Goal: Transaction & Acquisition: Purchase product/service

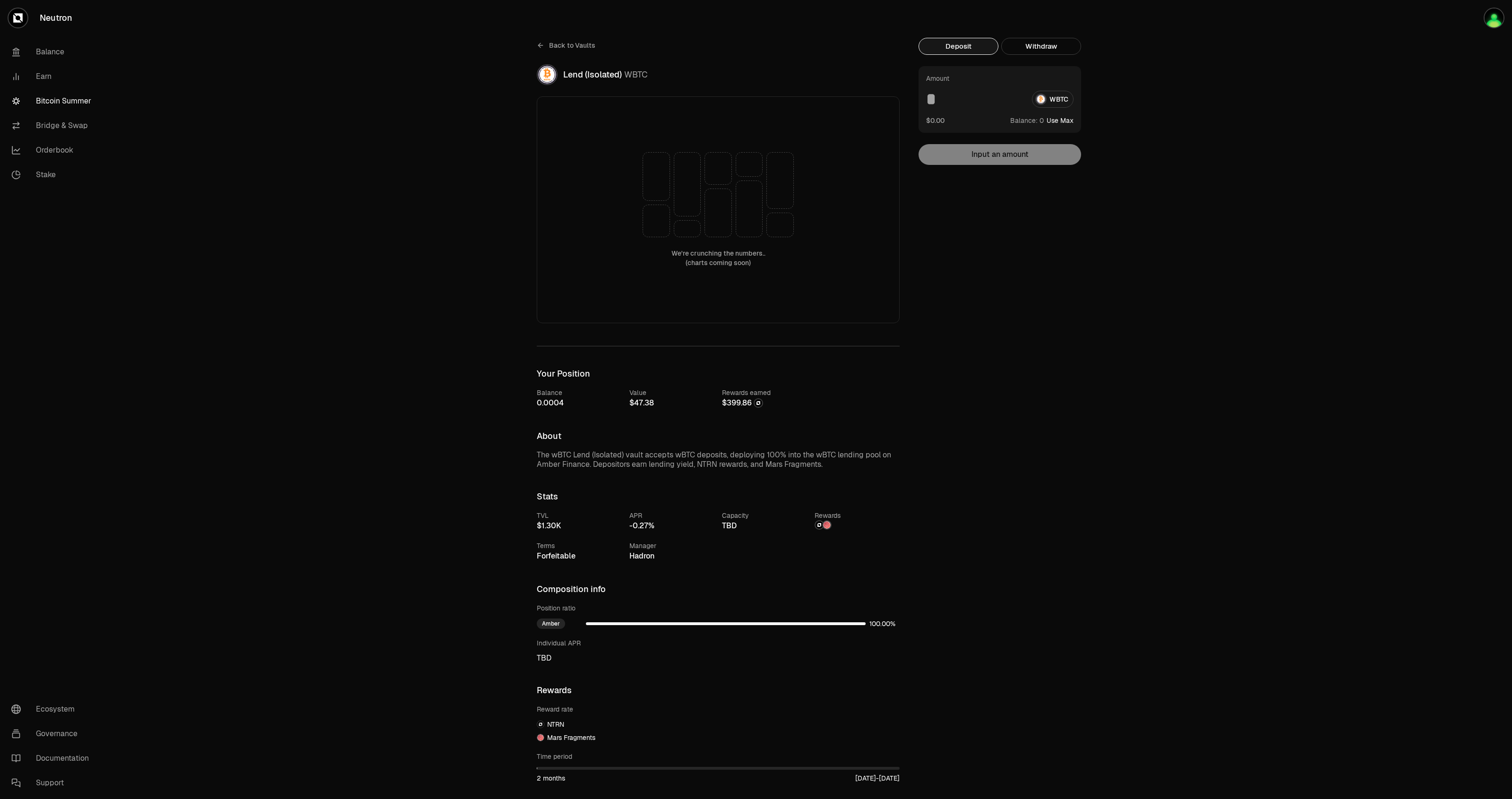
scroll to position [172, 0]
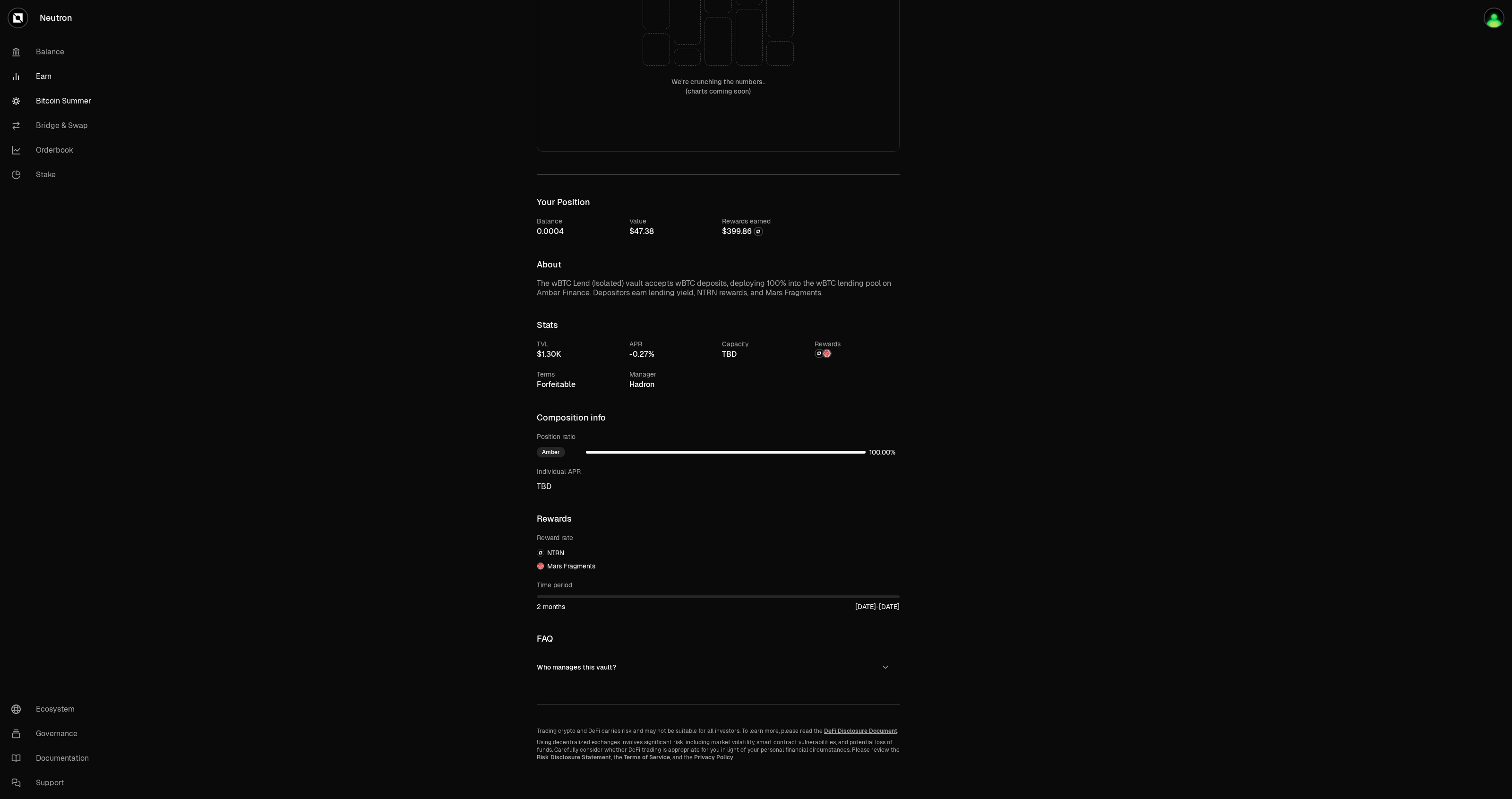
click at [49, 71] on link "Earn" at bounding box center [53, 76] width 99 height 25
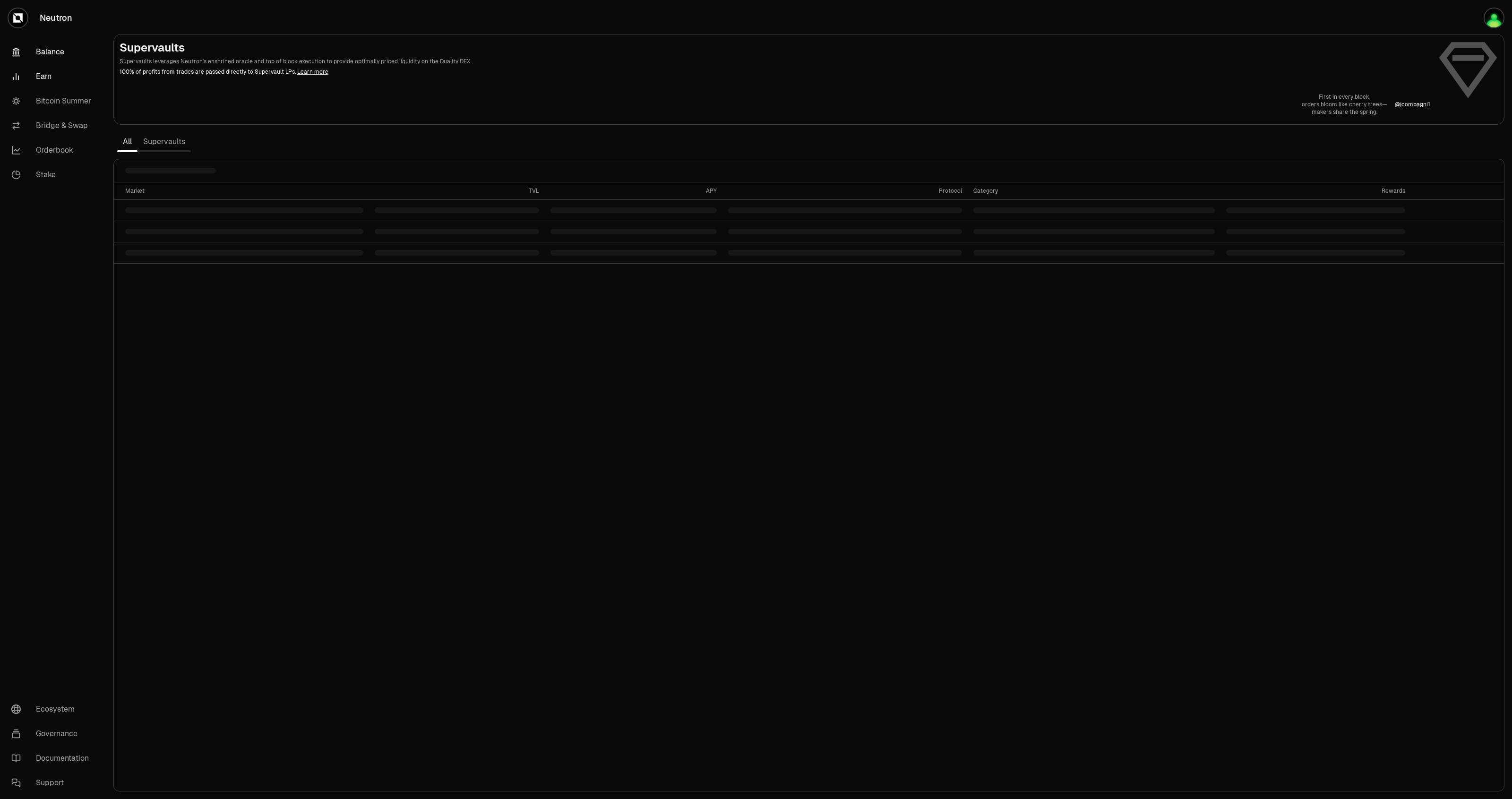
click at [47, 60] on link "Balance" at bounding box center [53, 51] width 99 height 25
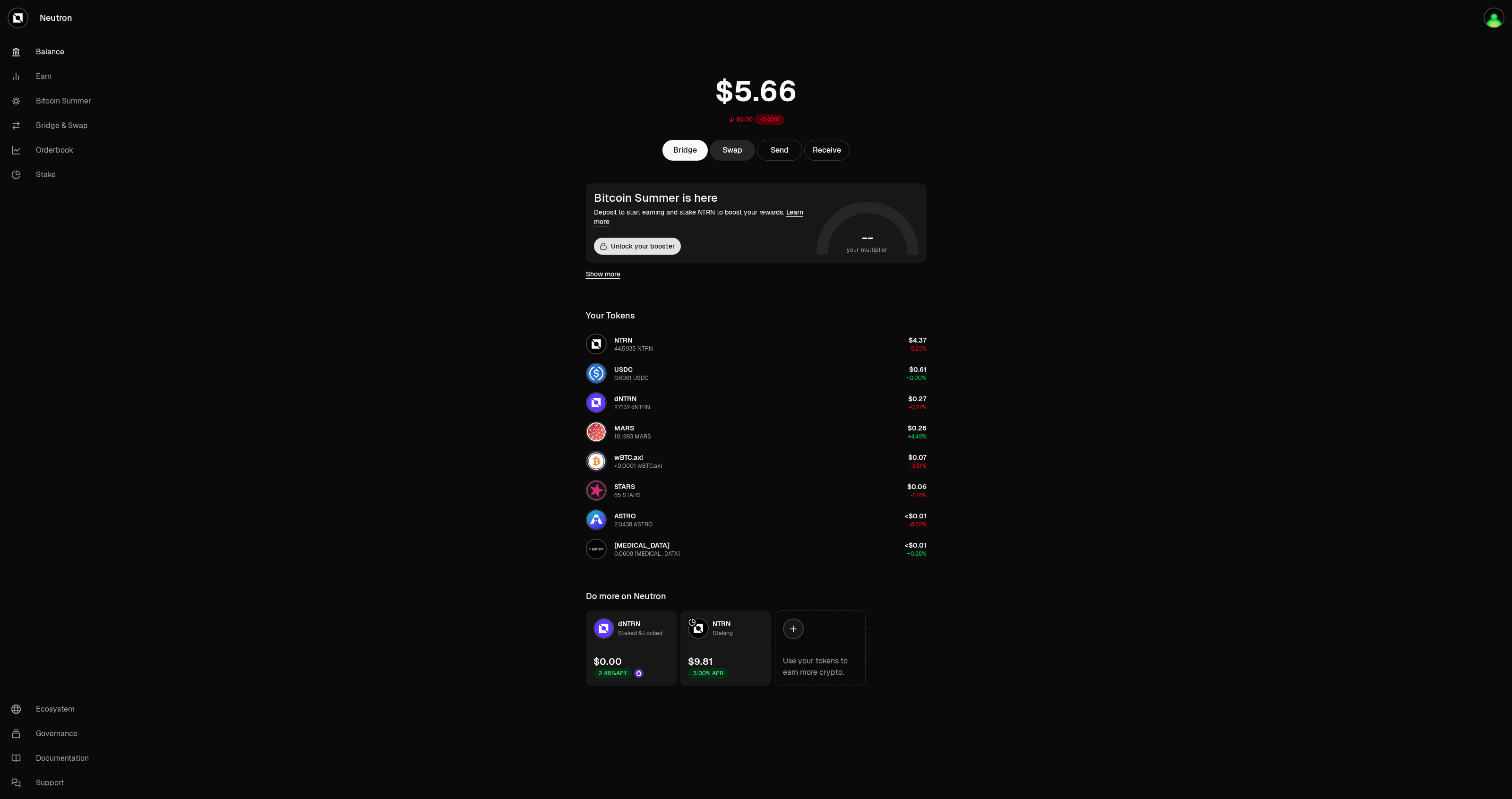
click at [648, 245] on button "Unlock your booster" at bounding box center [637, 245] width 87 height 17
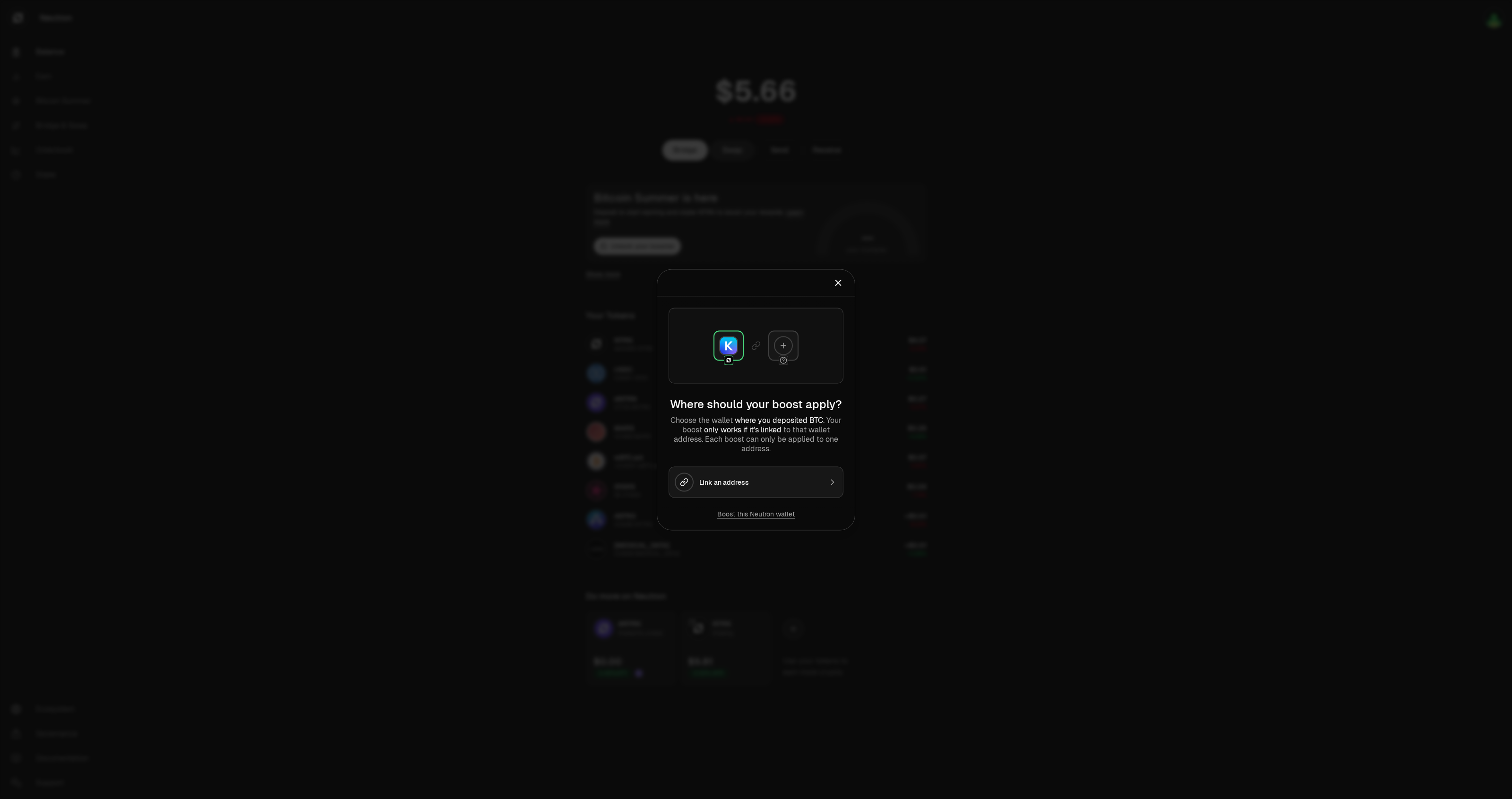
click at [764, 478] on div "Link an address" at bounding box center [760, 482] width 123 height 10
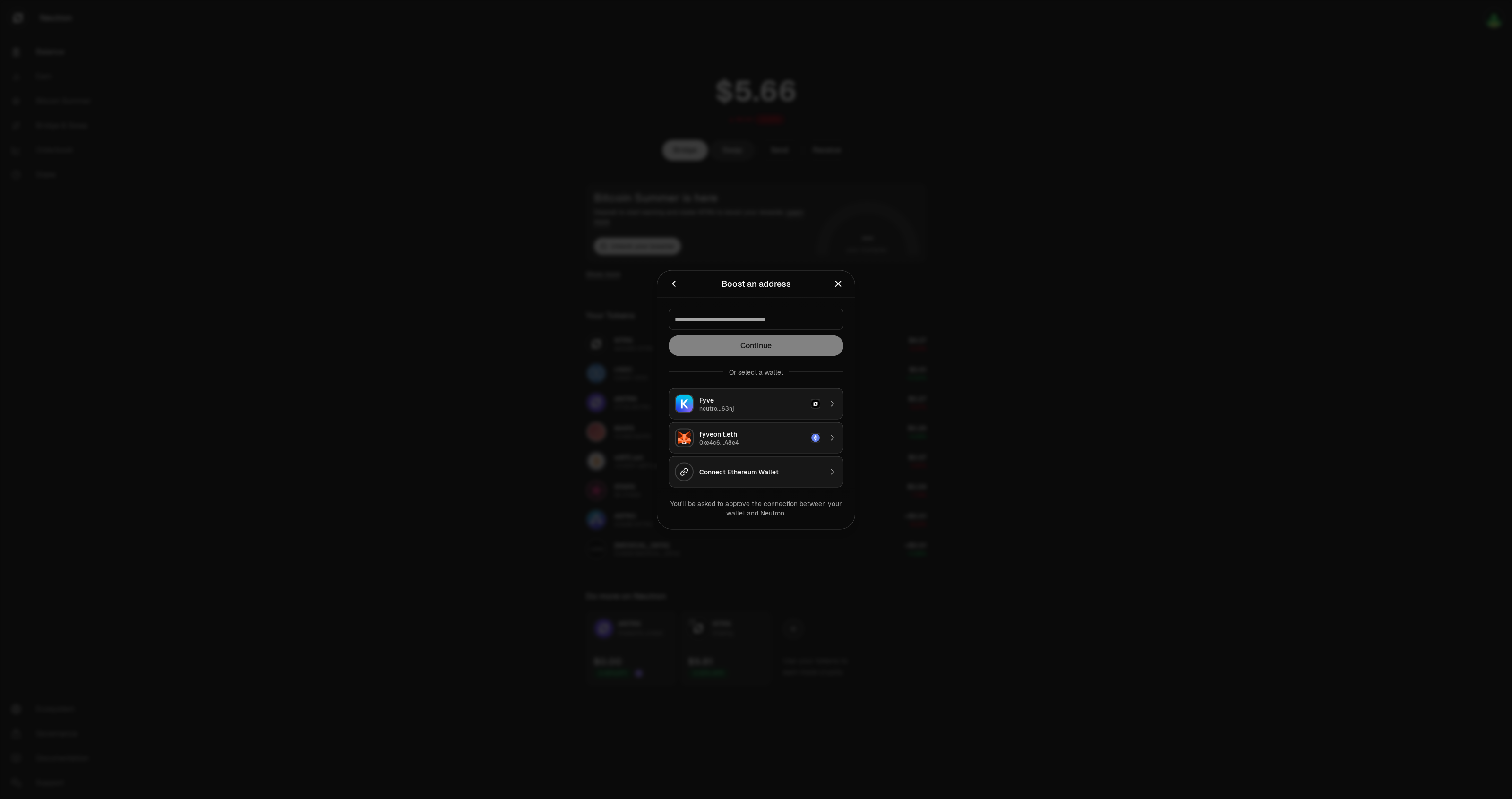
click at [755, 403] on div "Fyve" at bounding box center [752, 400] width 106 height 10
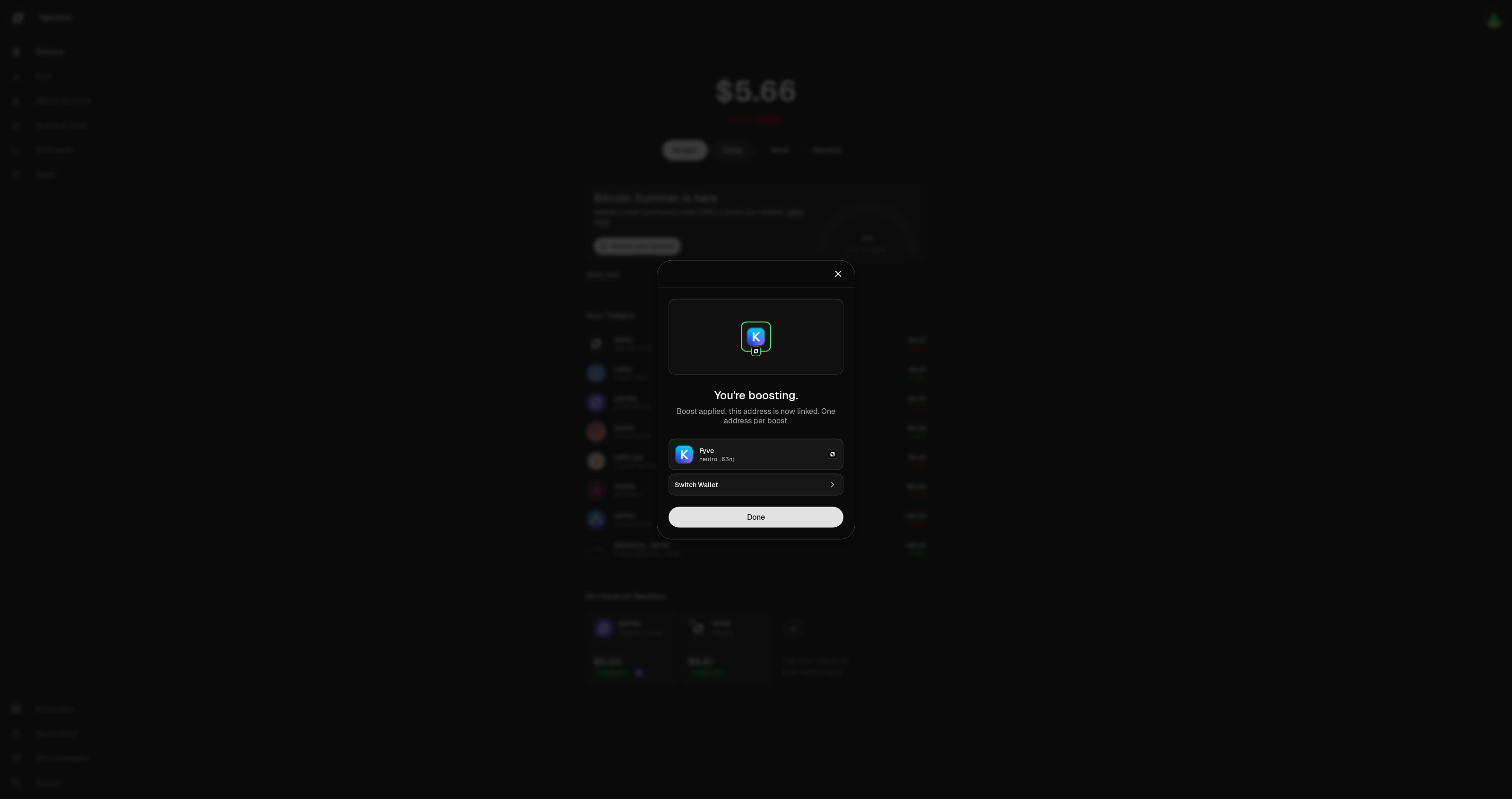
click at [782, 517] on button "Done" at bounding box center [756, 517] width 175 height 21
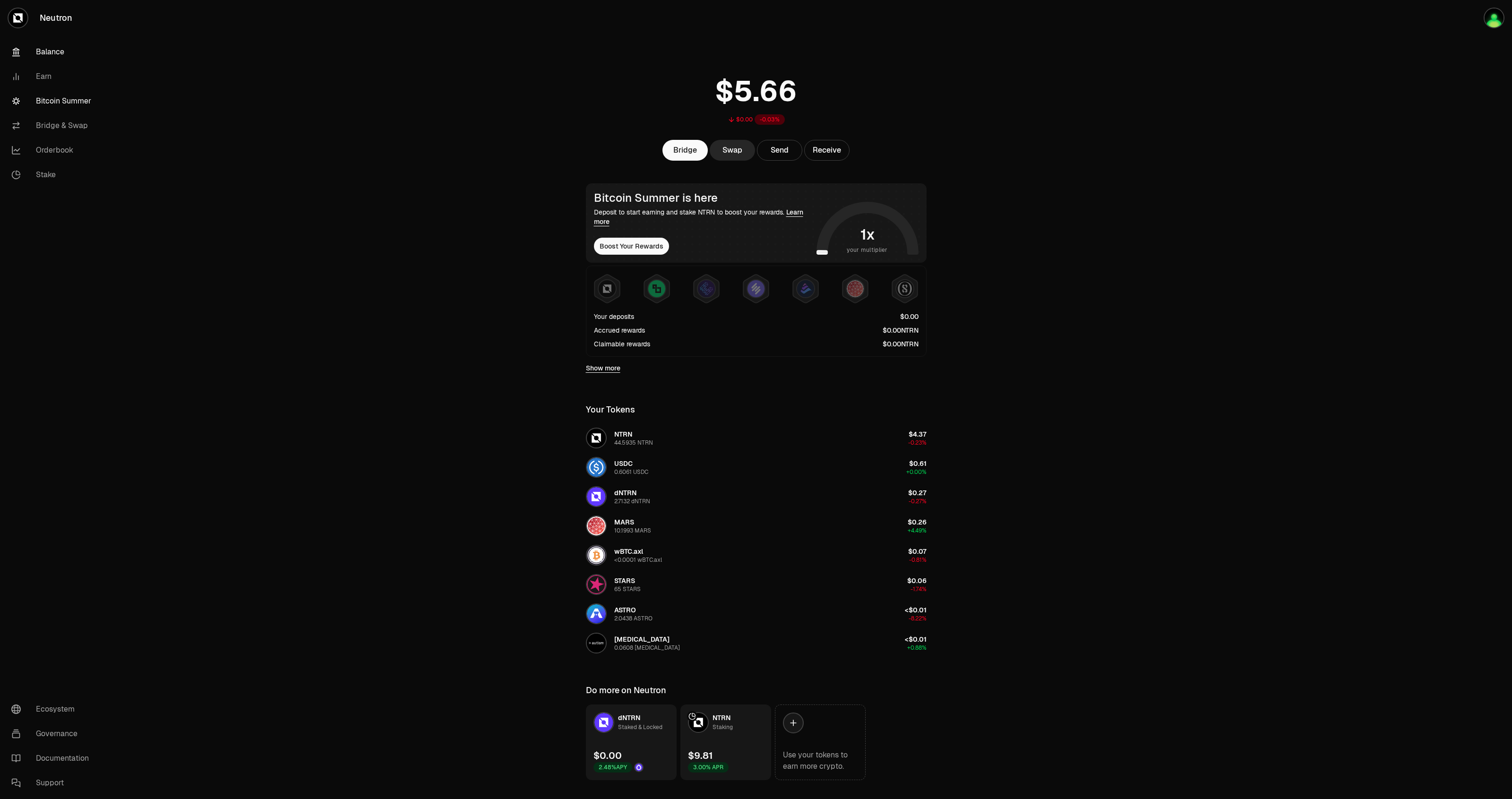
click at [63, 109] on link "Bitcoin Summer" at bounding box center [53, 101] width 99 height 25
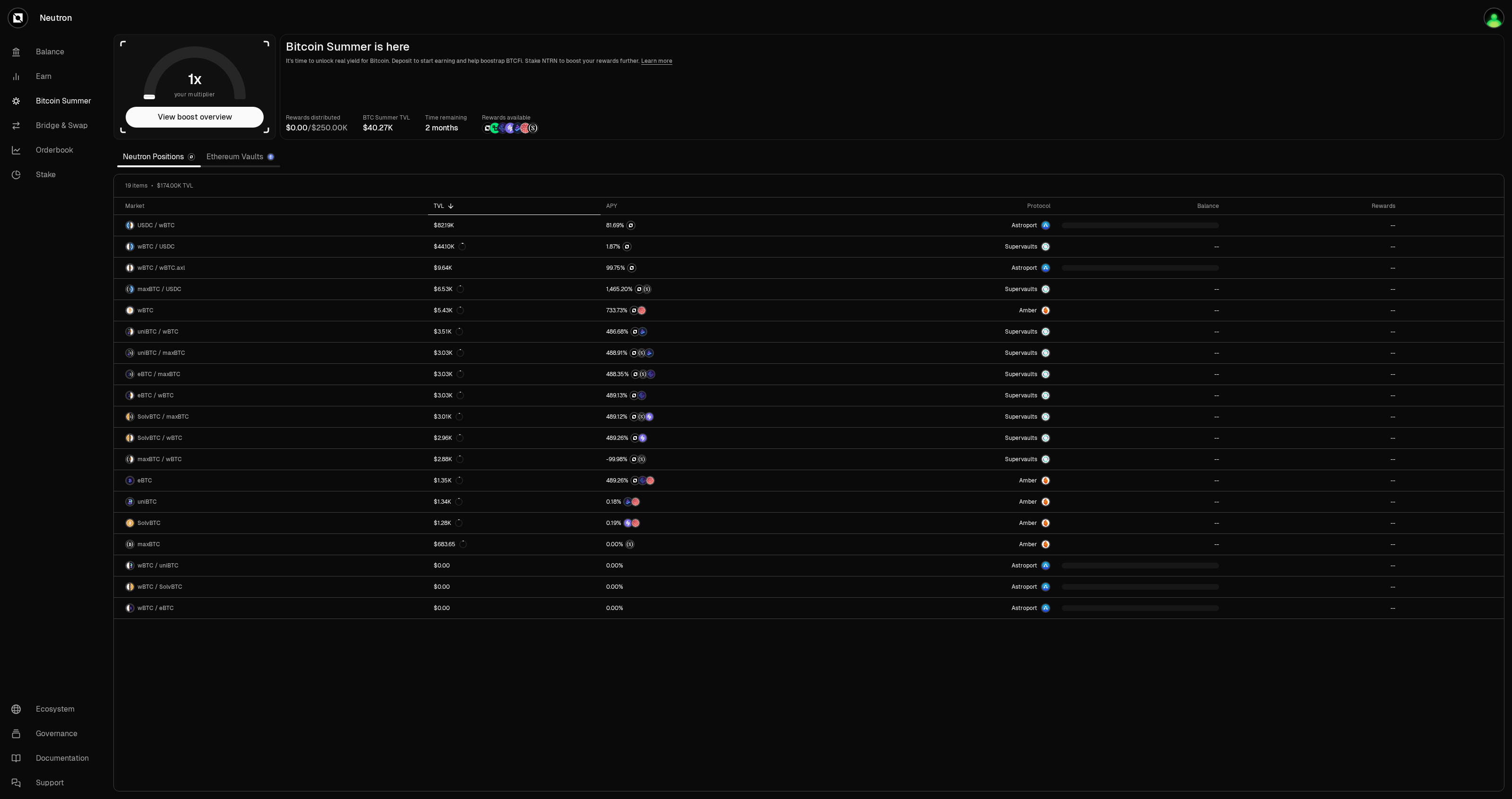
click at [234, 158] on link "Ethereum Vaults" at bounding box center [240, 157] width 79 height 19
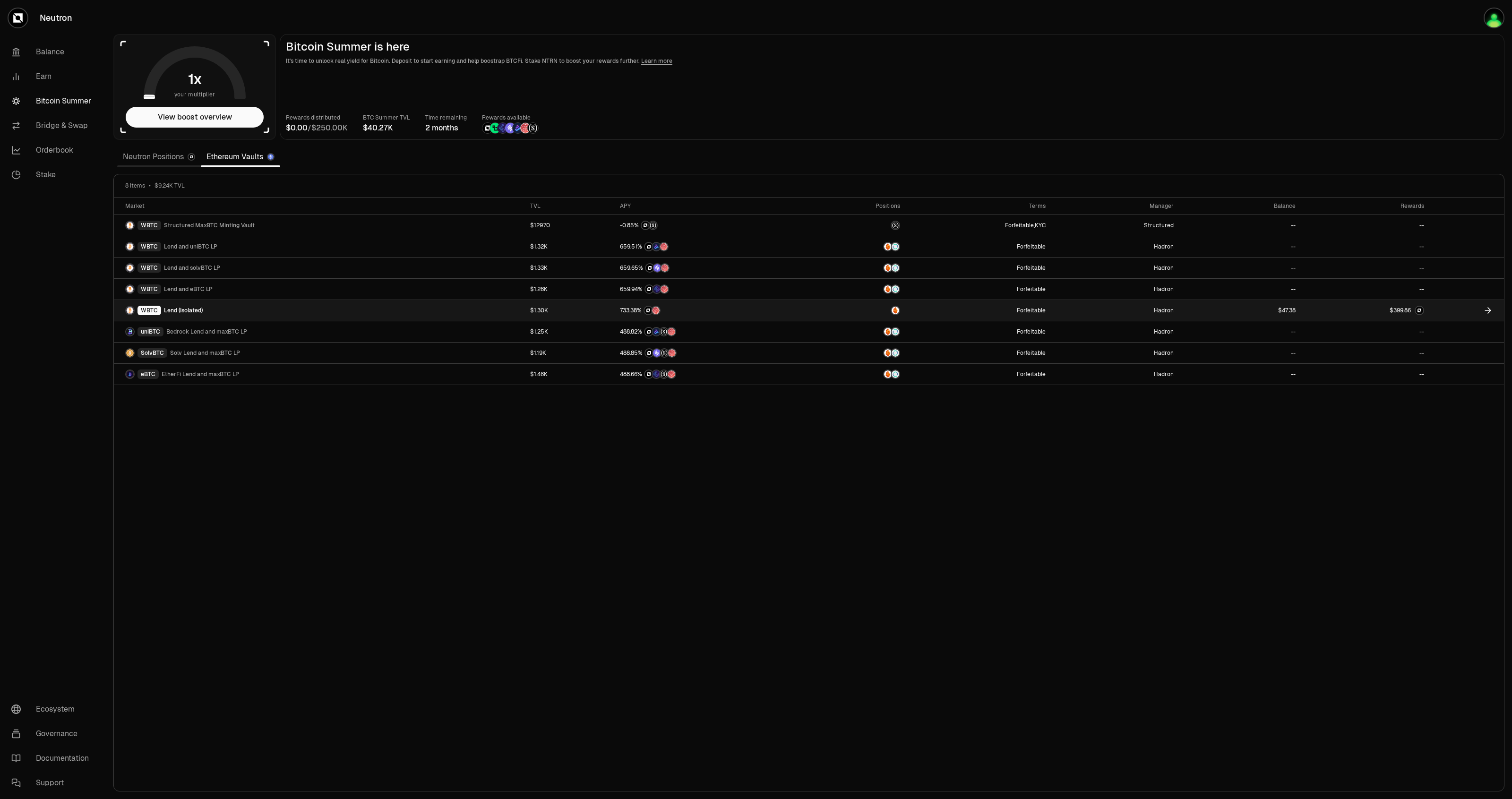
click at [279, 306] on link "WBTC Lend (Isolated)" at bounding box center [319, 310] width 411 height 21
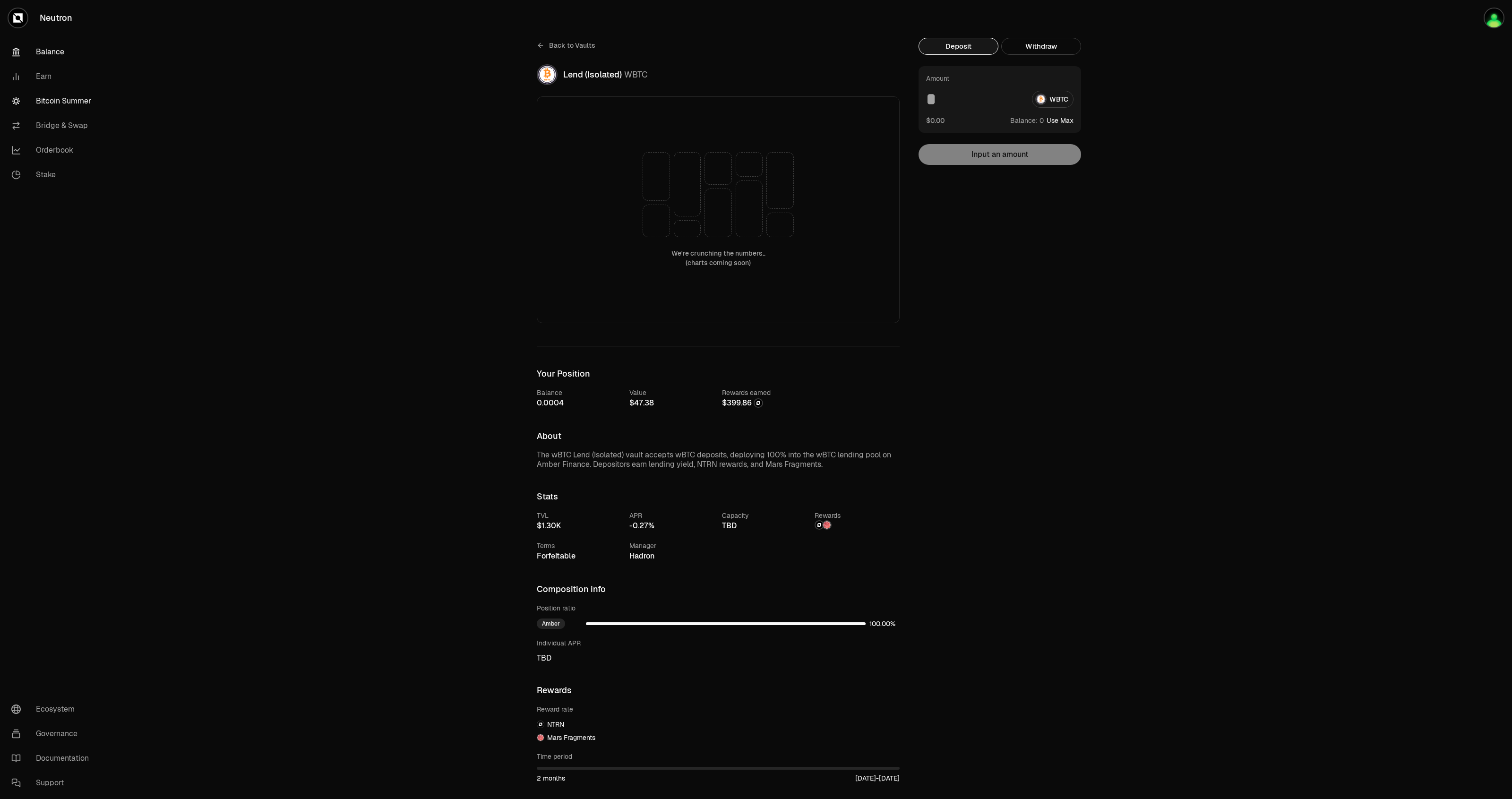
click at [53, 51] on link "Balance" at bounding box center [53, 51] width 99 height 25
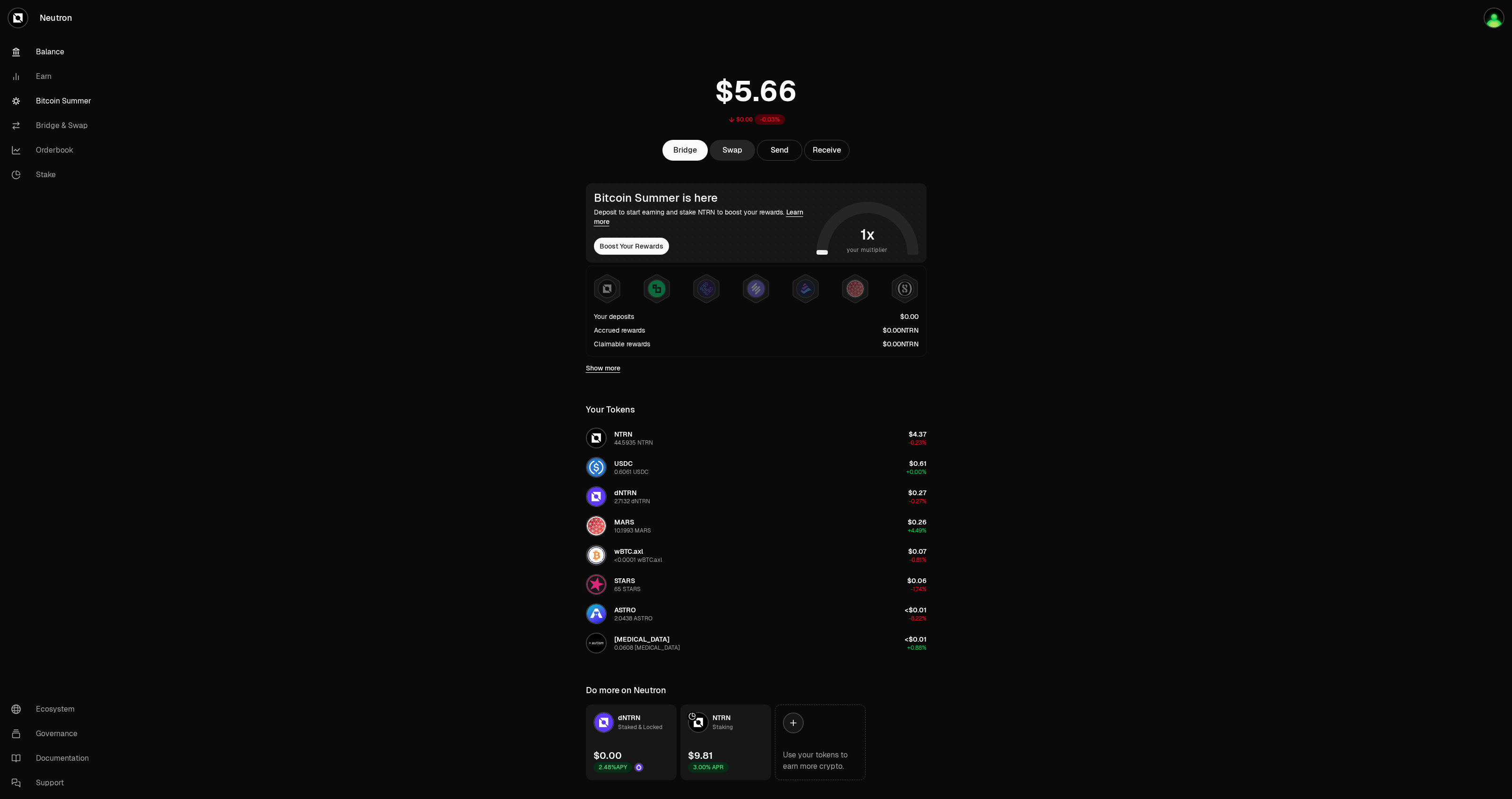
click at [77, 95] on link "Bitcoin Summer" at bounding box center [53, 101] width 99 height 25
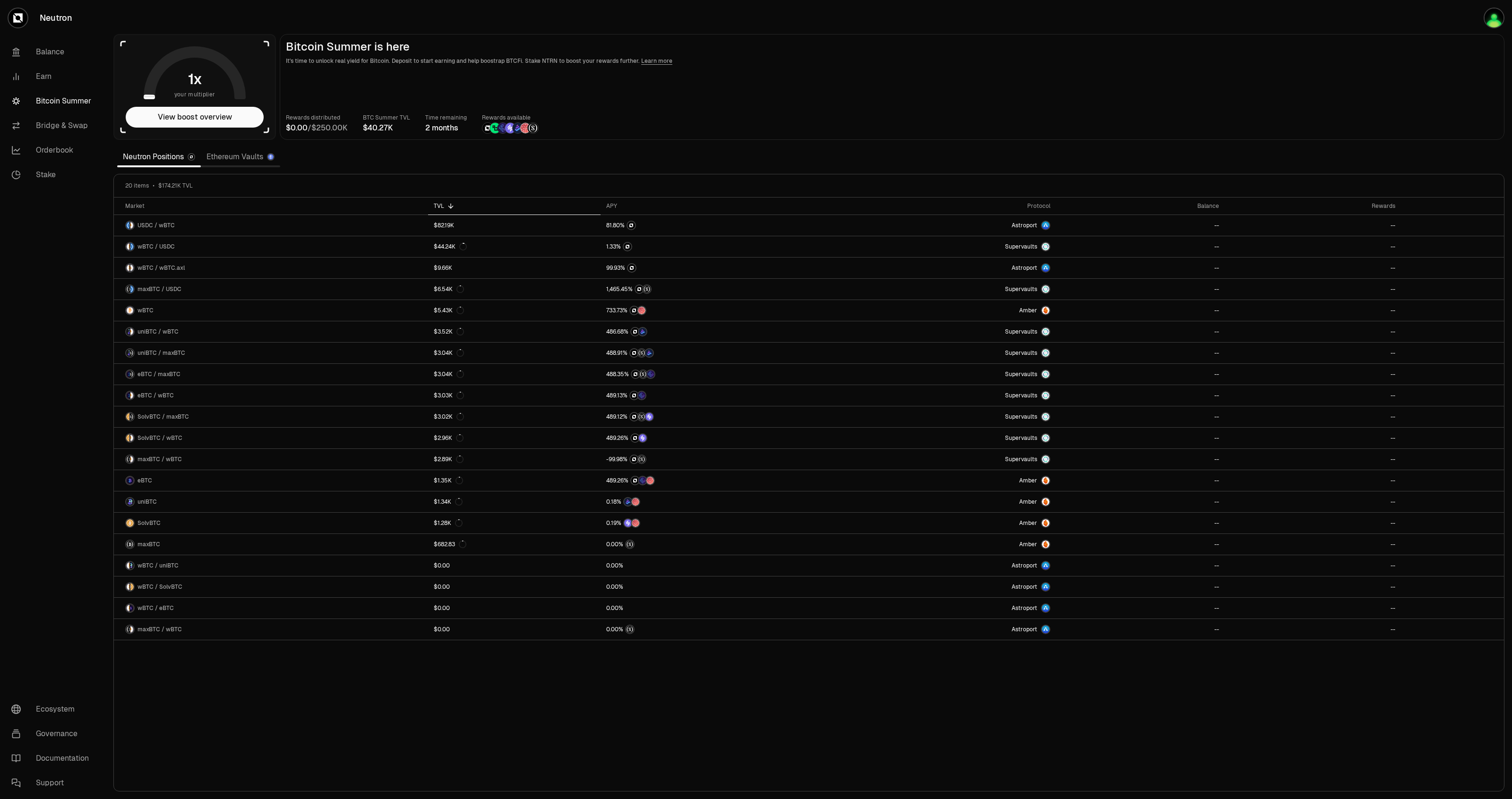
click at [233, 156] on link "Ethereum Vaults" at bounding box center [240, 157] width 79 height 19
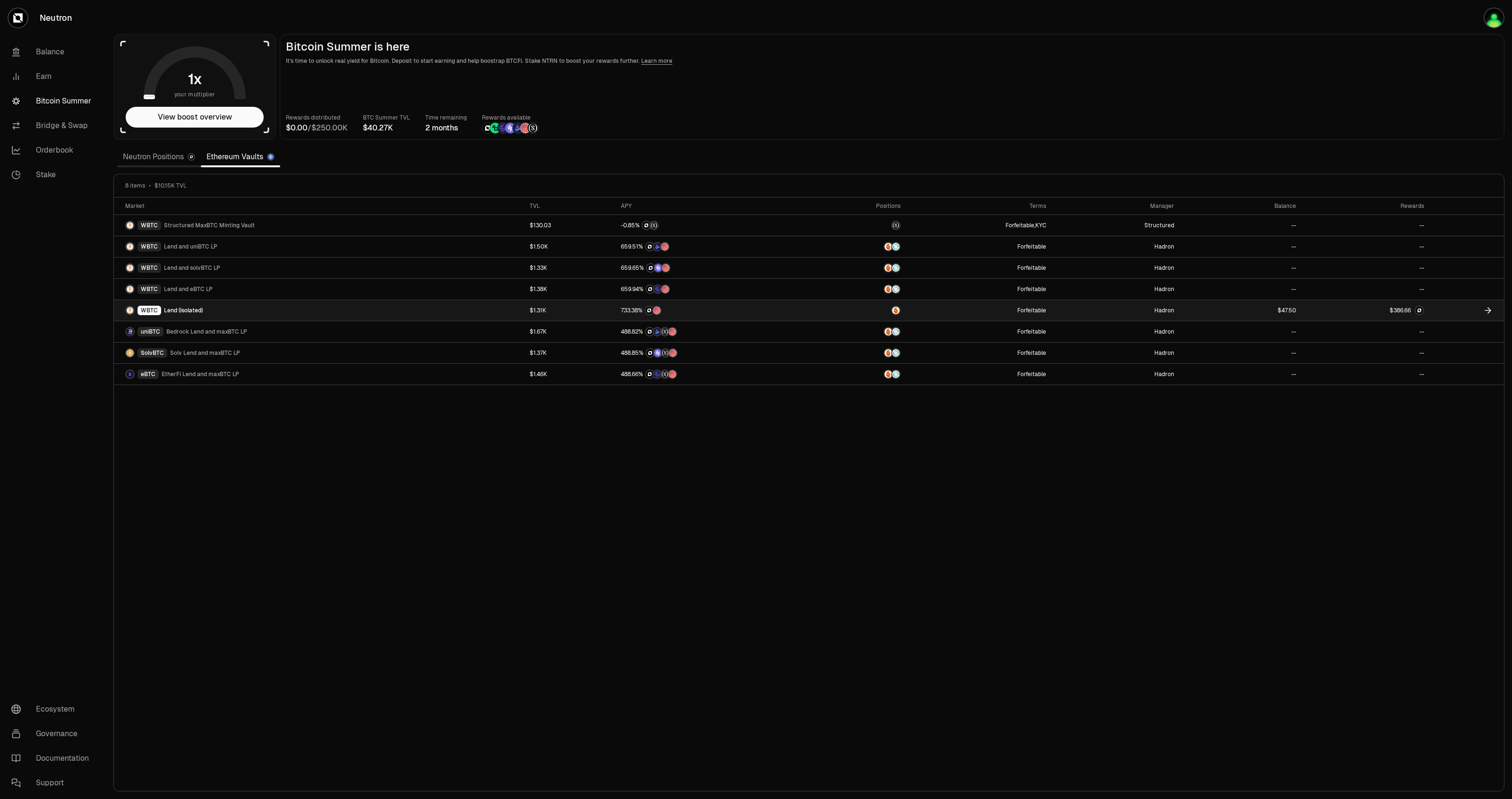
click at [1370, 311] on link at bounding box center [1366, 310] width 128 height 21
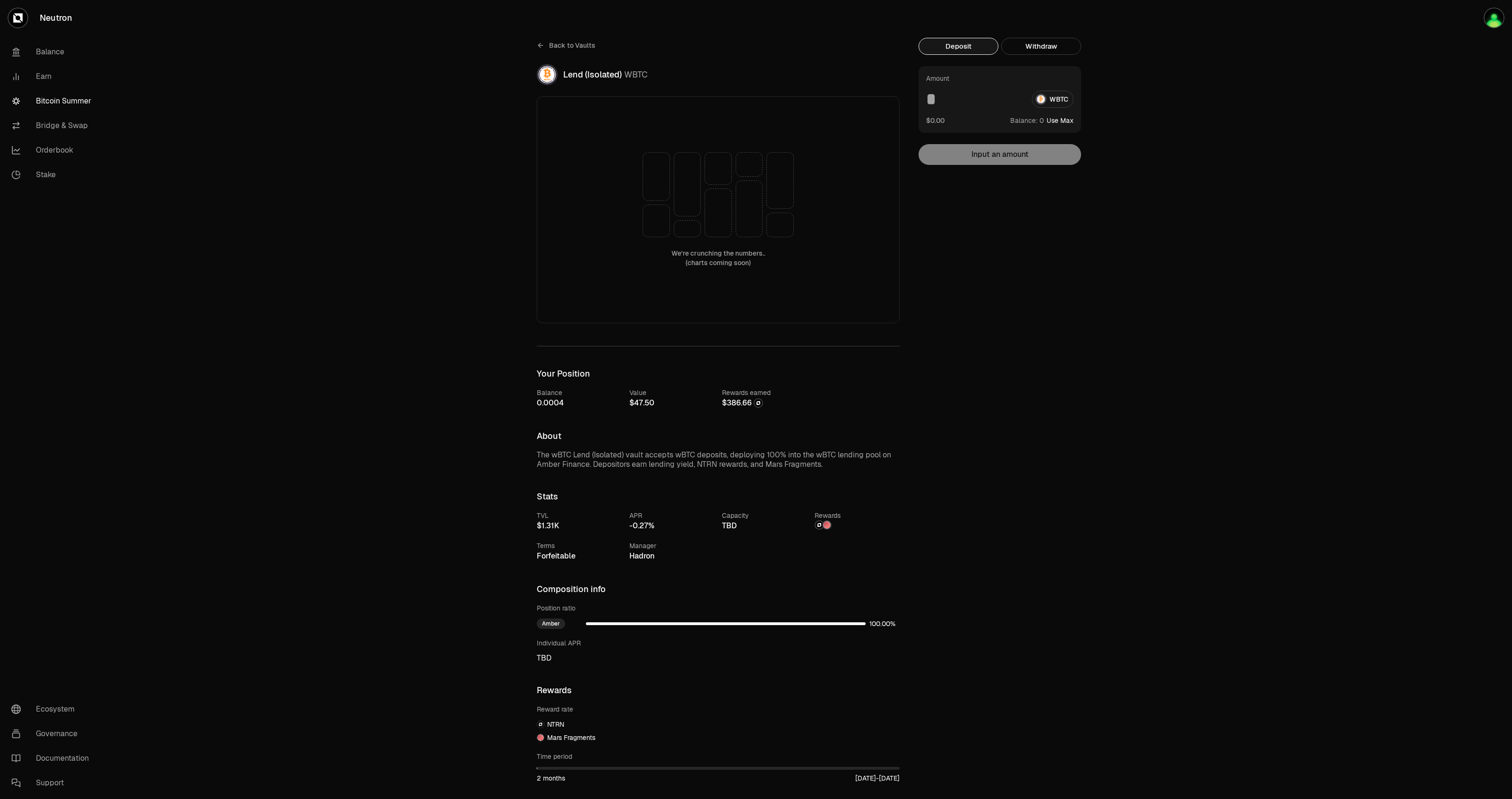
click at [63, 99] on link "Bitcoin Summer" at bounding box center [53, 101] width 99 height 25
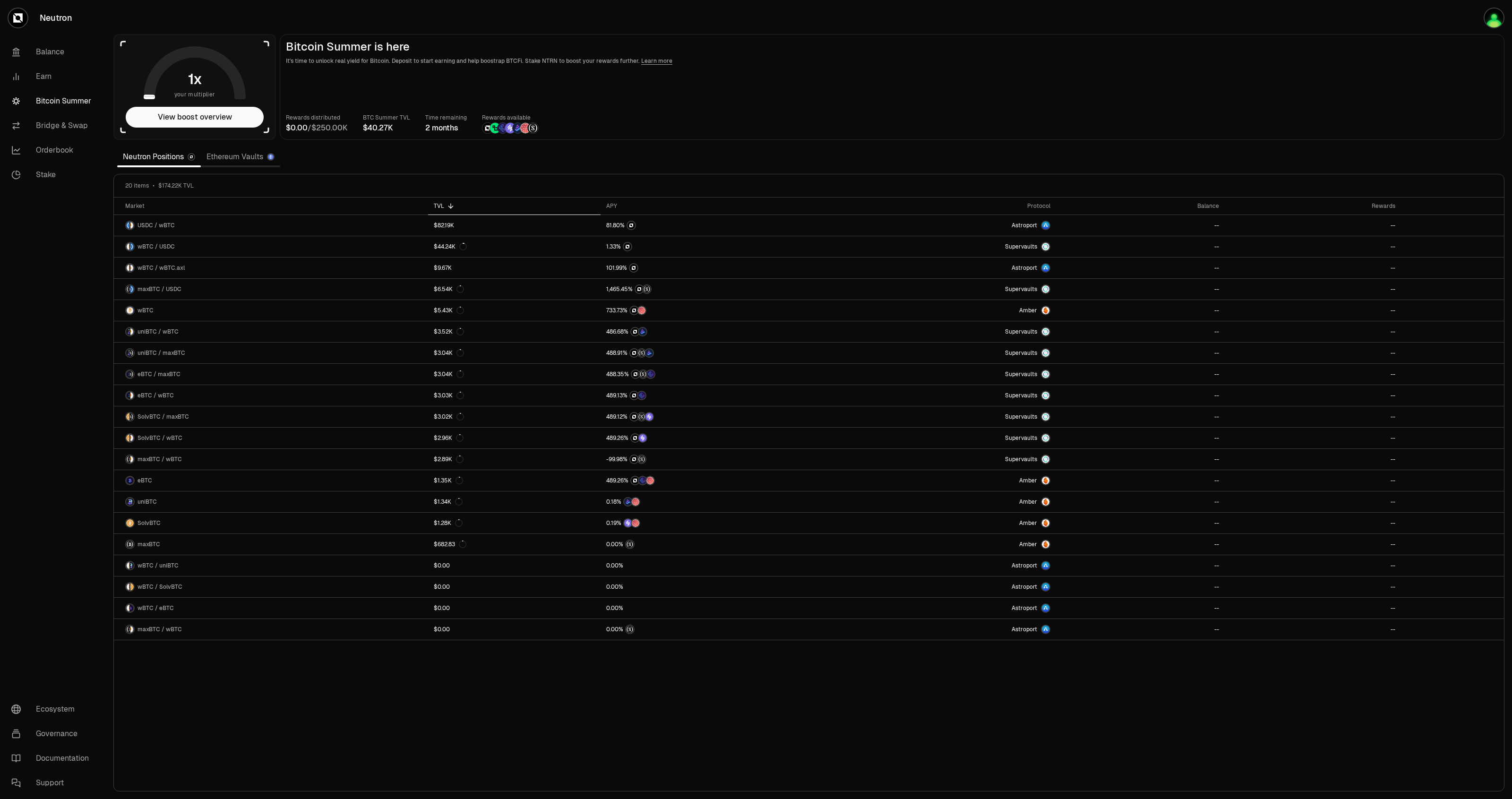
click at [220, 154] on link "Ethereum Vaults" at bounding box center [240, 157] width 79 height 19
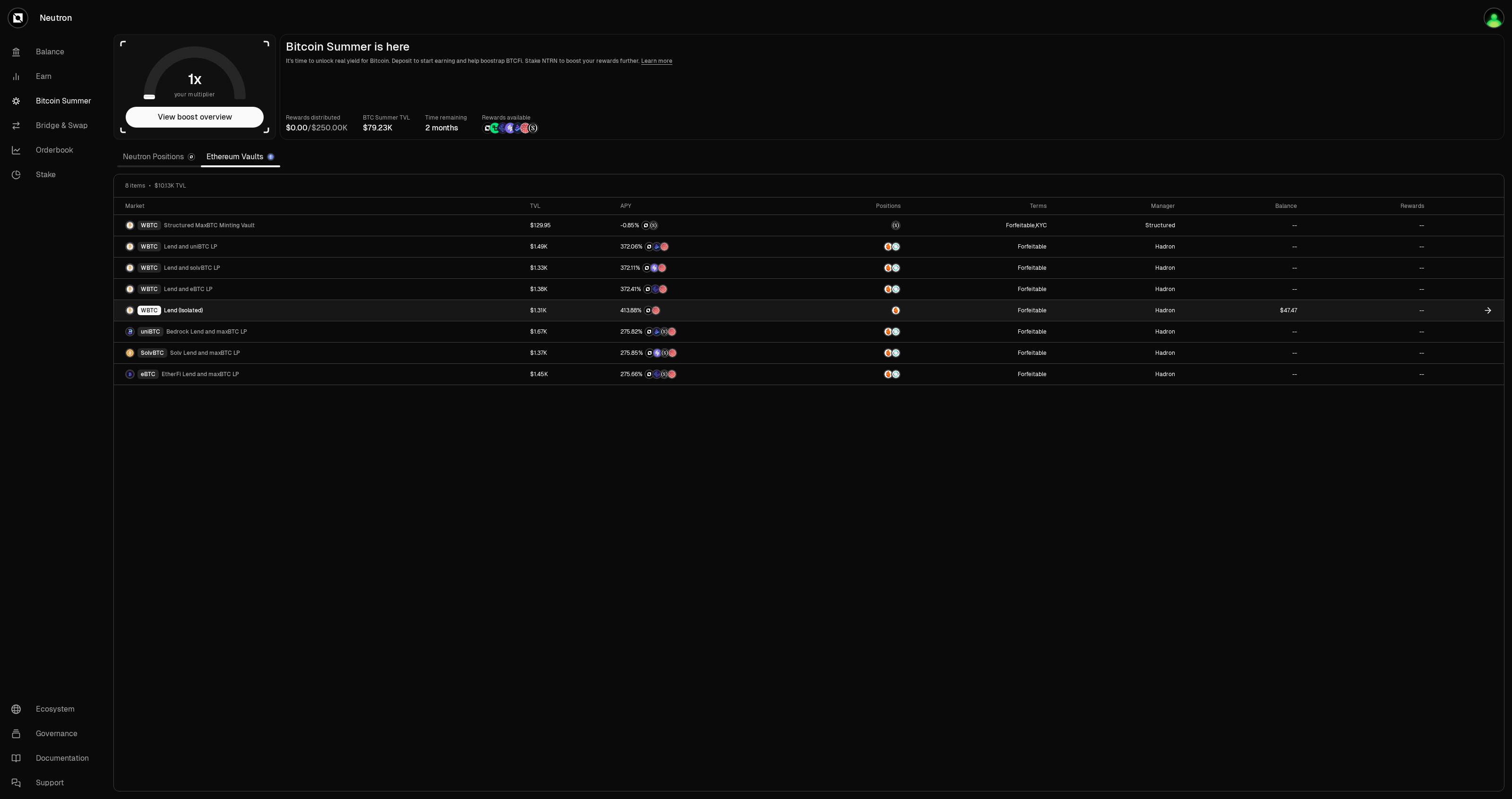
click at [1182, 309] on link at bounding box center [1242, 310] width 122 height 21
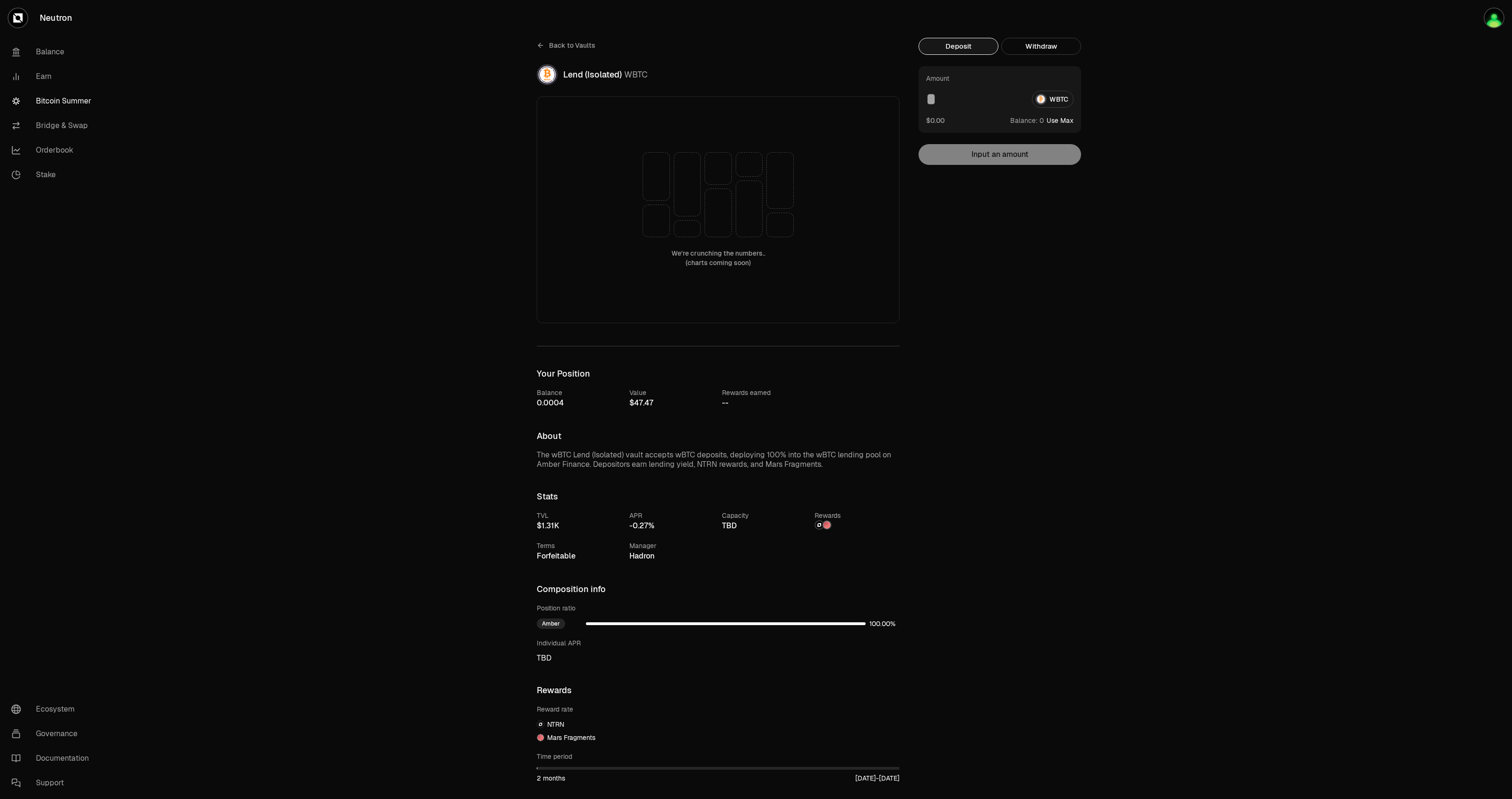
click at [1368, 240] on div "Back to Vaults Lend (Isolated) WBTC We're crunching the numbers.. (charts comin…" at bounding box center [809, 485] width 1406 height 971
click at [57, 20] on link "Neutron" at bounding box center [53, 18] width 106 height 36
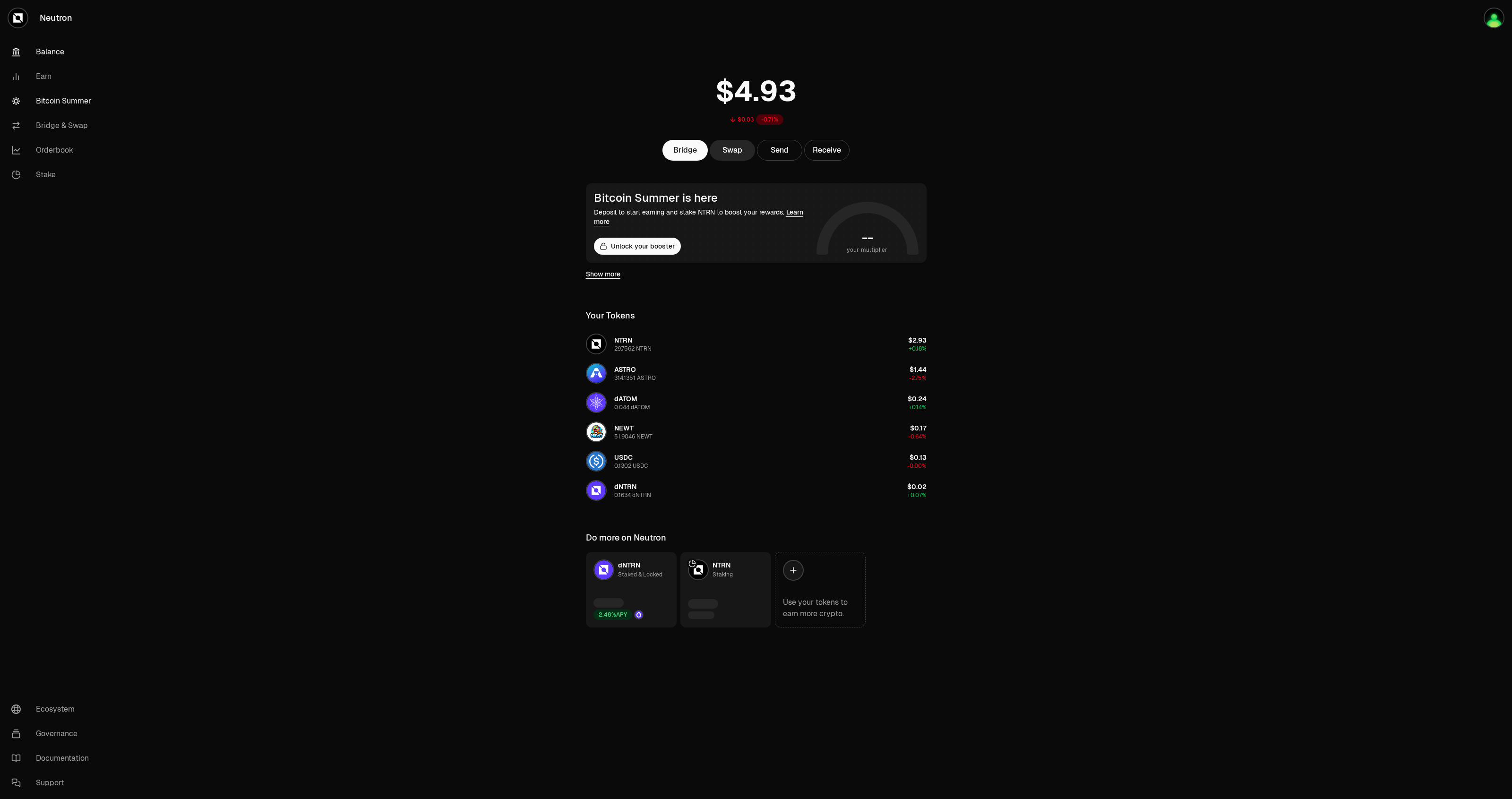
click at [83, 105] on link "Bitcoin Summer" at bounding box center [53, 101] width 99 height 25
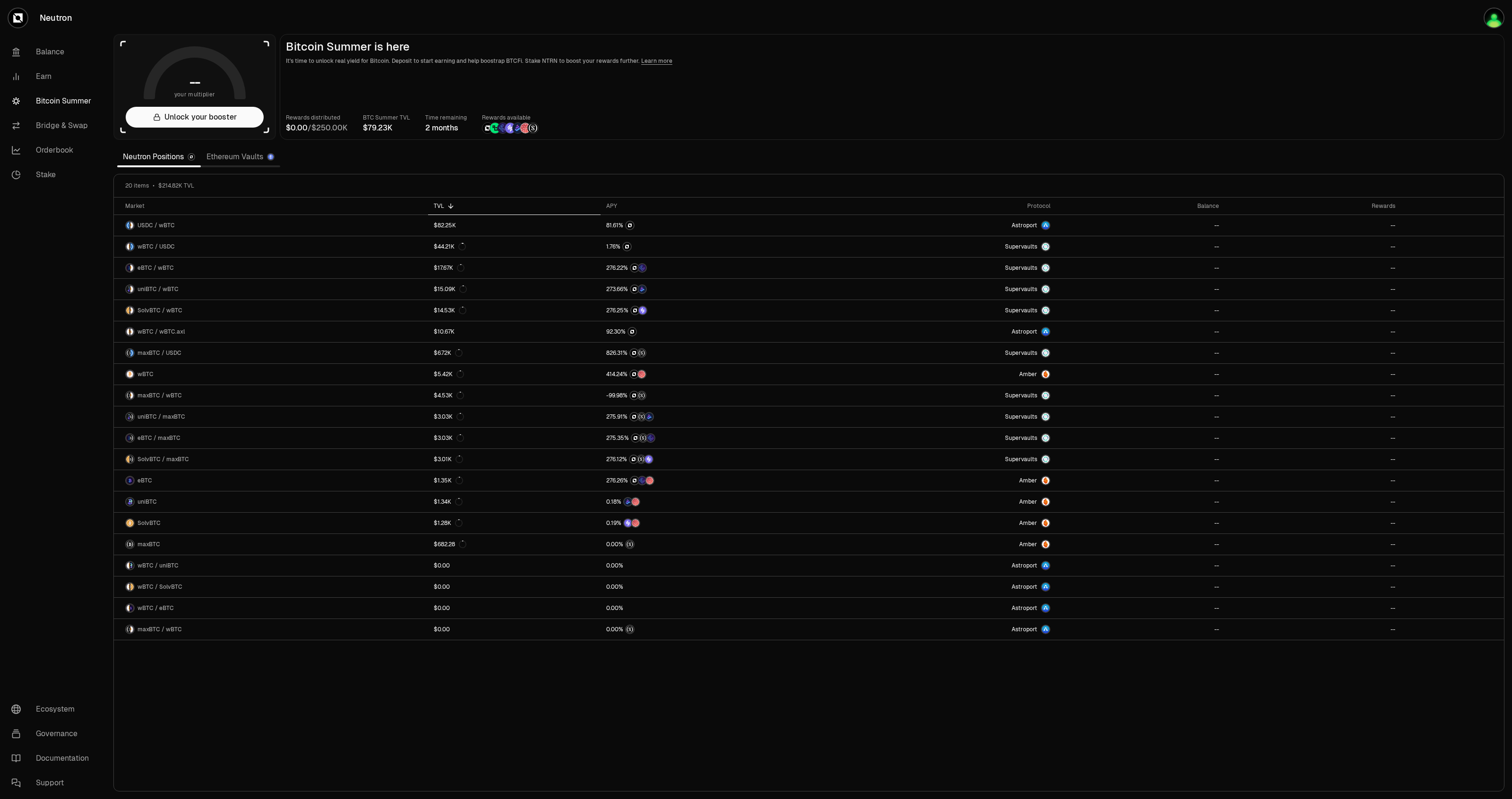
click at [233, 156] on link "Ethereum Vaults" at bounding box center [240, 157] width 79 height 19
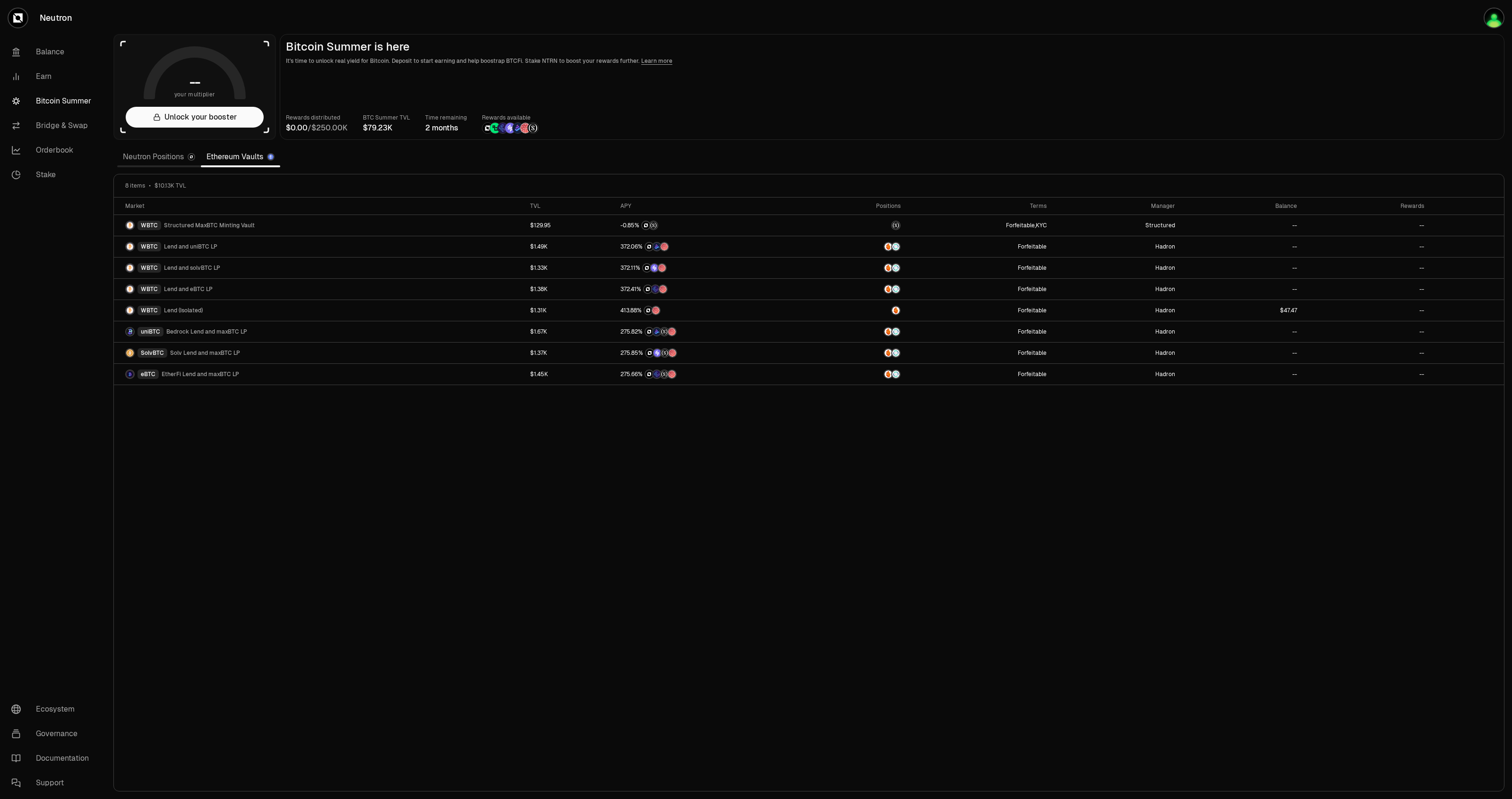
click at [162, 156] on link "Neutron Positions" at bounding box center [159, 157] width 83 height 19
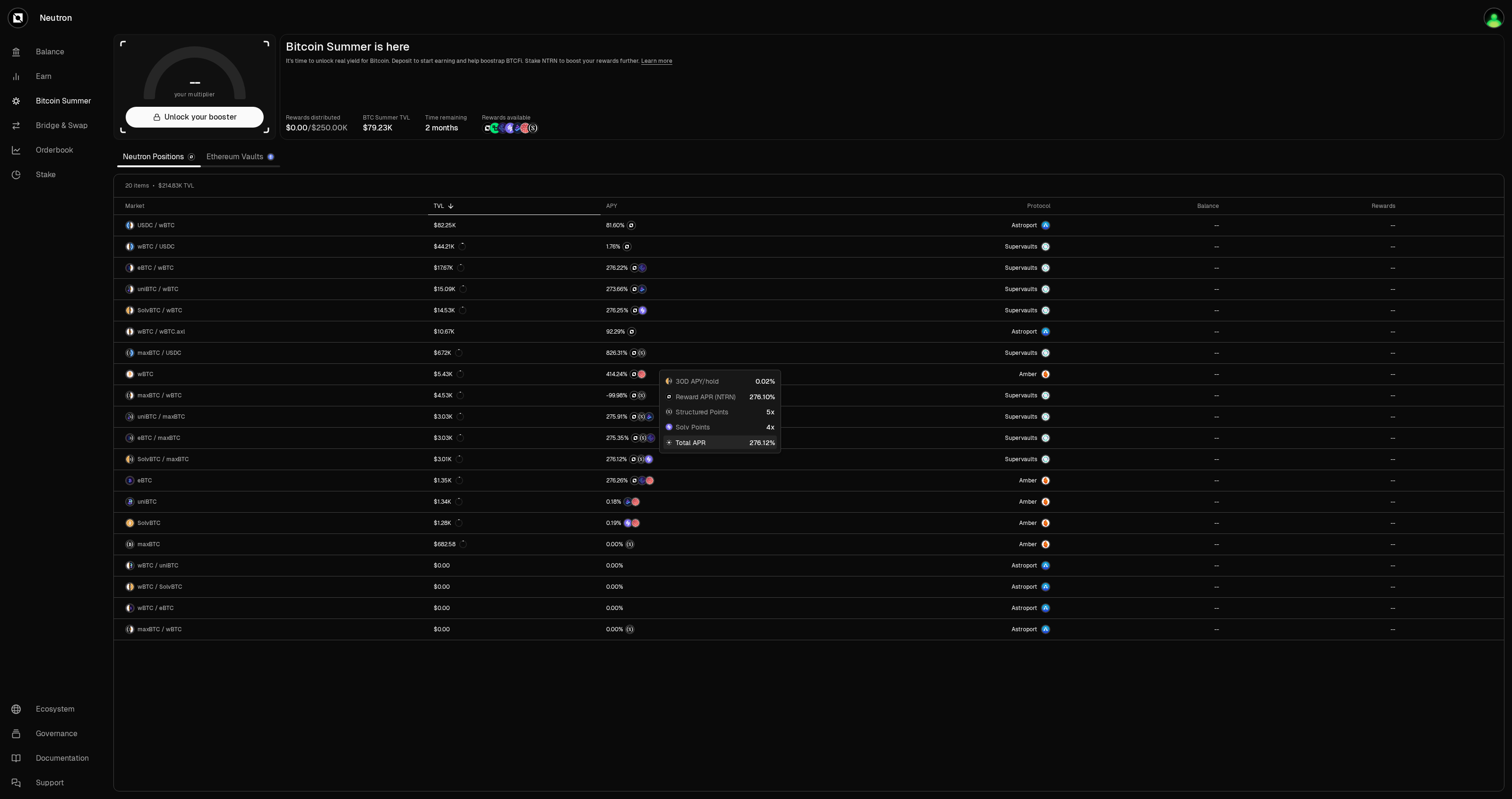
click at [257, 163] on link "Ethereum Vaults" at bounding box center [240, 157] width 79 height 19
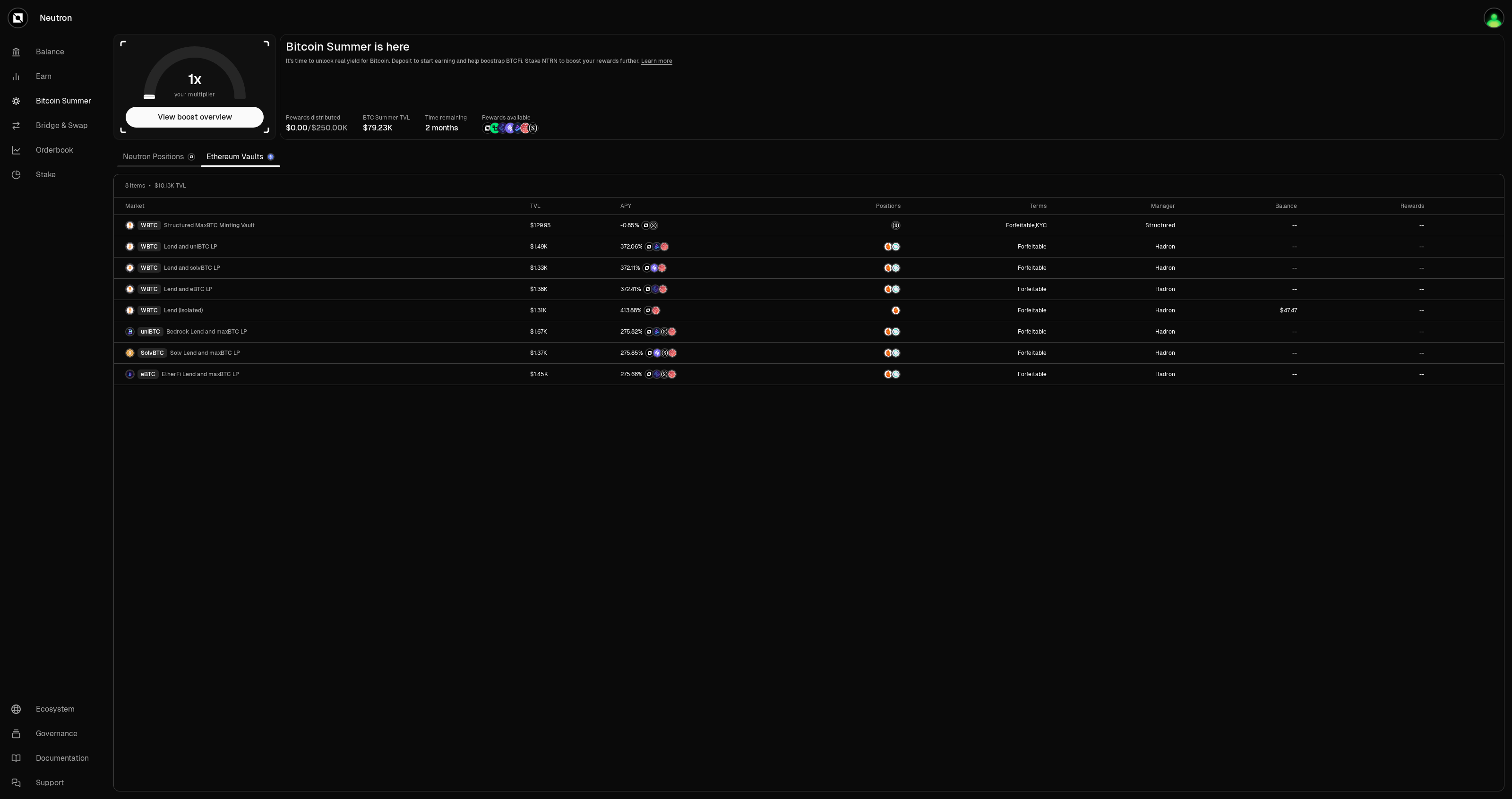
click at [1453, 55] on header "Bitcoin Summer is here It's time to unlock real yield for Bitcoin. Deposit to s…" at bounding box center [891, 53] width 1212 height 26
click at [1490, 27] on div "button" at bounding box center [1494, 18] width 21 height 21
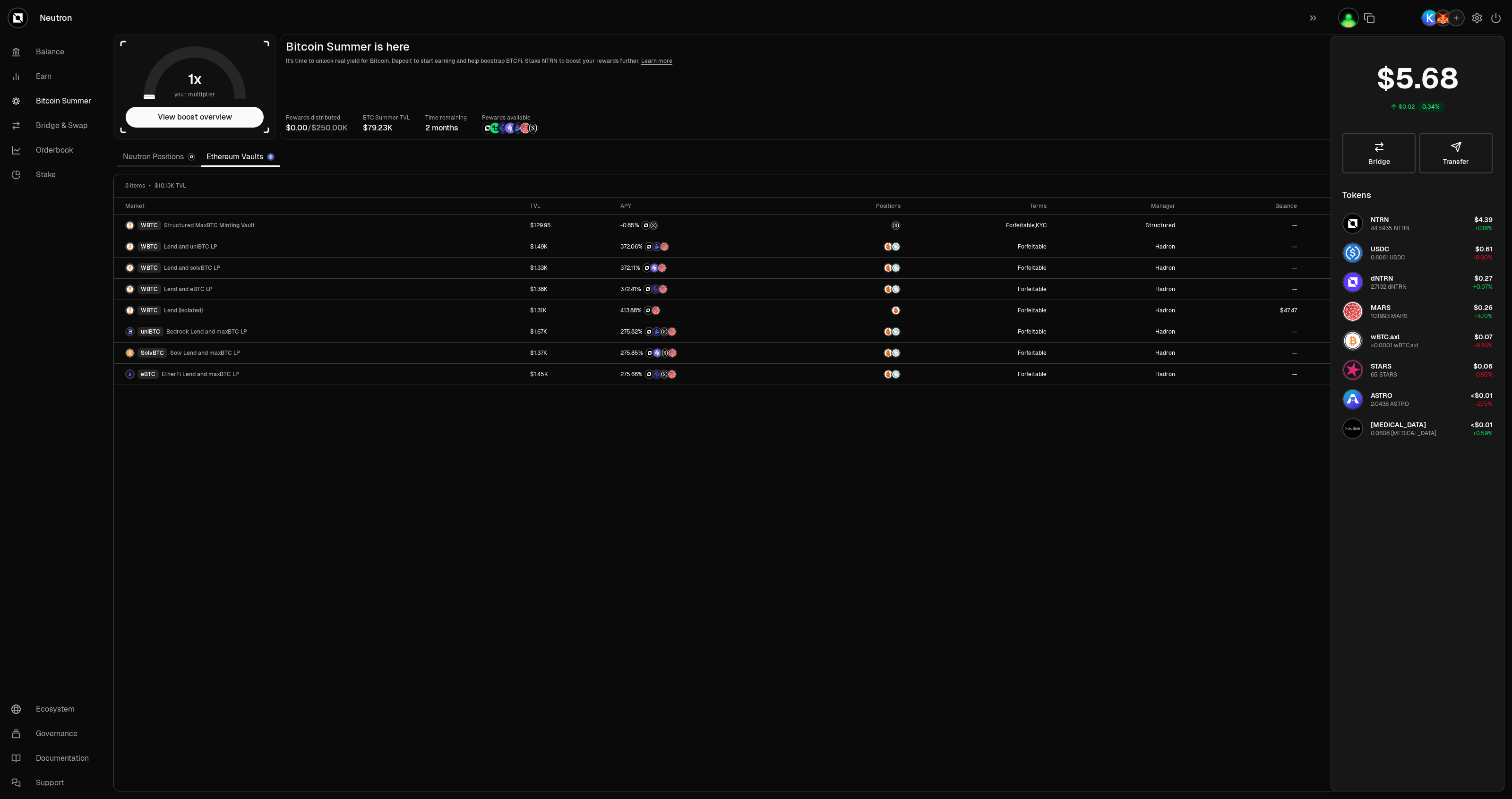
click at [1349, 24] on img "button" at bounding box center [1348, 18] width 19 height 19
click at [1439, 17] on img "button" at bounding box center [1442, 18] width 15 height 15
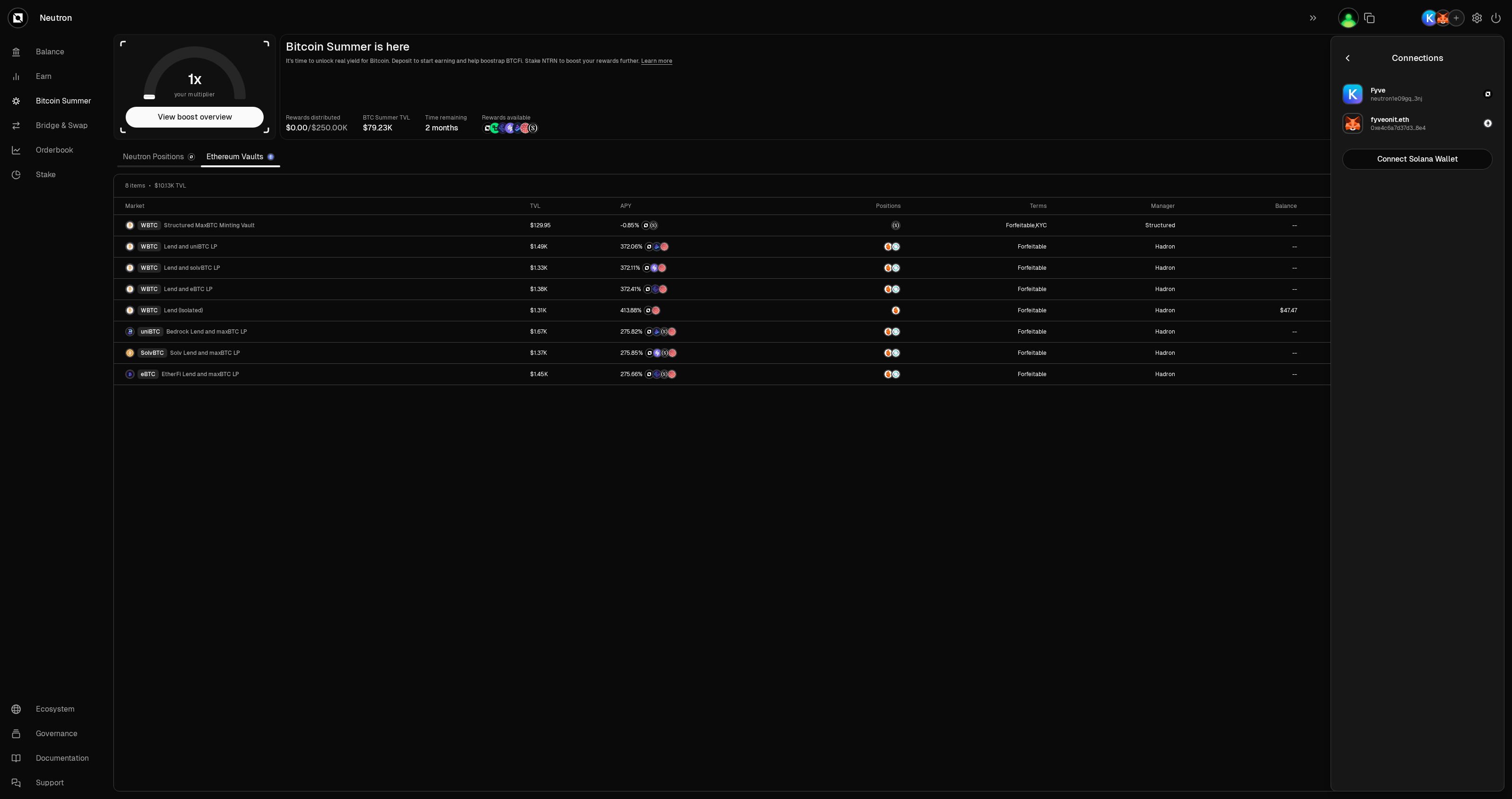
click at [1394, 98] on div "neutron1e09gq...3nj" at bounding box center [1396, 98] width 51 height 7
click at [1422, 168] on button "Disconnect" at bounding box center [1417, 160] width 150 height 21
click at [1477, 15] on button "Connect" at bounding box center [1482, 18] width 46 height 21
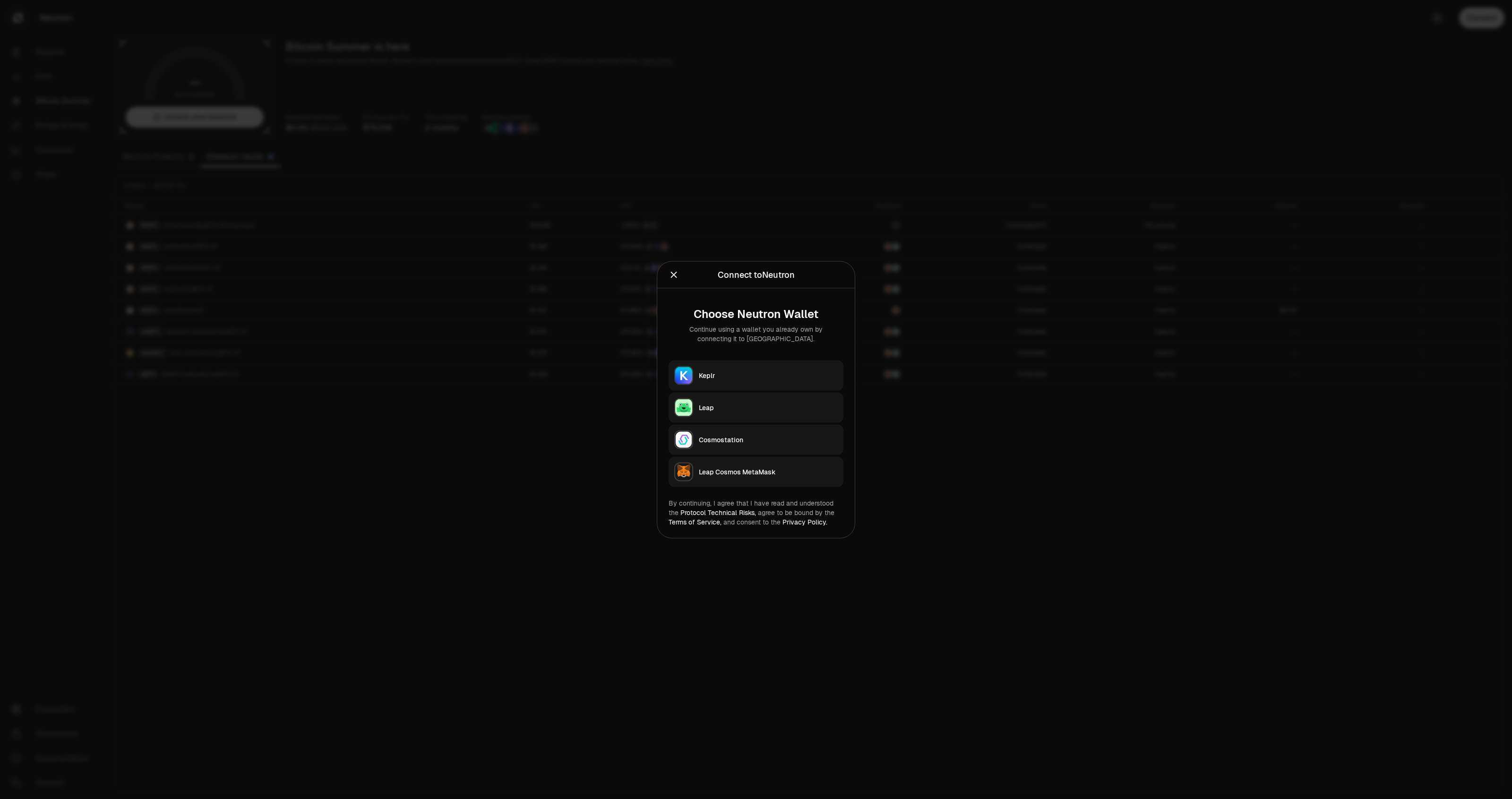
click at [1344, 10] on div at bounding box center [756, 400] width 1512 height 799
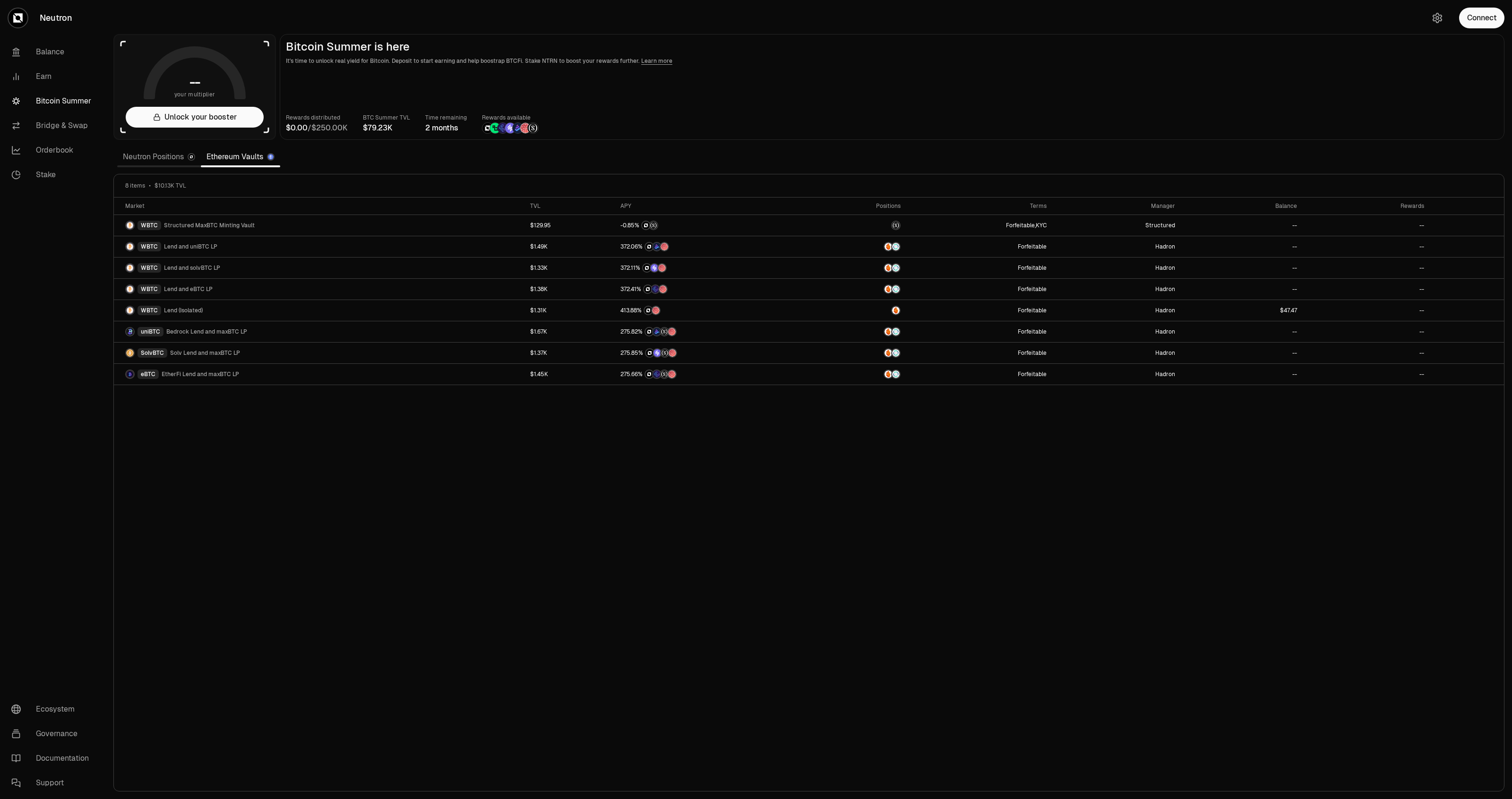
click at [1466, 33] on div "Connect" at bounding box center [1466, 18] width 91 height 36
click at [1472, 25] on button "Connect" at bounding box center [1482, 18] width 46 height 21
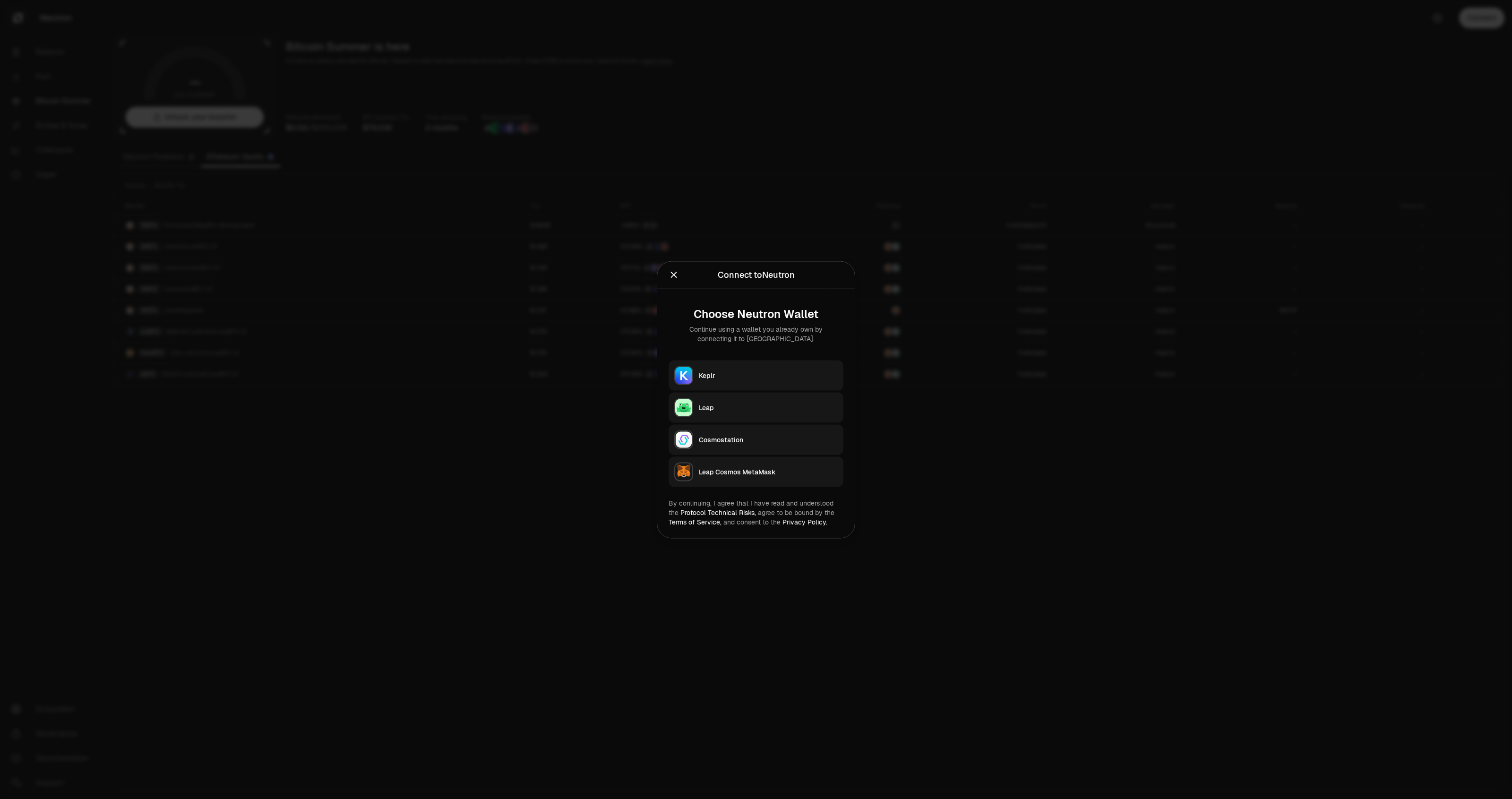
click at [756, 371] on div "Keplr" at bounding box center [768, 375] width 139 height 10
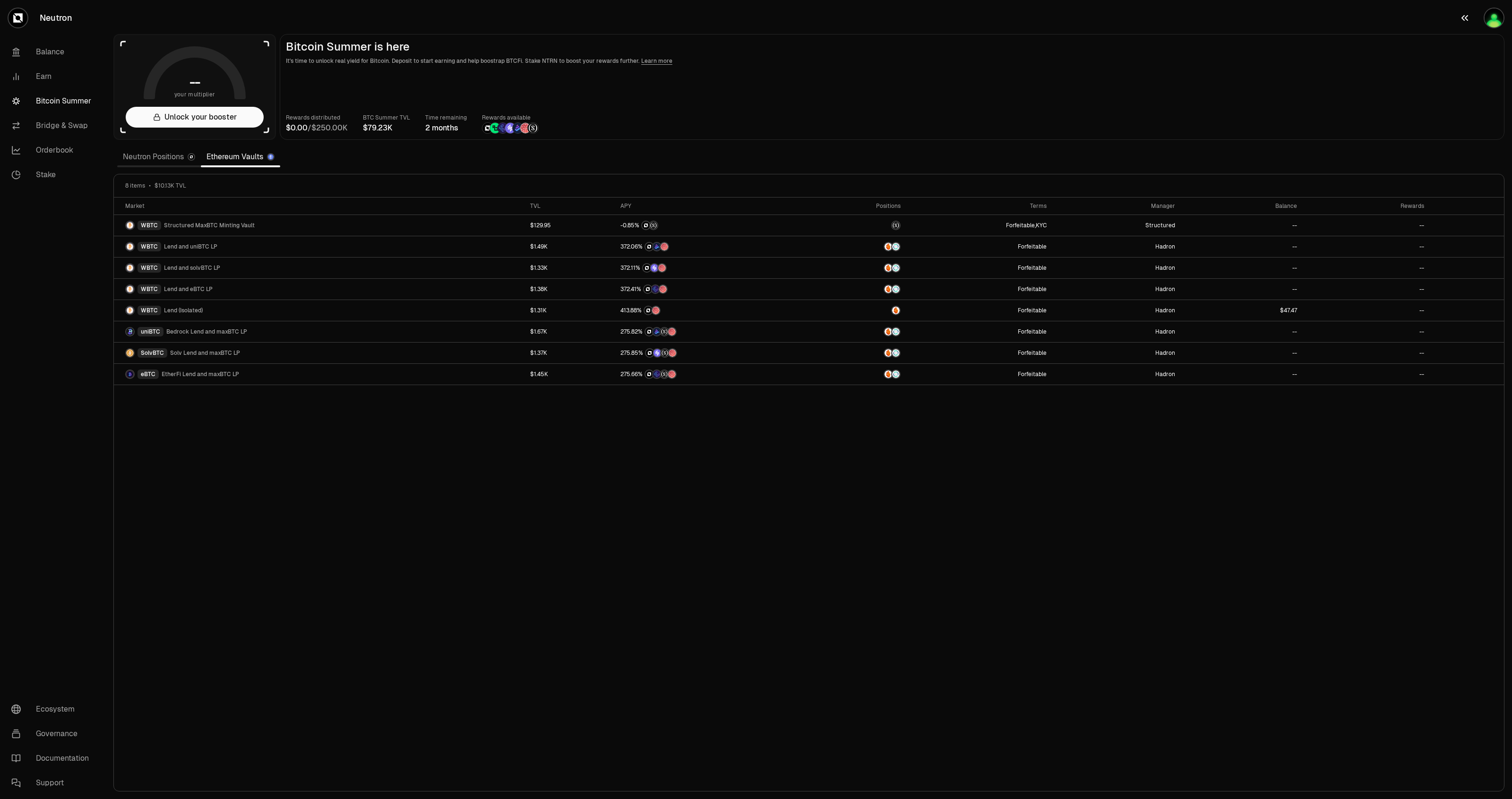
click at [1498, 18] on img "button" at bounding box center [1494, 18] width 19 height 19
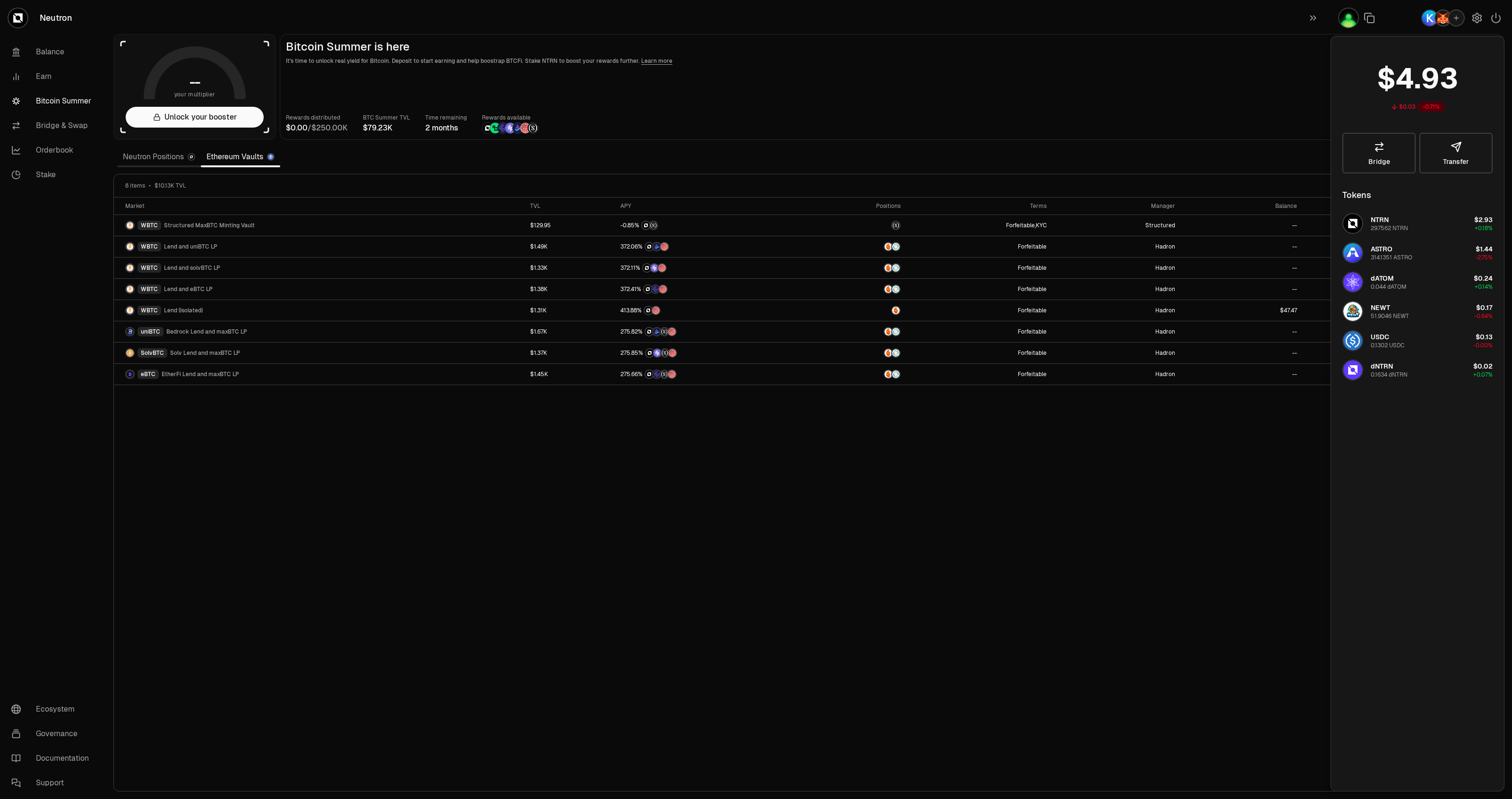
click at [1103, 107] on main "Bitcoin Summer is here It's time to unlock real yield for Bitcoin. Deposit to s…" at bounding box center [892, 87] width 1225 height 106
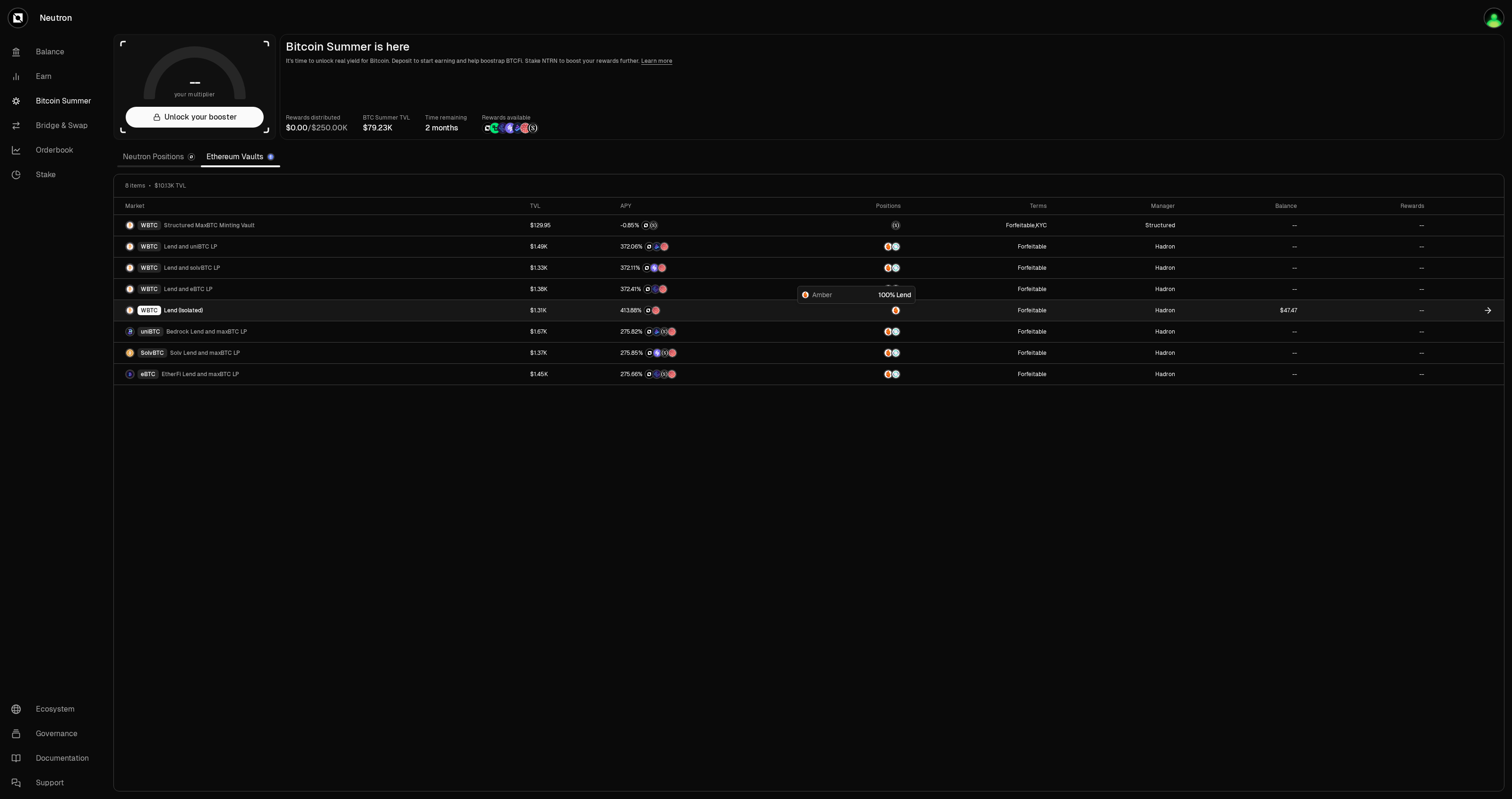
click at [877, 313] on div at bounding box center [855, 310] width 89 height 10
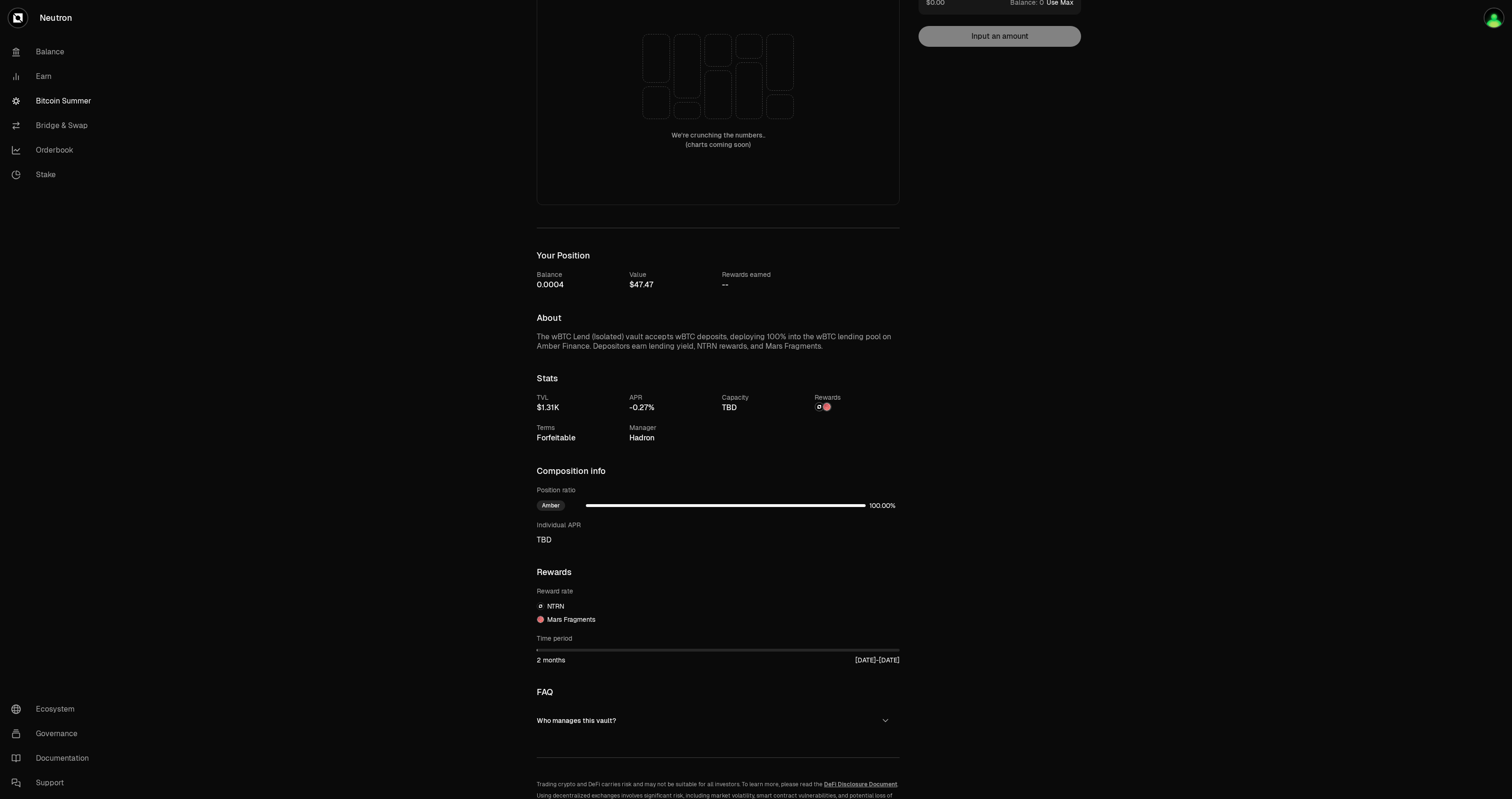
scroll to position [172, 0]
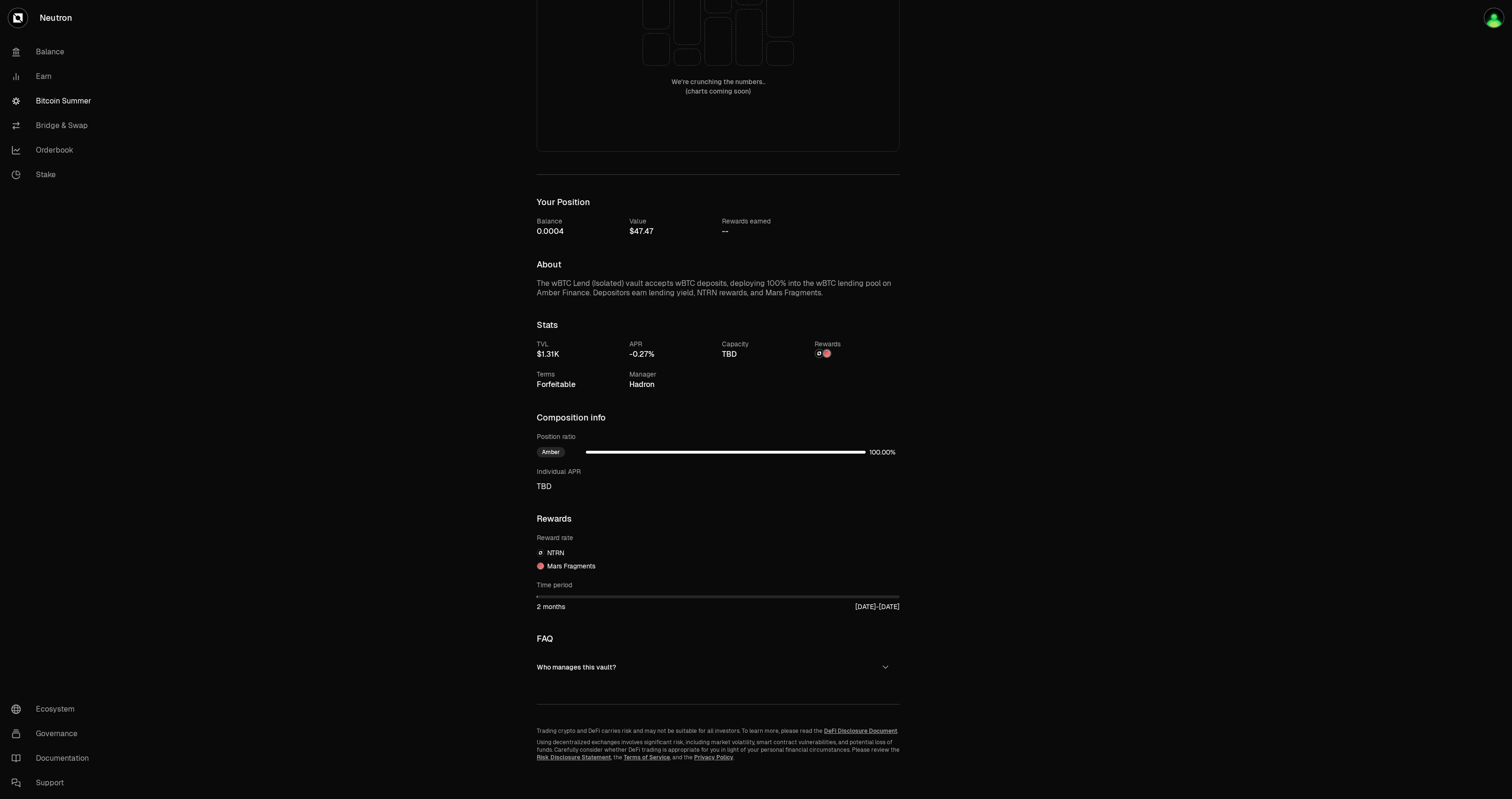
click at [1336, 120] on div "Back to Vaults Lend (Isolated) WBTC We're crunching the numbers.. (charts comin…" at bounding box center [809, 314] width 1406 height 971
click at [86, 102] on link "Bitcoin Summer" at bounding box center [53, 101] width 99 height 25
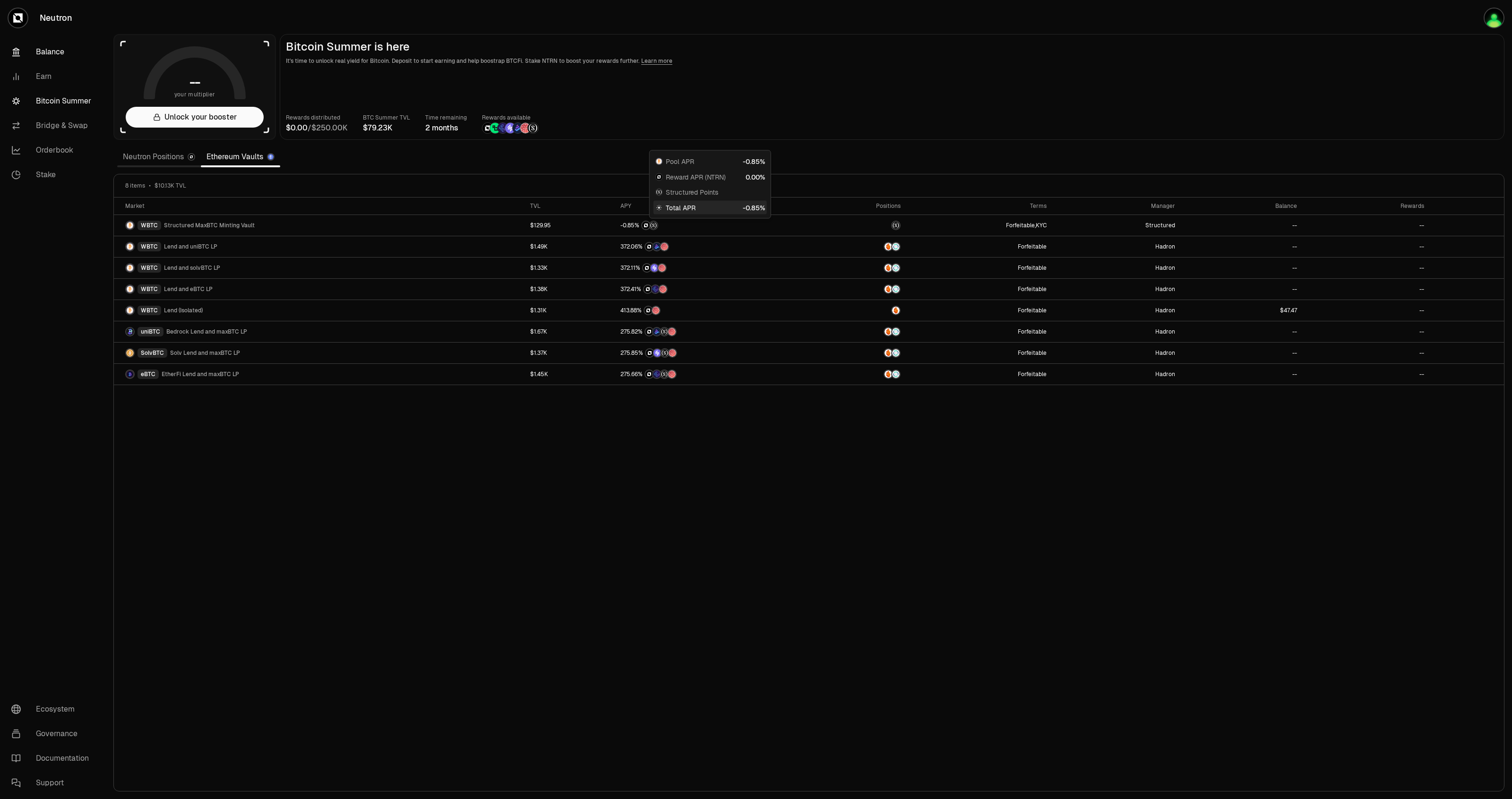
click at [55, 47] on link "Balance" at bounding box center [53, 51] width 99 height 25
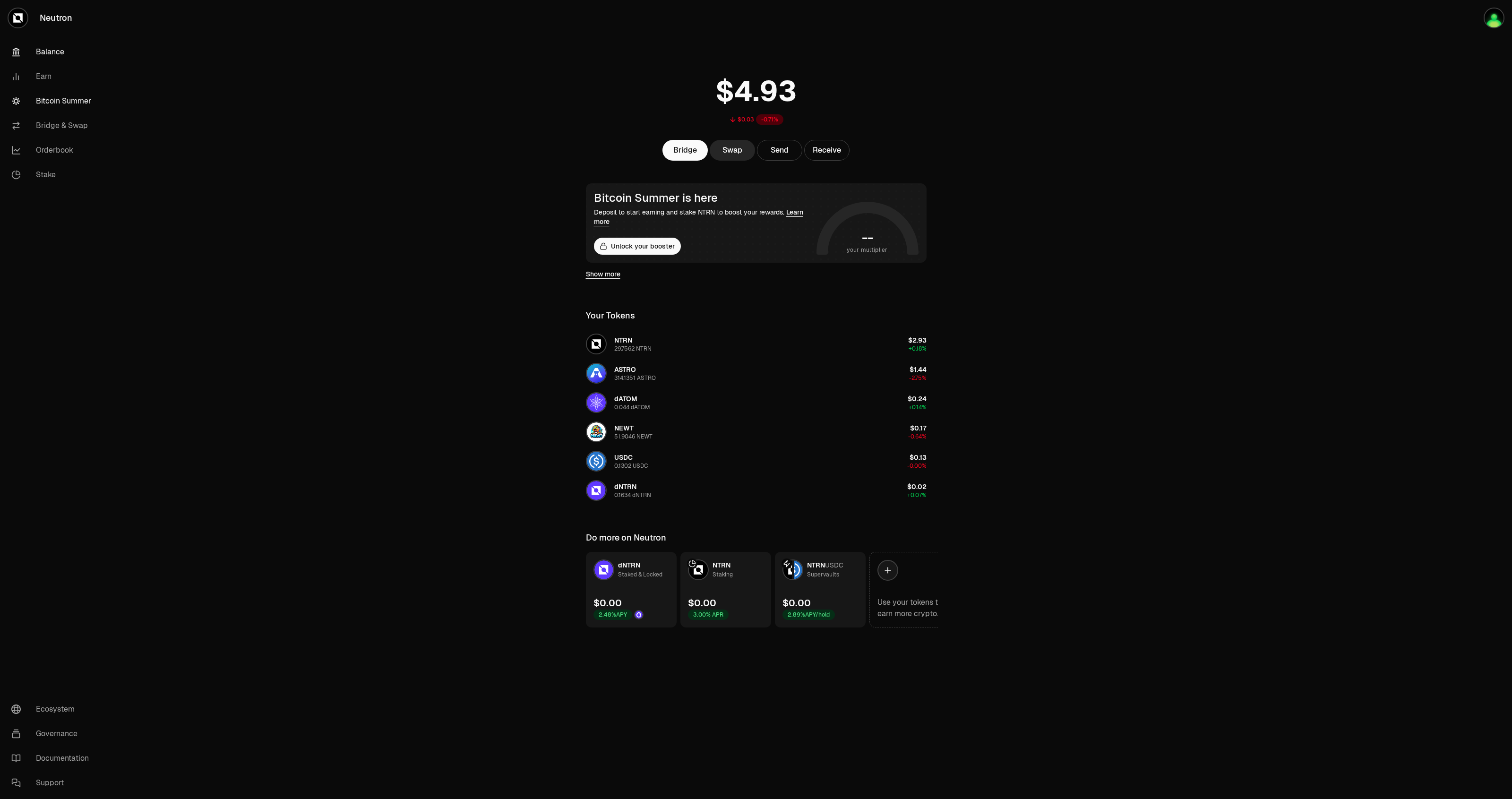
click at [59, 107] on link "Bitcoin Summer" at bounding box center [53, 101] width 99 height 25
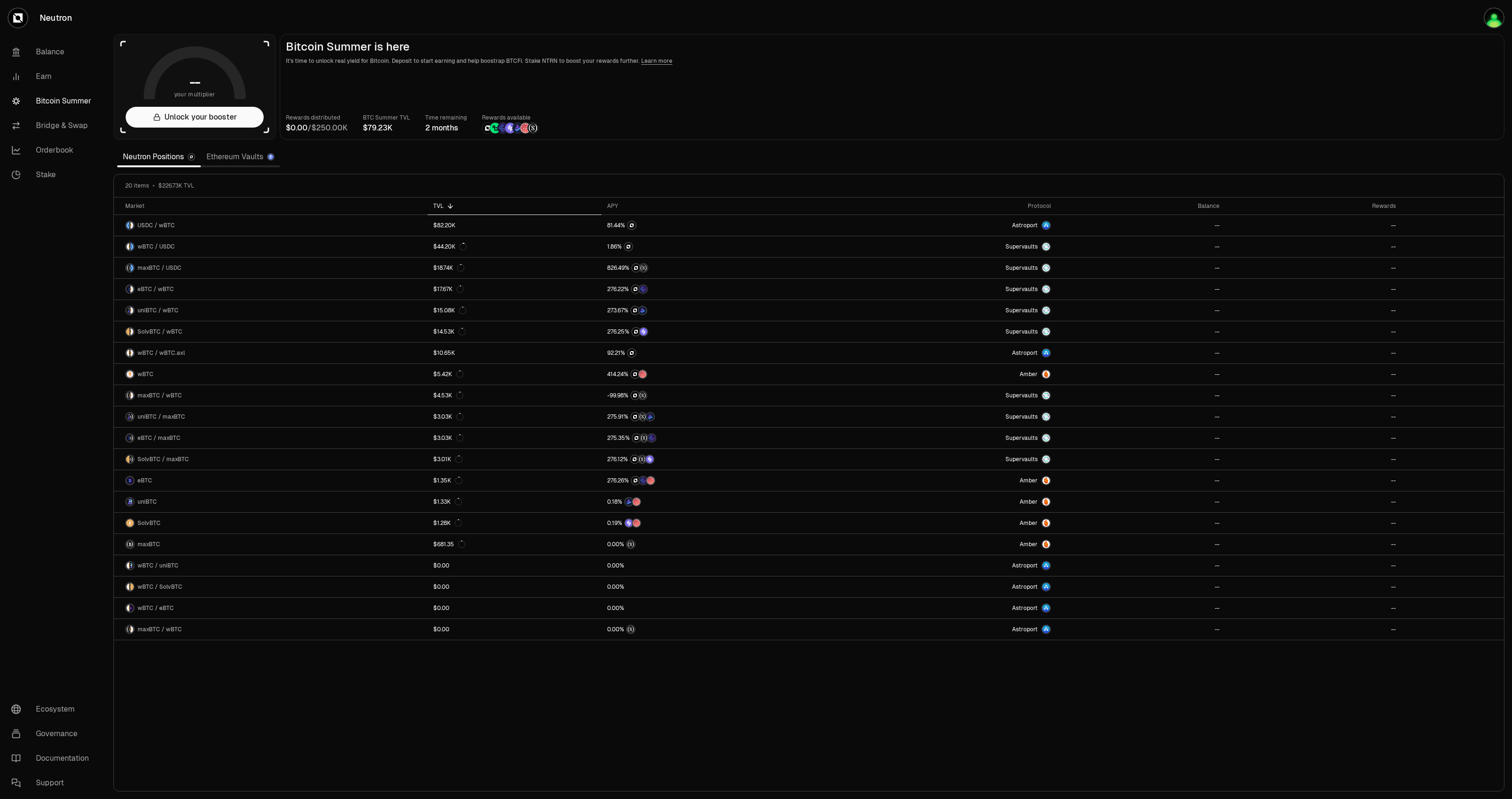
click at [230, 154] on link "Ethereum Vaults" at bounding box center [240, 157] width 79 height 19
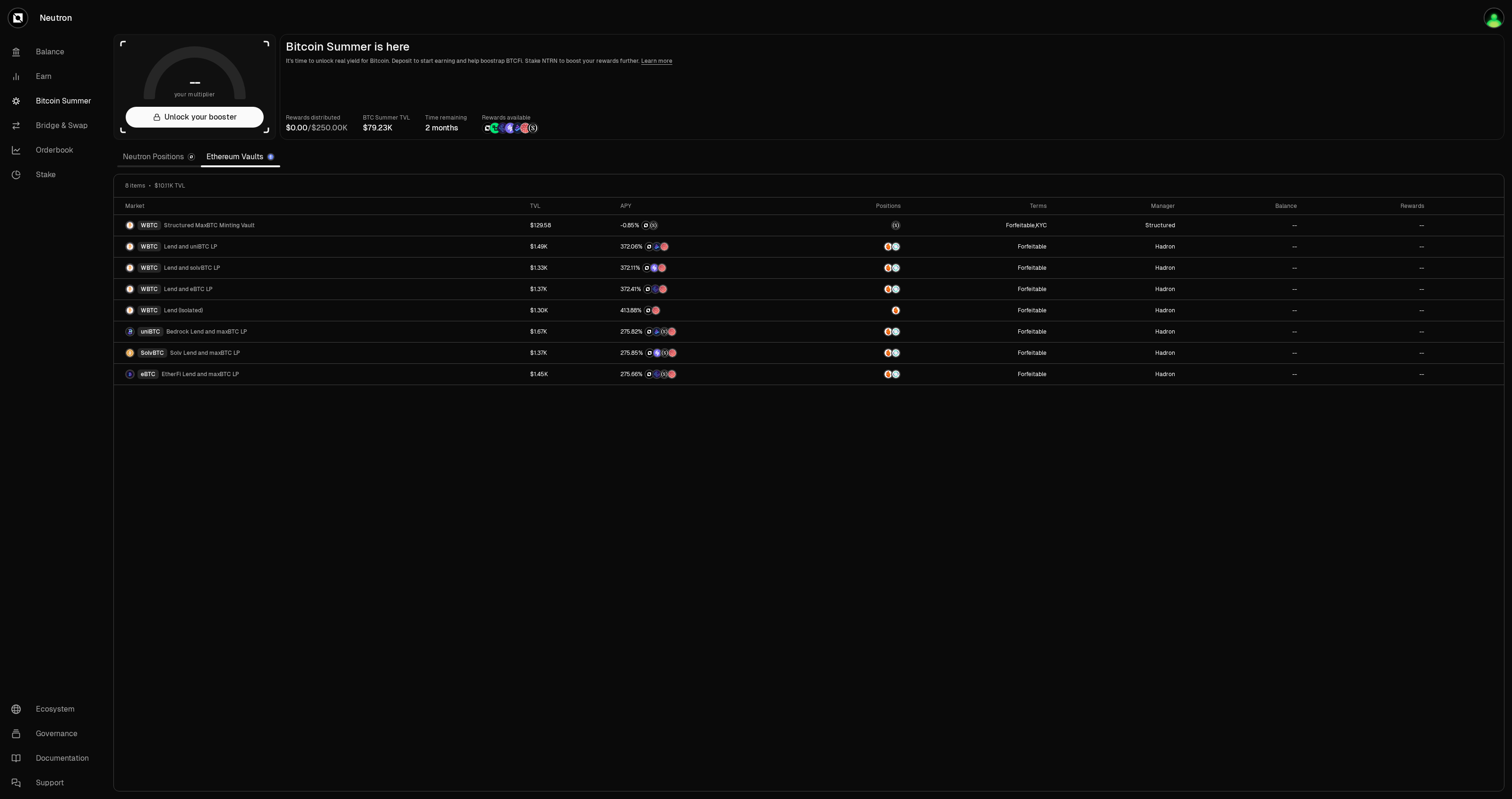
click at [163, 160] on link "Neutron Positions" at bounding box center [159, 157] width 83 height 19
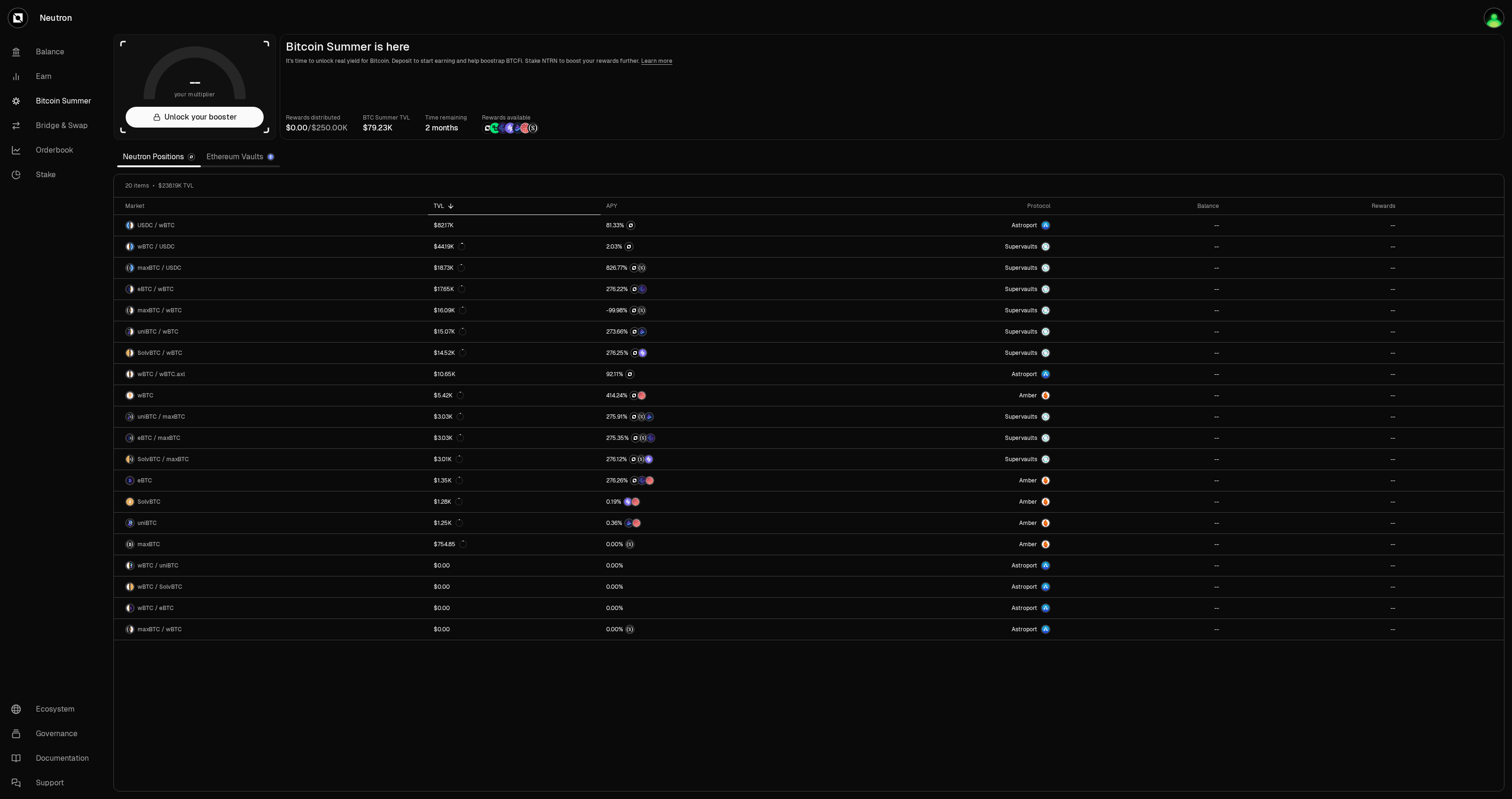
click at [222, 161] on link "Ethereum Vaults" at bounding box center [240, 157] width 79 height 19
click at [236, 160] on link "Ethereum Vaults" at bounding box center [240, 157] width 79 height 19
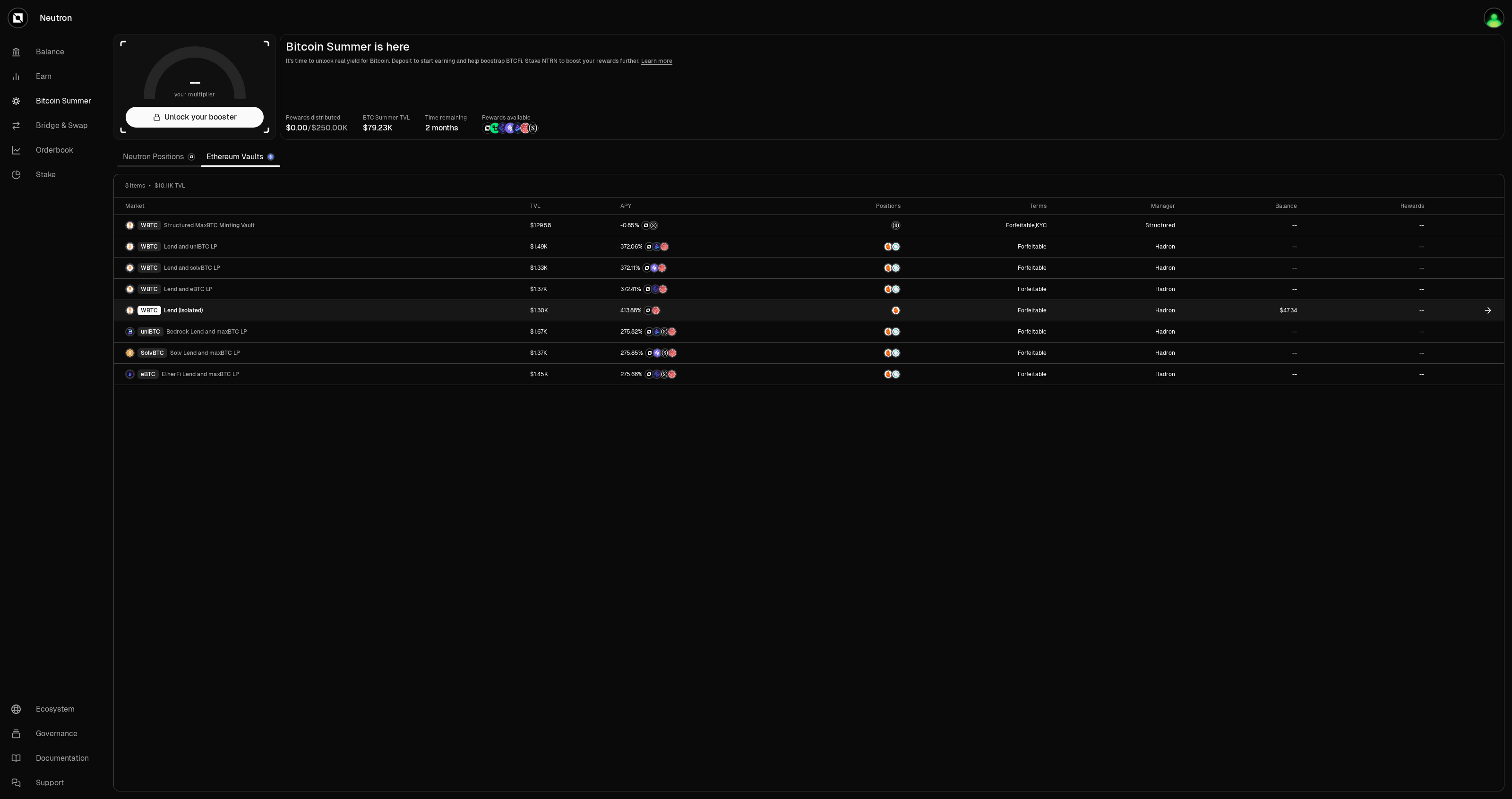
click at [215, 312] on link "WBTC Lend (Isolated)" at bounding box center [319, 310] width 411 height 21
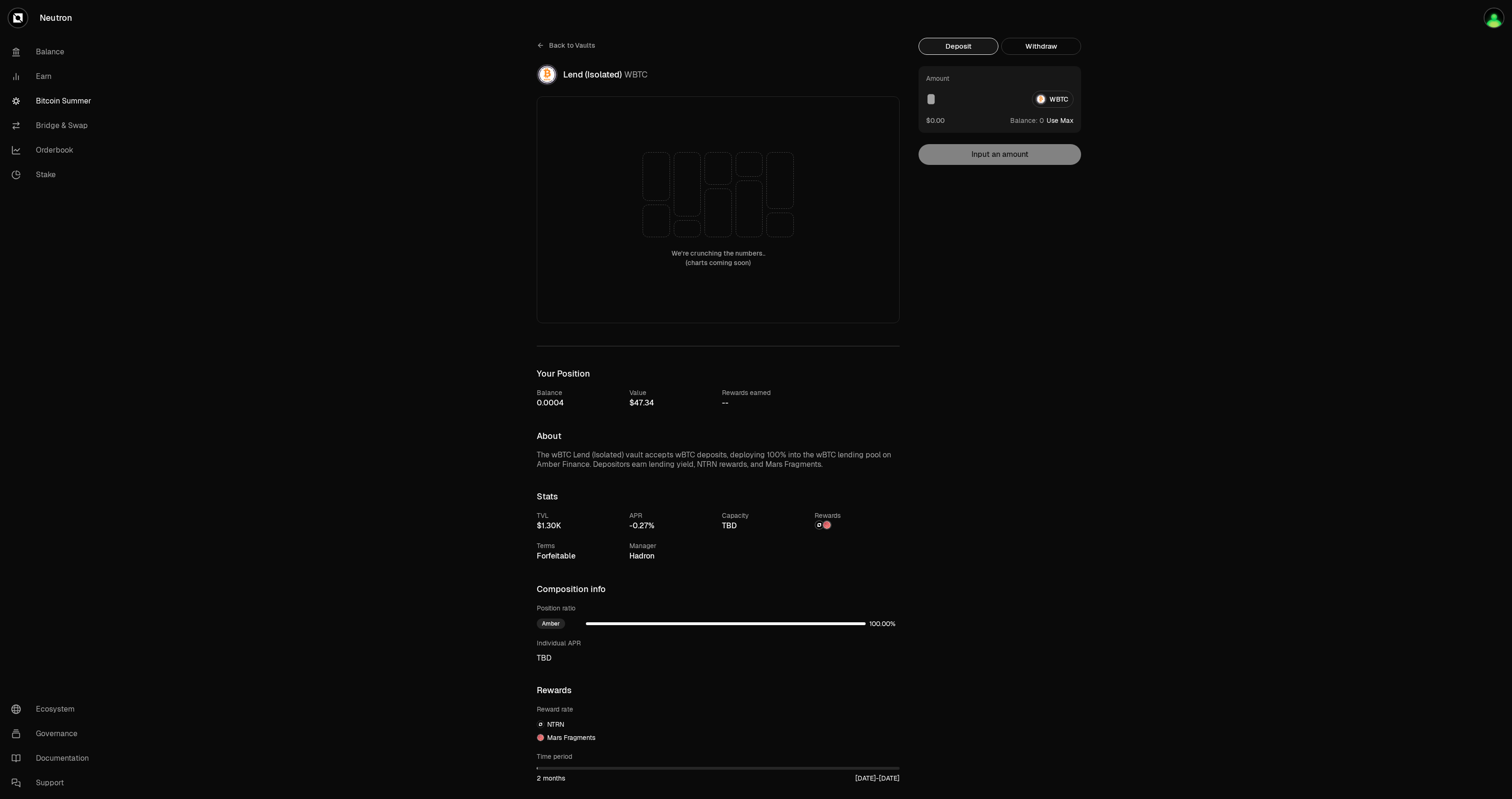
click at [46, 95] on link "Bitcoin Summer" at bounding box center [53, 101] width 99 height 25
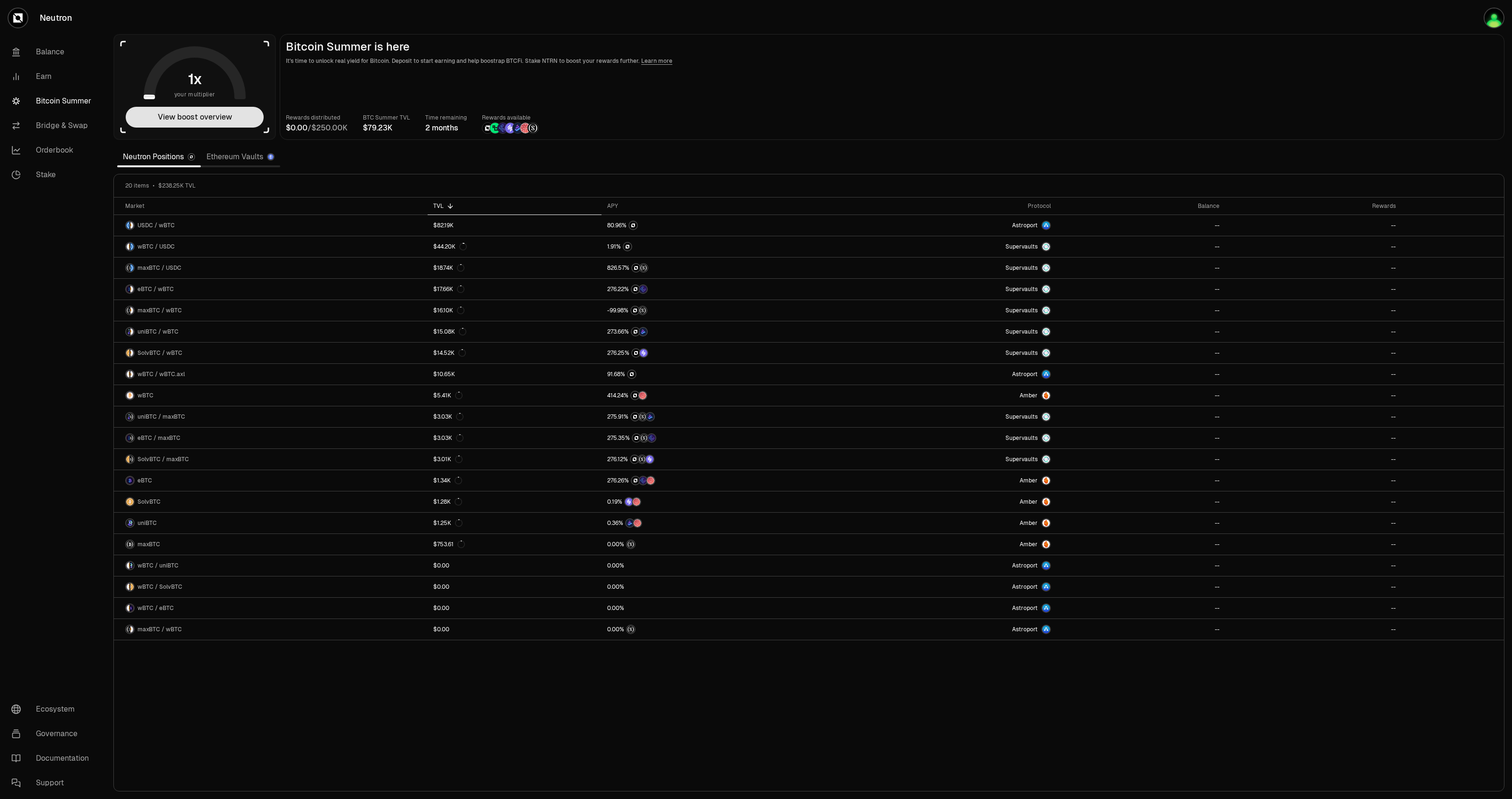
click at [234, 117] on button "View boost overview" at bounding box center [195, 117] width 138 height 21
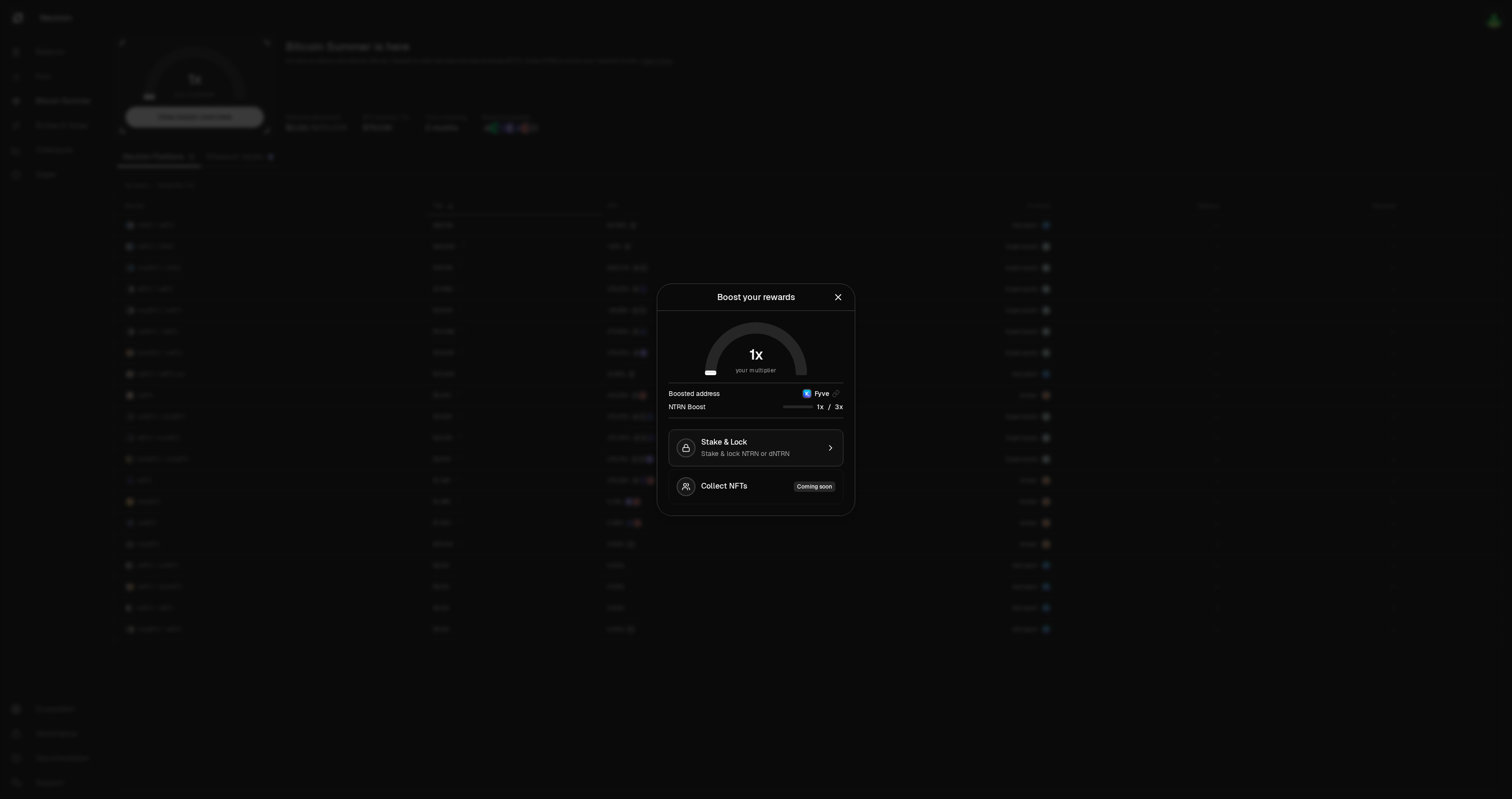
click at [782, 454] on span "Stake & lock NTRN or dNTRN" at bounding box center [745, 453] width 88 height 9
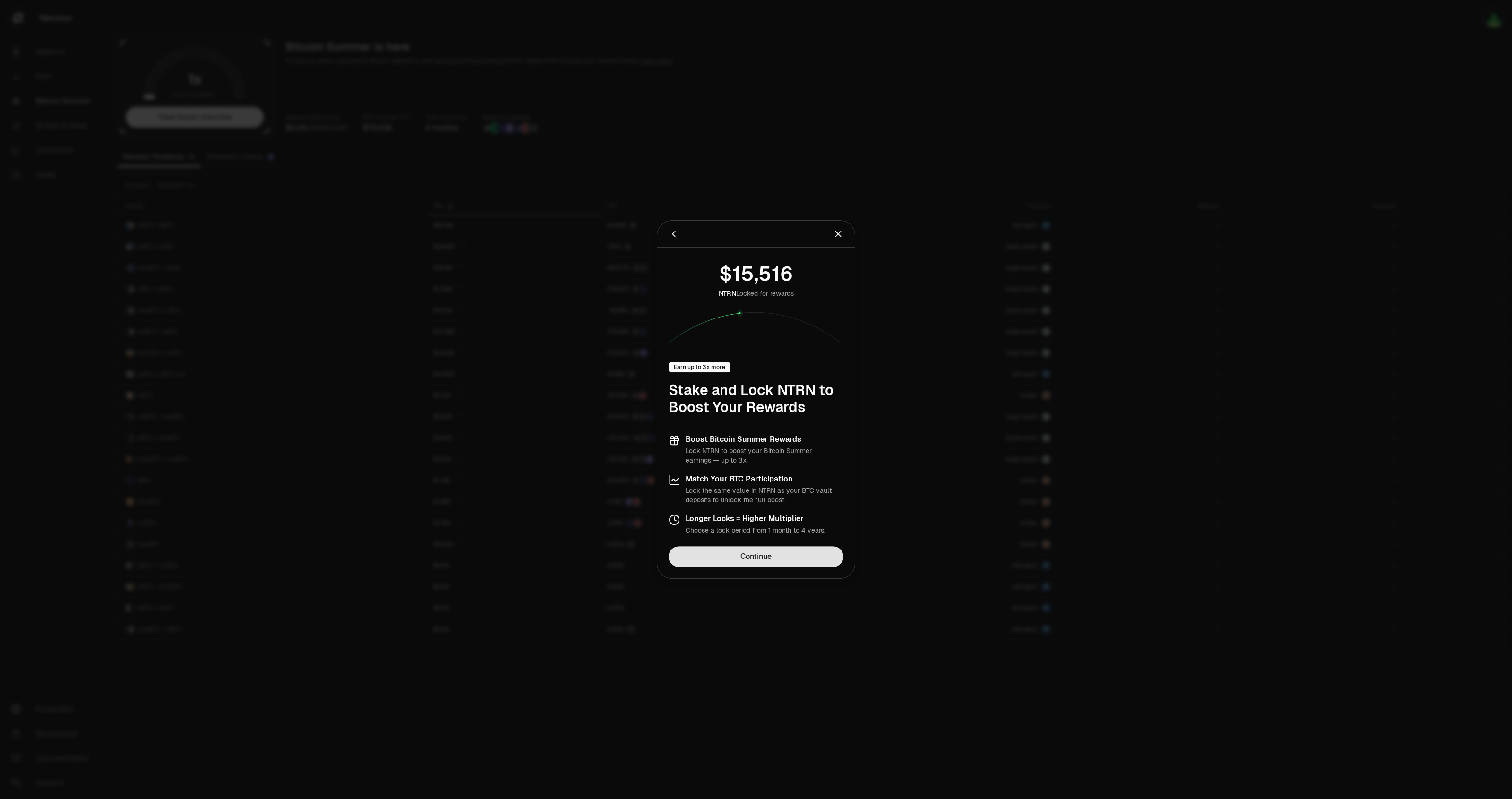
click at [783, 558] on link "Continue" at bounding box center [756, 557] width 175 height 21
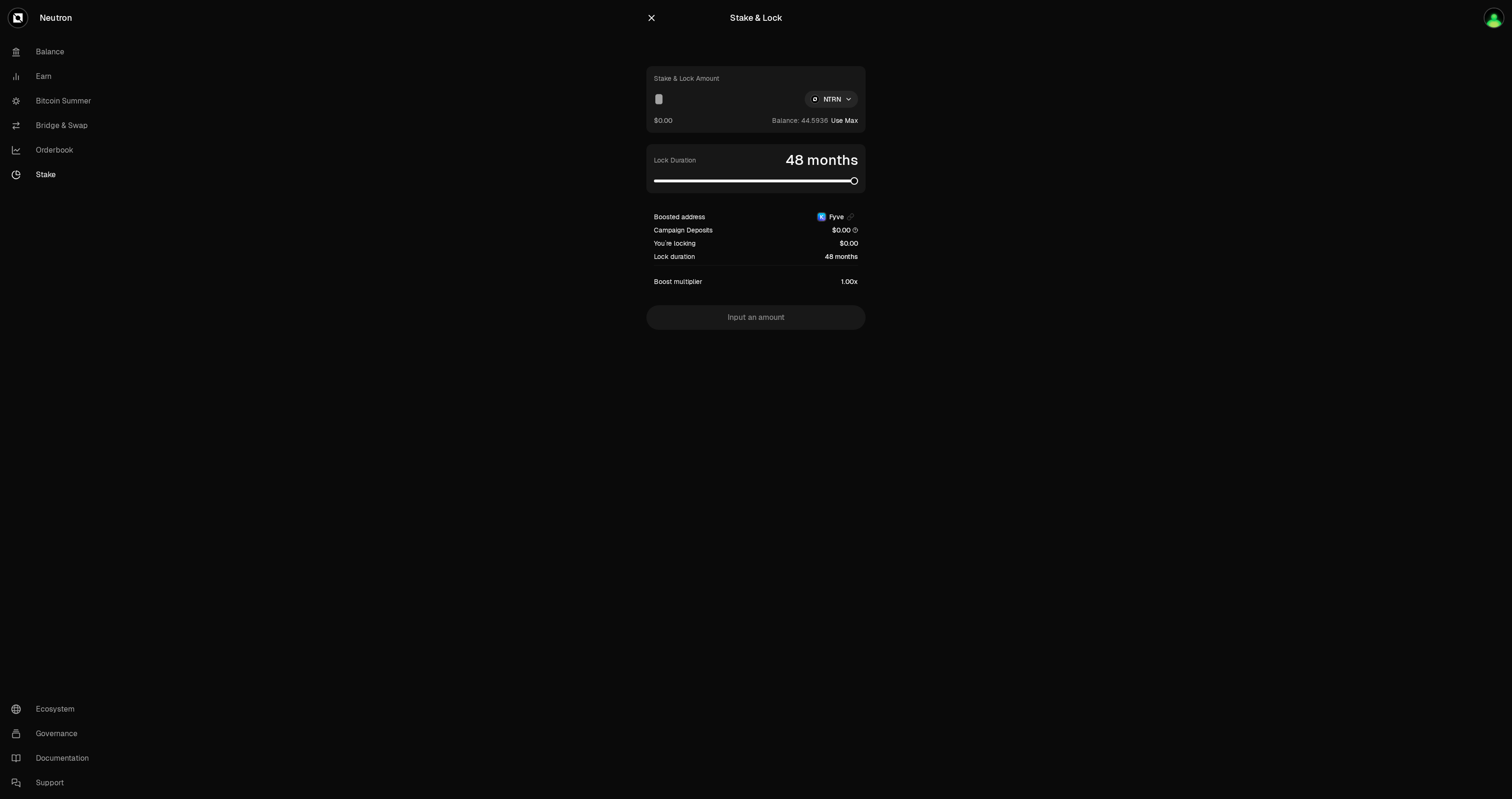
click at [858, 185] on span at bounding box center [853, 180] width 7 height 7
click at [672, 95] on input at bounding box center [725, 99] width 143 height 17
type input "**"
click at [740, 185] on span at bounding box center [740, 180] width 7 height 7
click at [726, 182] on span at bounding box center [727, 180] width 7 height 7
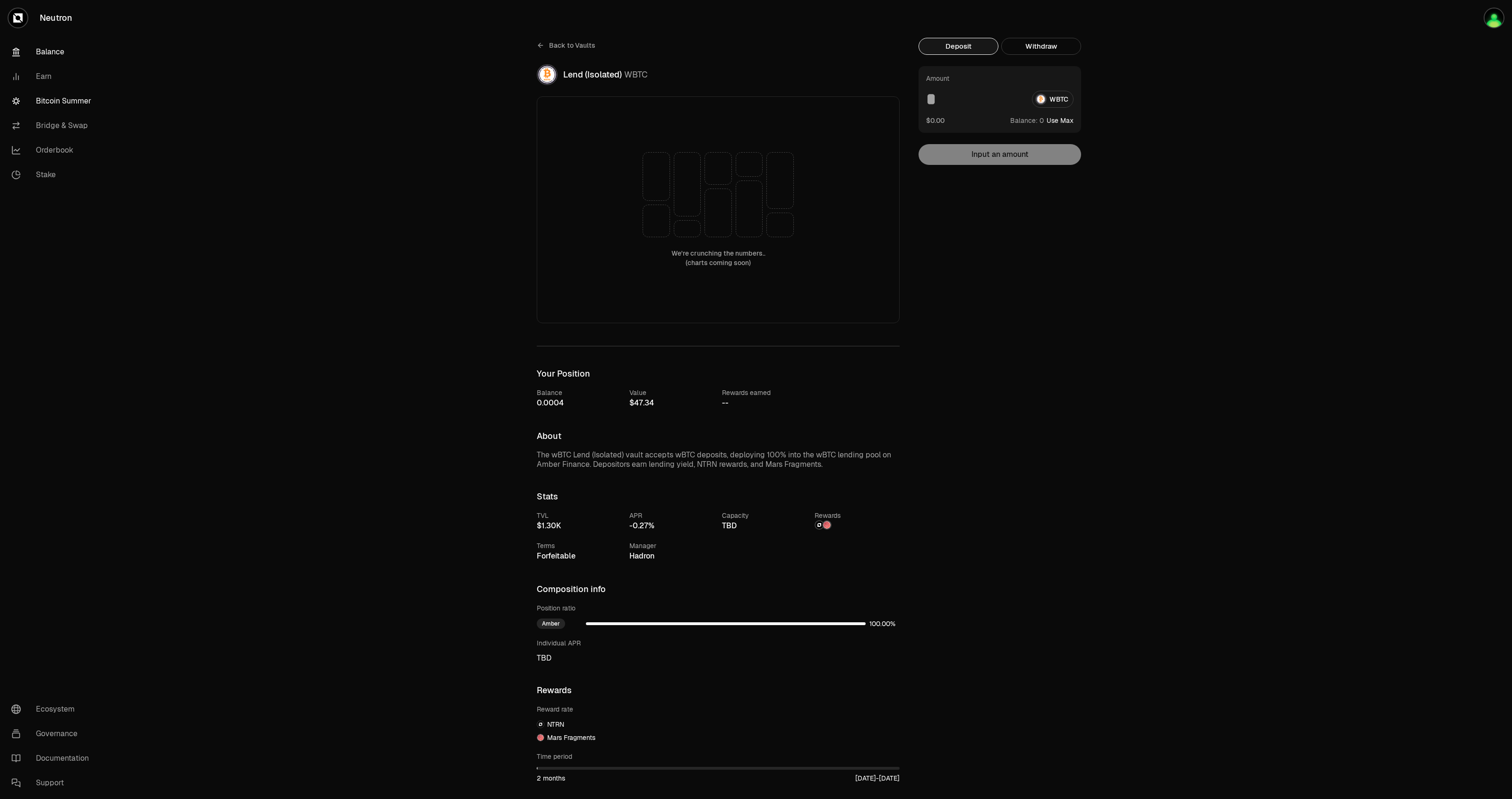
click at [47, 48] on link "Balance" at bounding box center [53, 51] width 99 height 25
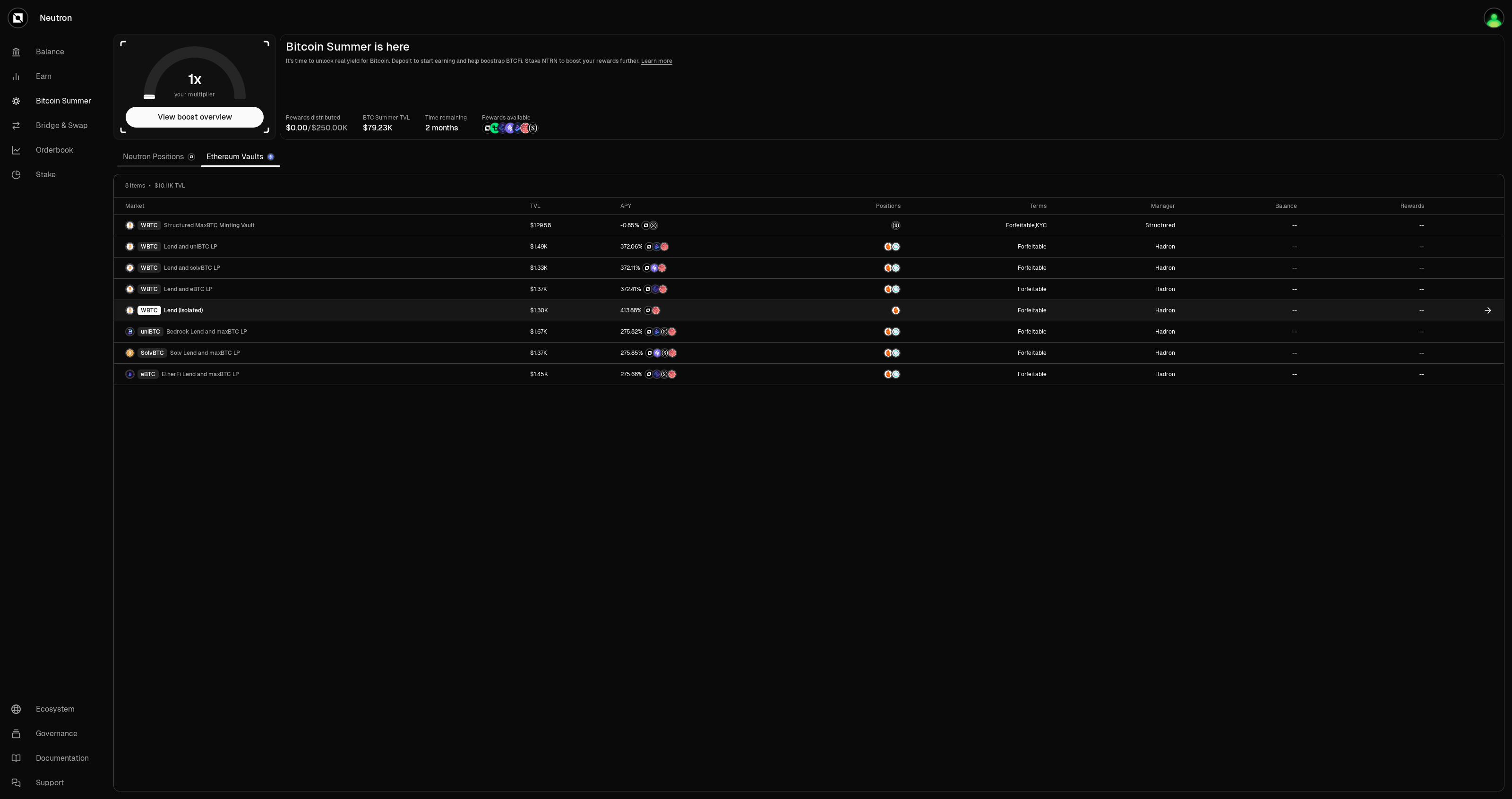
click at [1434, 309] on link at bounding box center [1466, 310] width 74 height 21
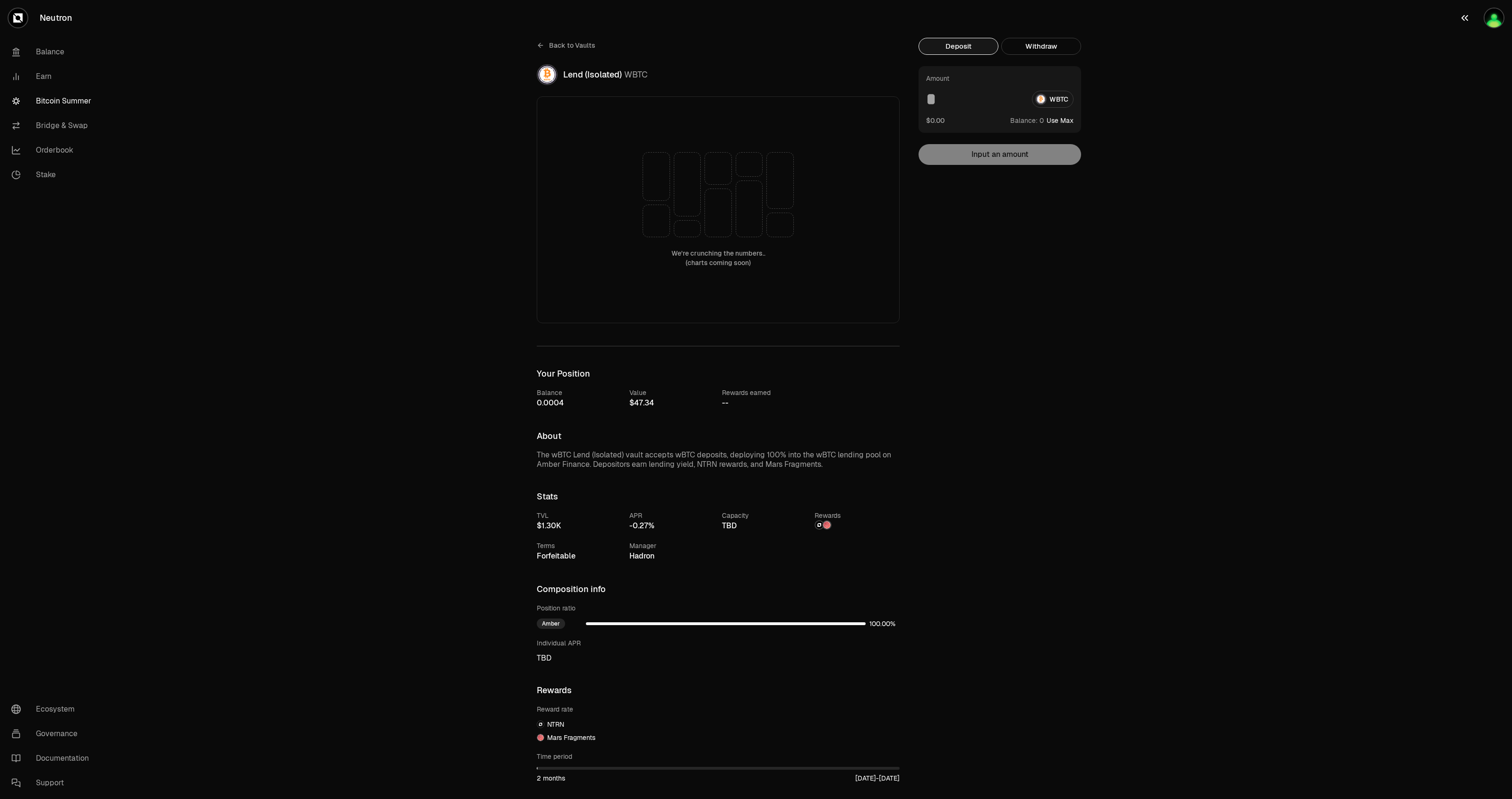
click at [1489, 19] on img "button" at bounding box center [1494, 18] width 19 height 19
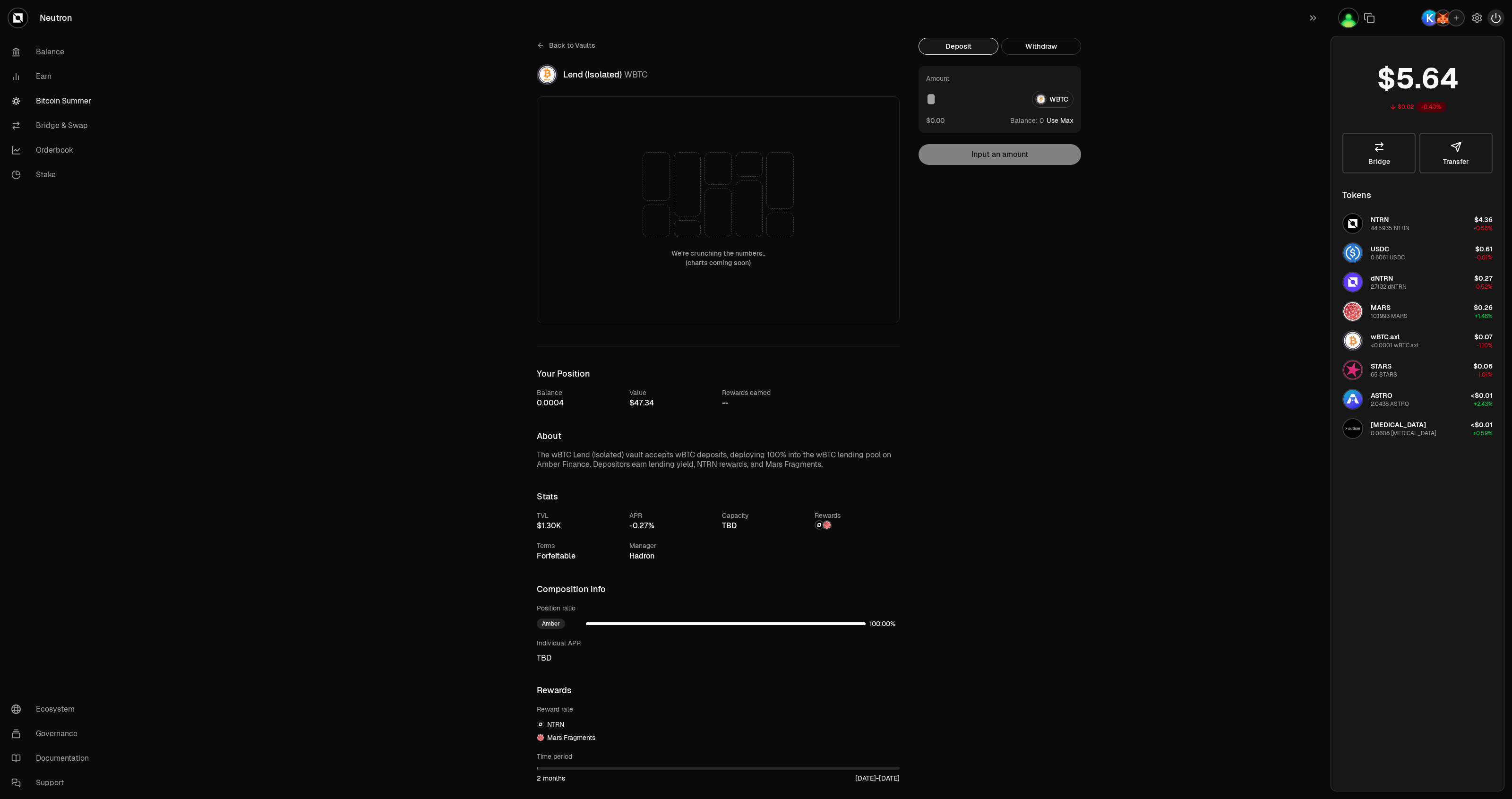
click at [1496, 19] on icon "button" at bounding box center [1496, 18] width 11 height 11
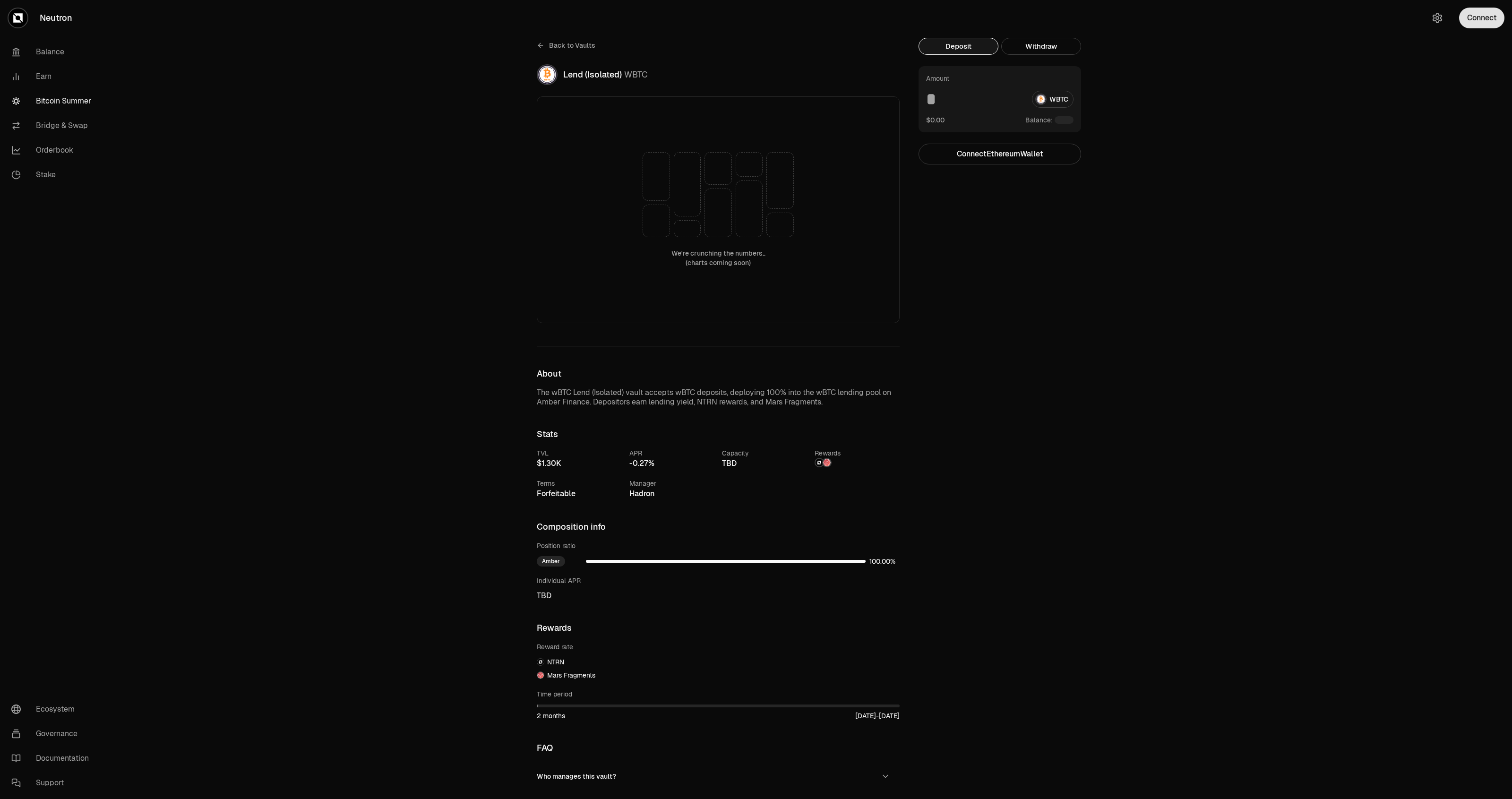
click at [1495, 27] on button "Connect" at bounding box center [1482, 18] width 46 height 21
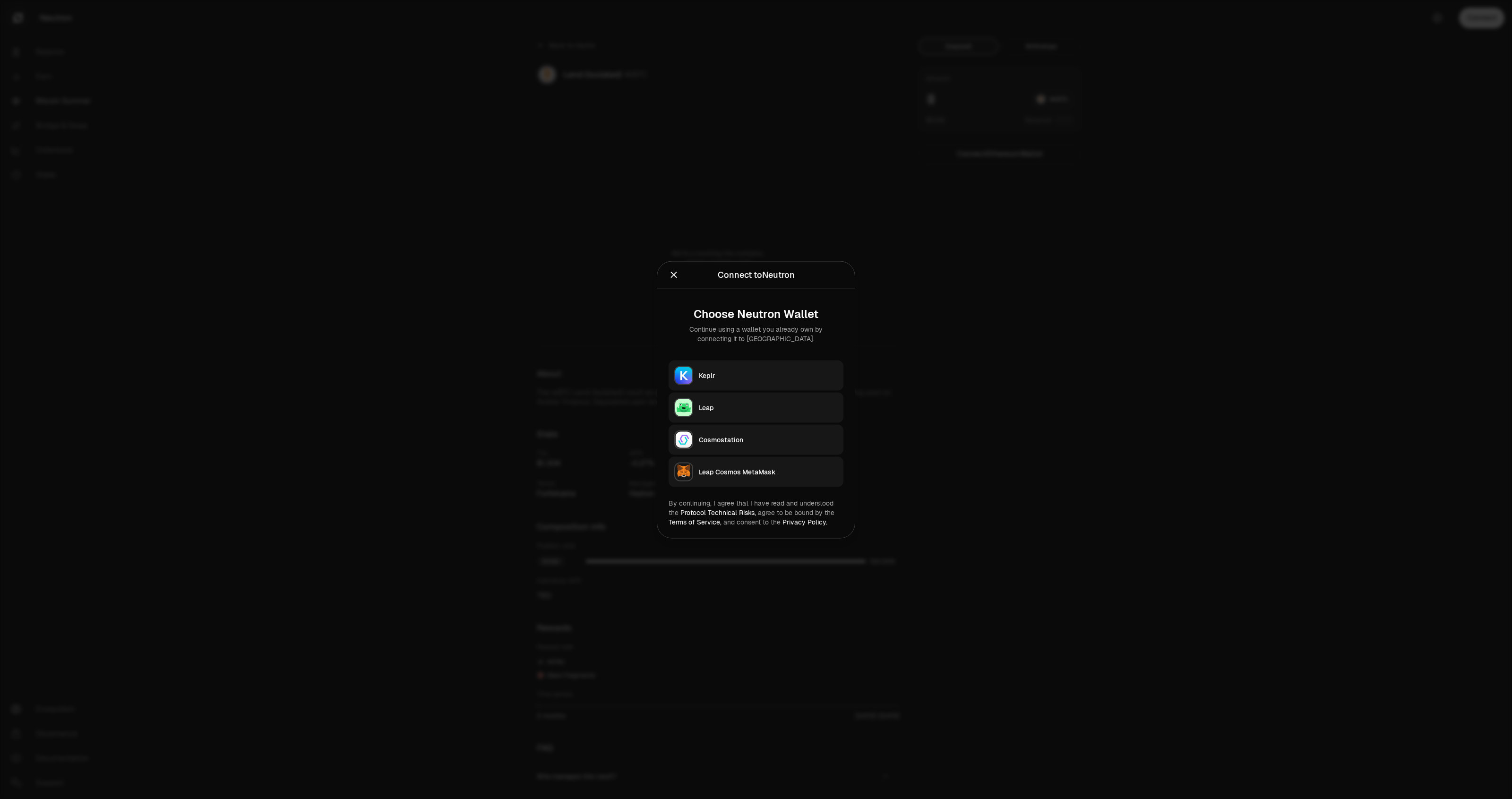
click at [777, 365] on button "Keplr" at bounding box center [756, 375] width 175 height 30
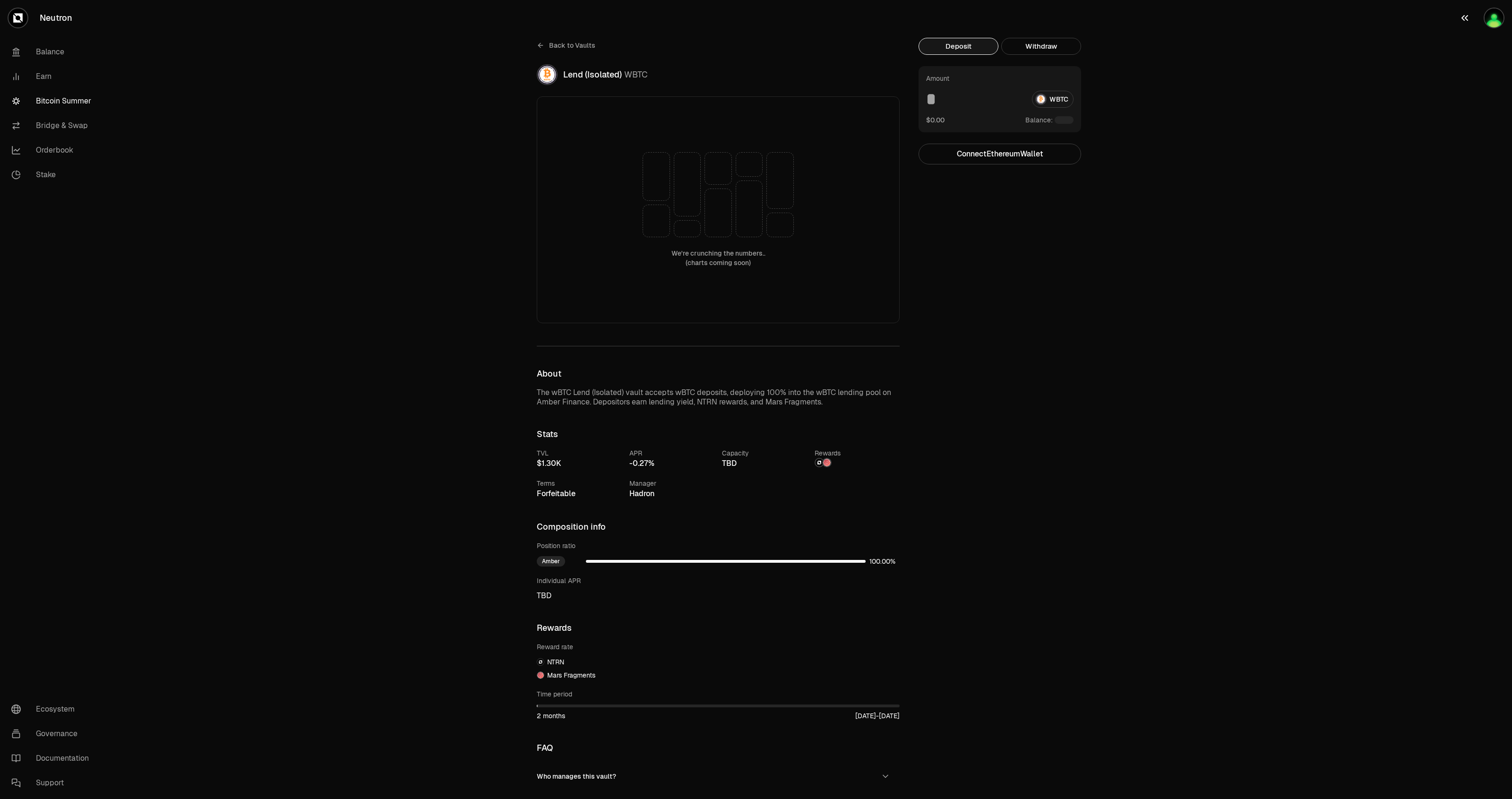
click at [1493, 19] on img "button" at bounding box center [1494, 18] width 19 height 19
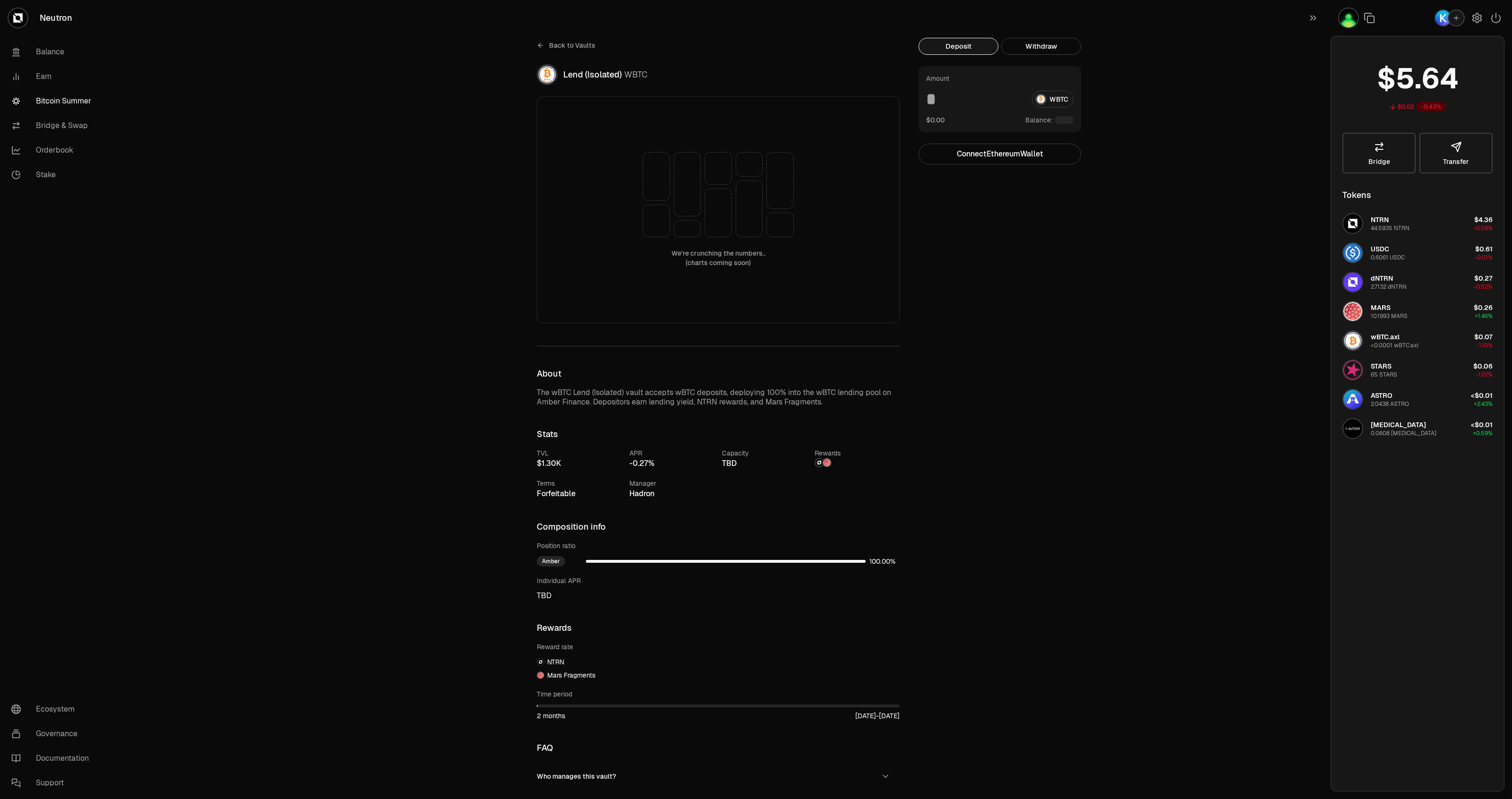
click at [1459, 19] on icon "button" at bounding box center [1456, 18] width 7 height 7
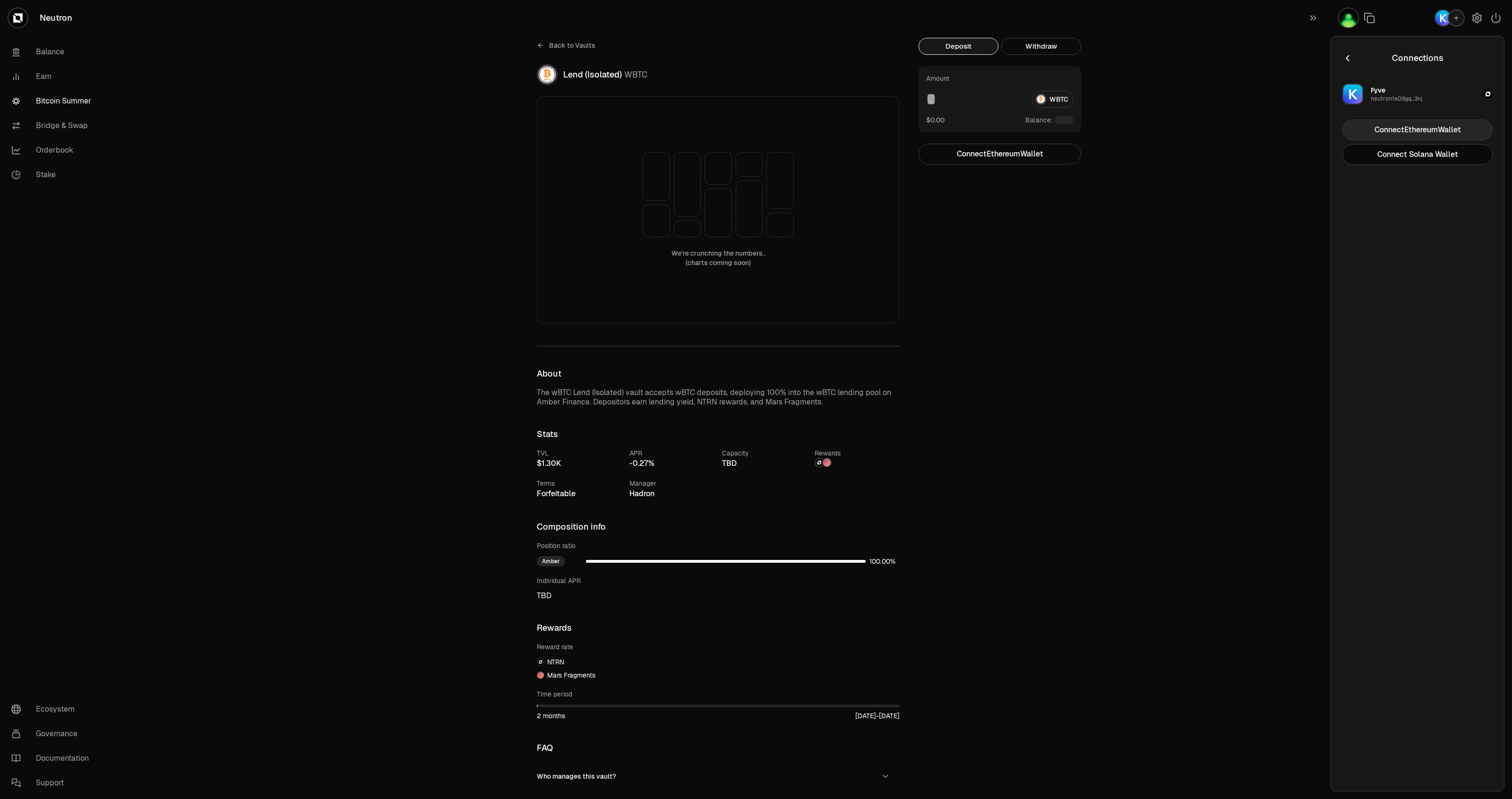
click at [1402, 134] on button "Connect Ethereum Wallet" at bounding box center [1417, 130] width 150 height 21
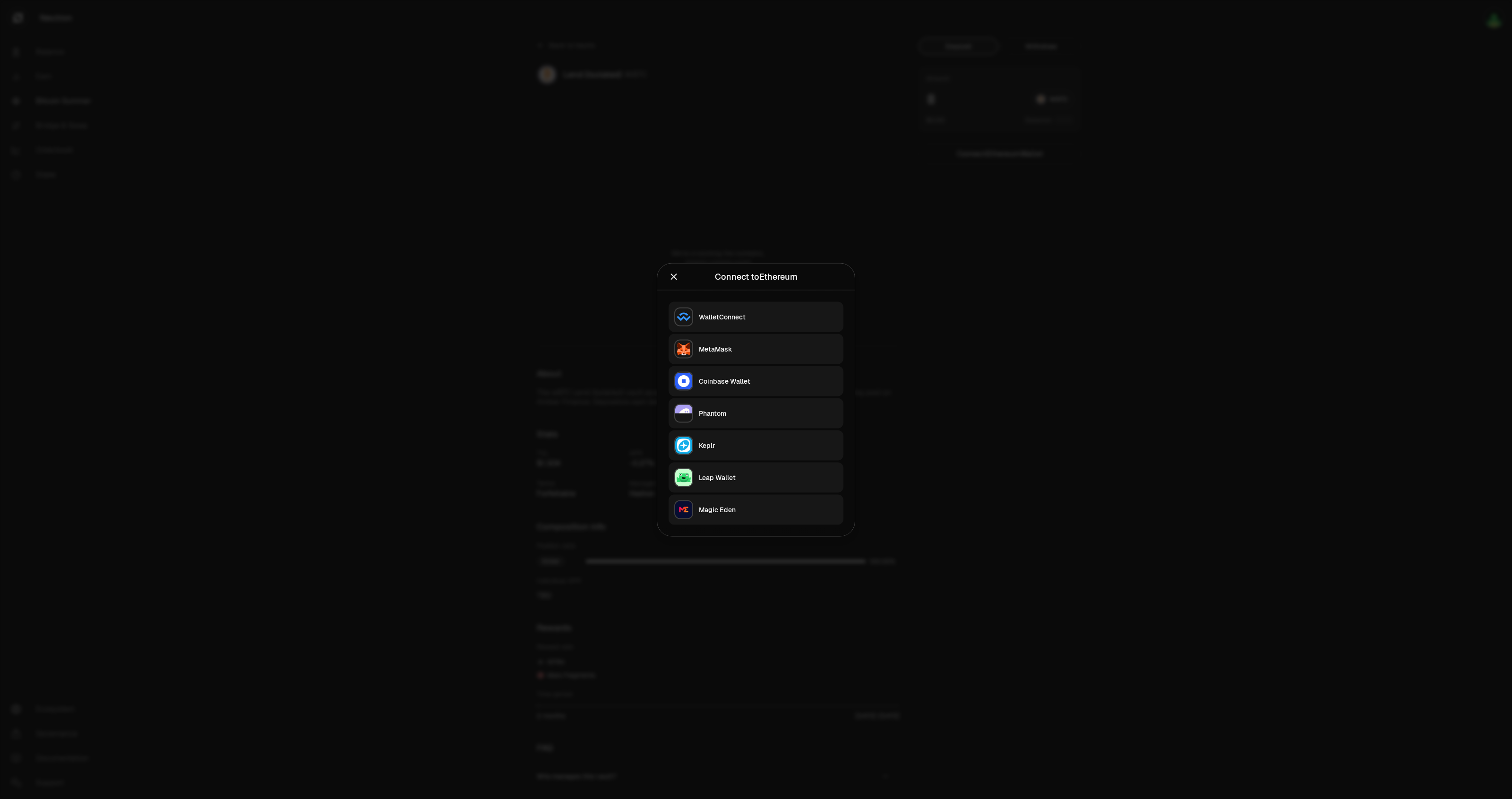
click at [753, 344] on div "MetaMask" at bounding box center [768, 349] width 139 height 10
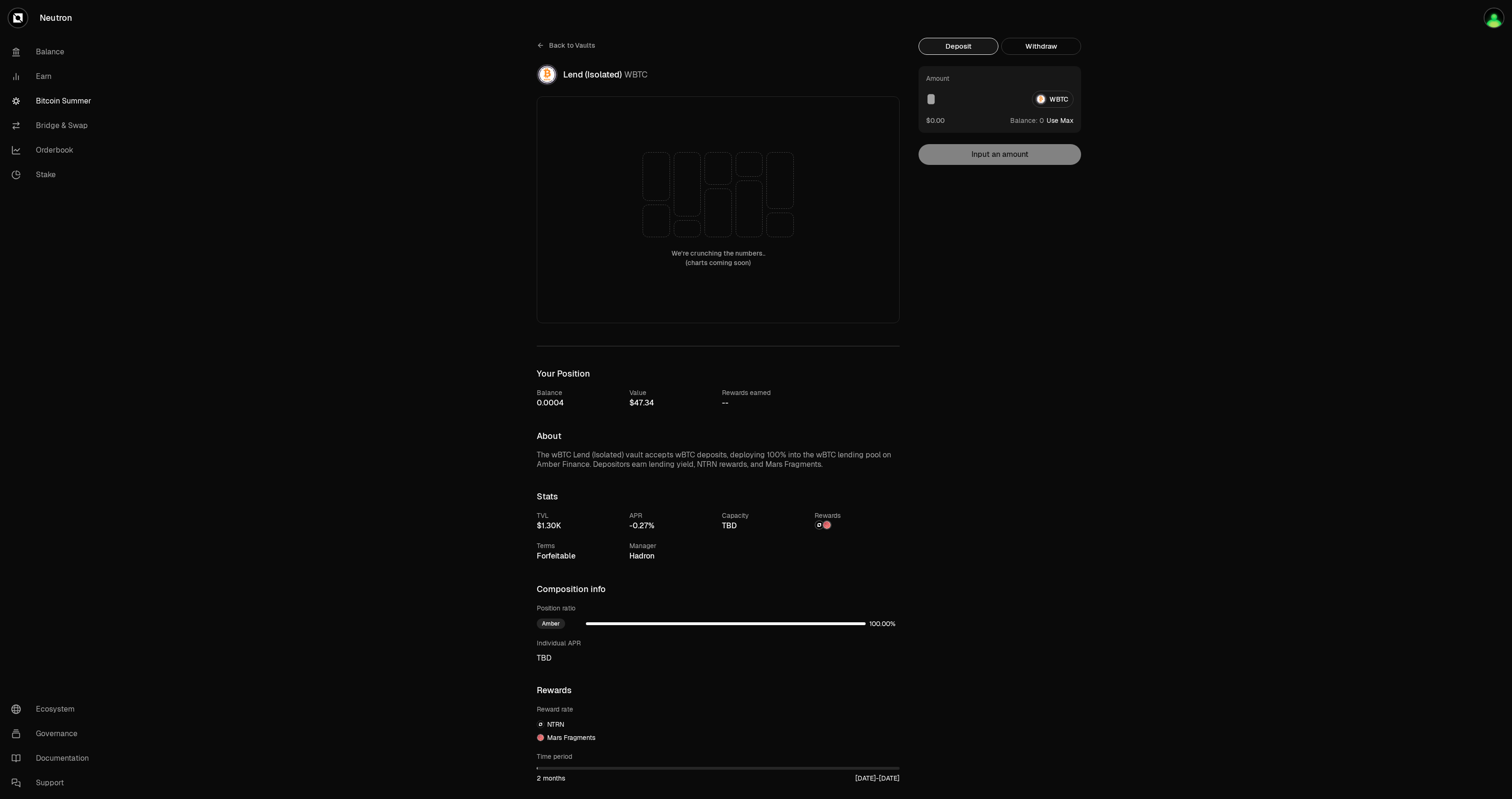
click at [569, 47] on span "Back to Vaults" at bounding box center [572, 46] width 47 height 10
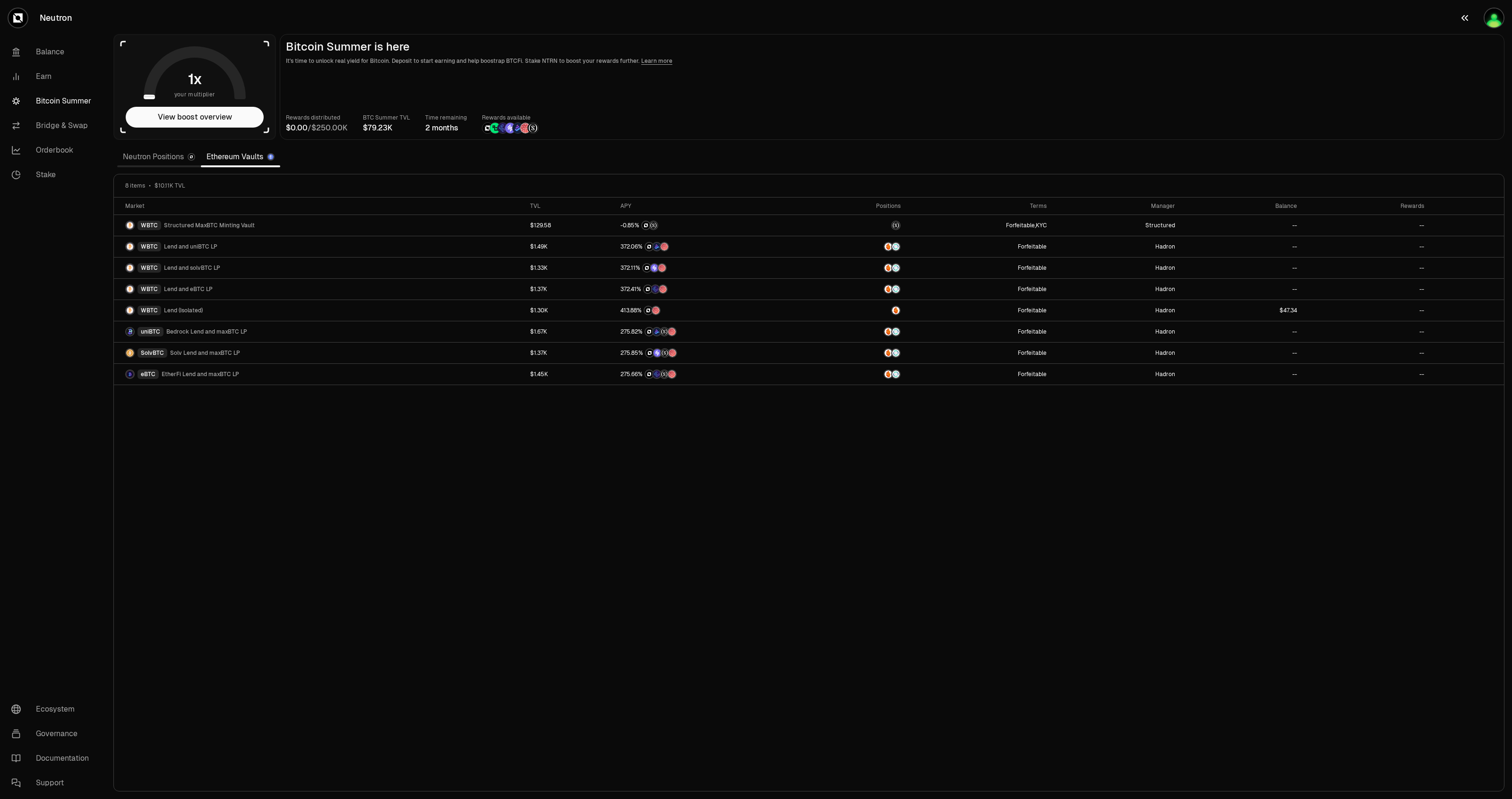
click at [1490, 19] on img "button" at bounding box center [1494, 18] width 19 height 19
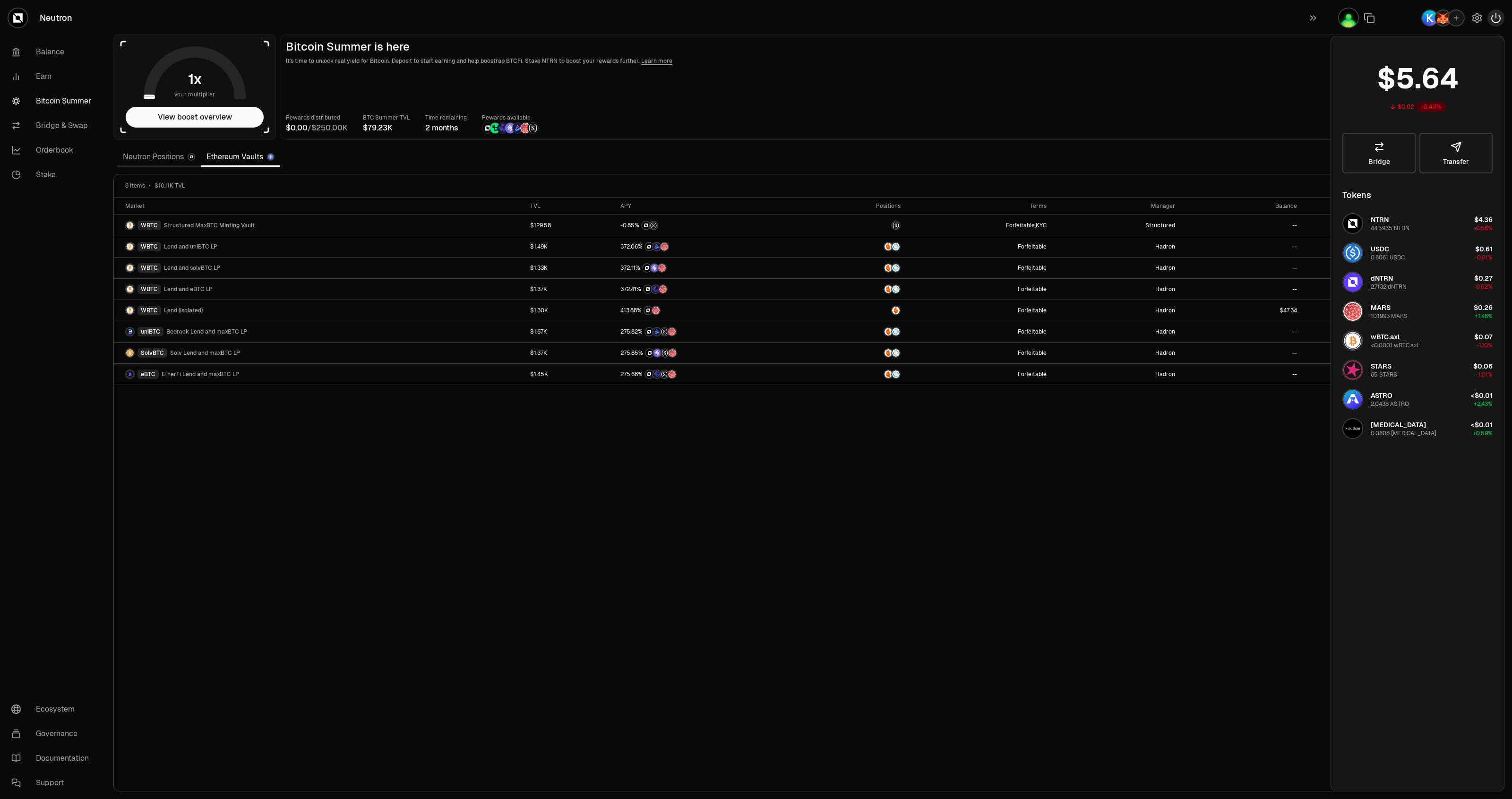
click at [1491, 20] on icon "button" at bounding box center [1495, 18] width 9 height 10
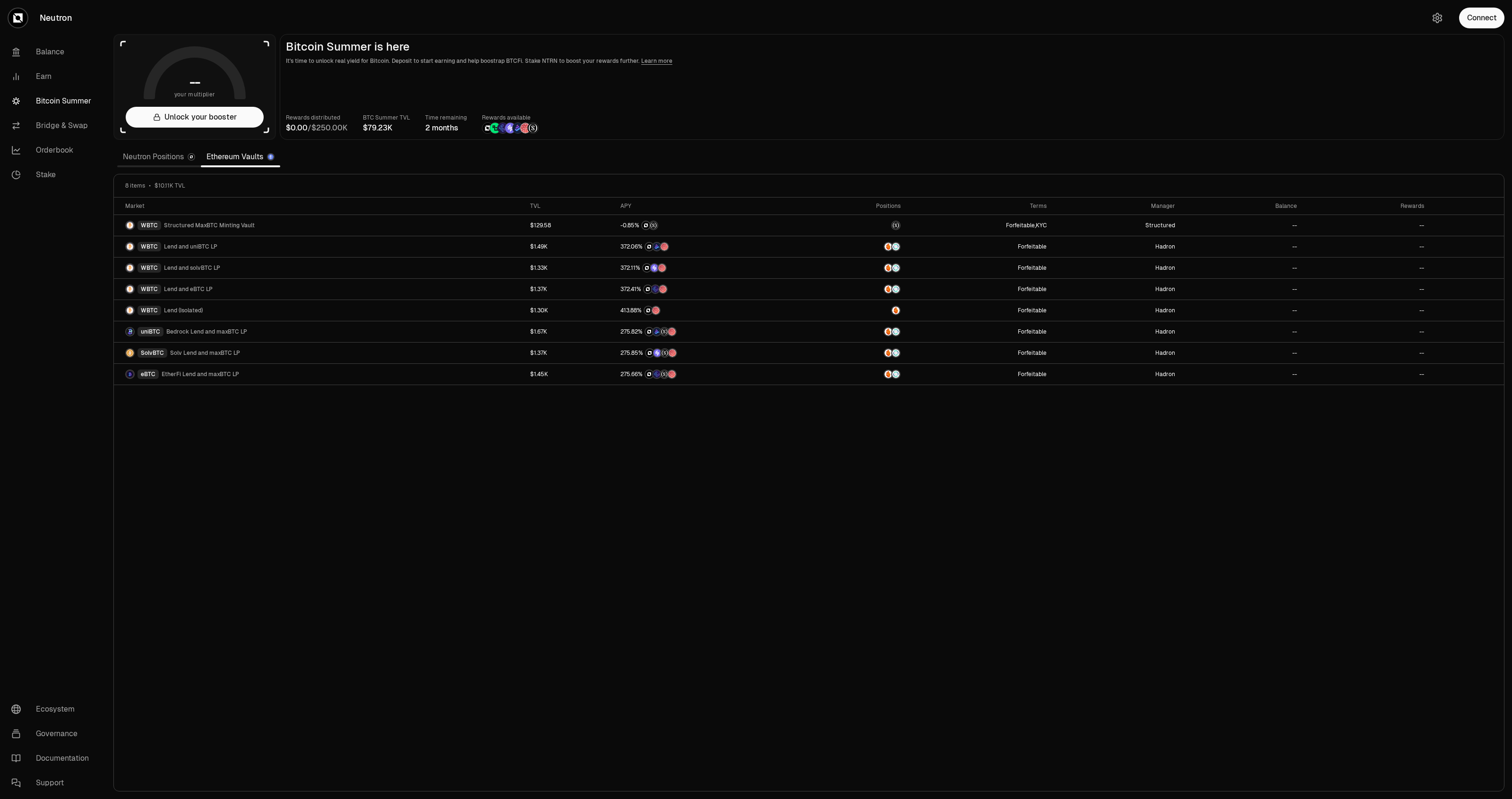
click at [1491, 20] on button "Connect" at bounding box center [1482, 18] width 46 height 21
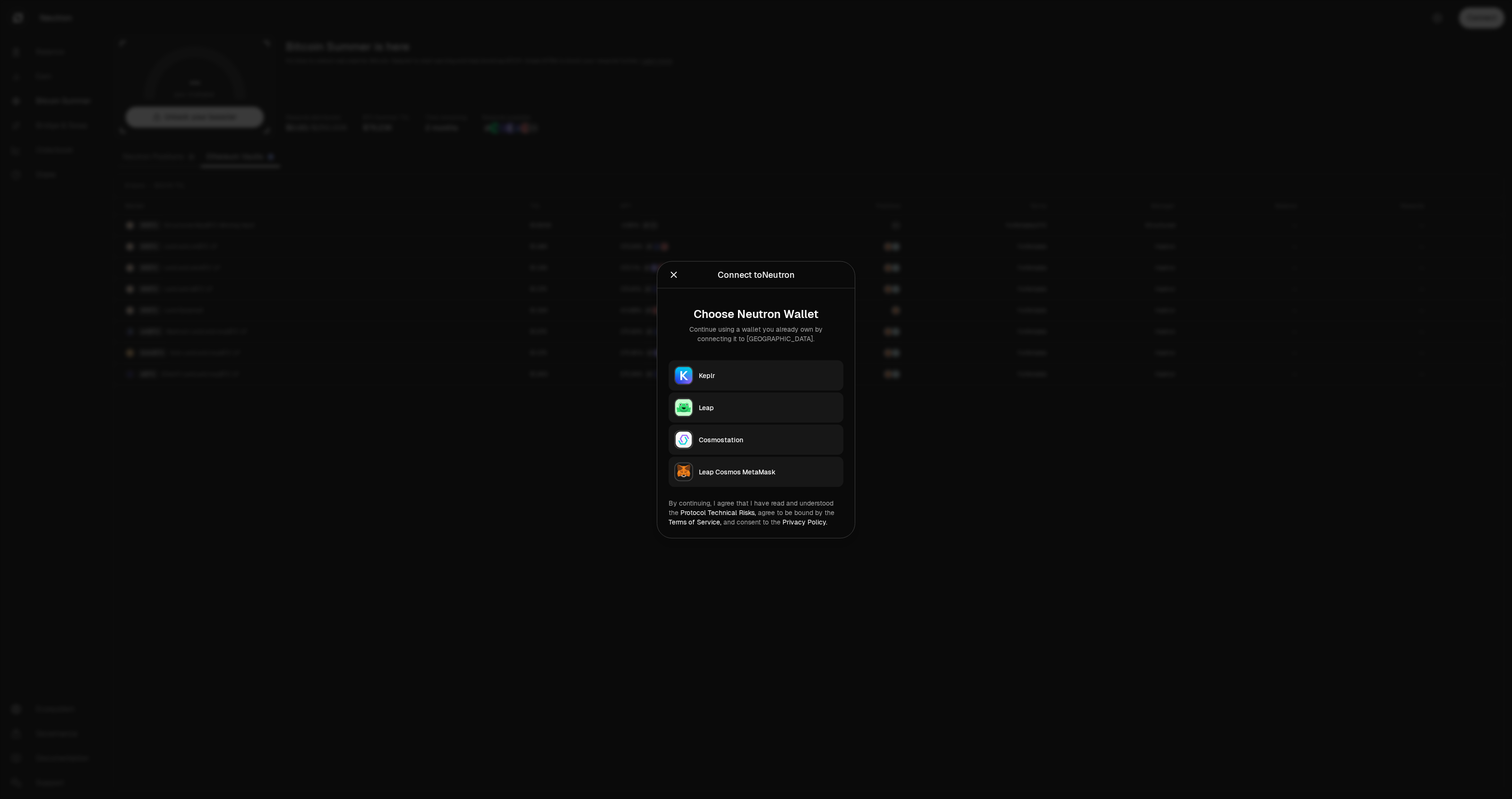
click at [727, 375] on div "Keplr" at bounding box center [768, 375] width 139 height 10
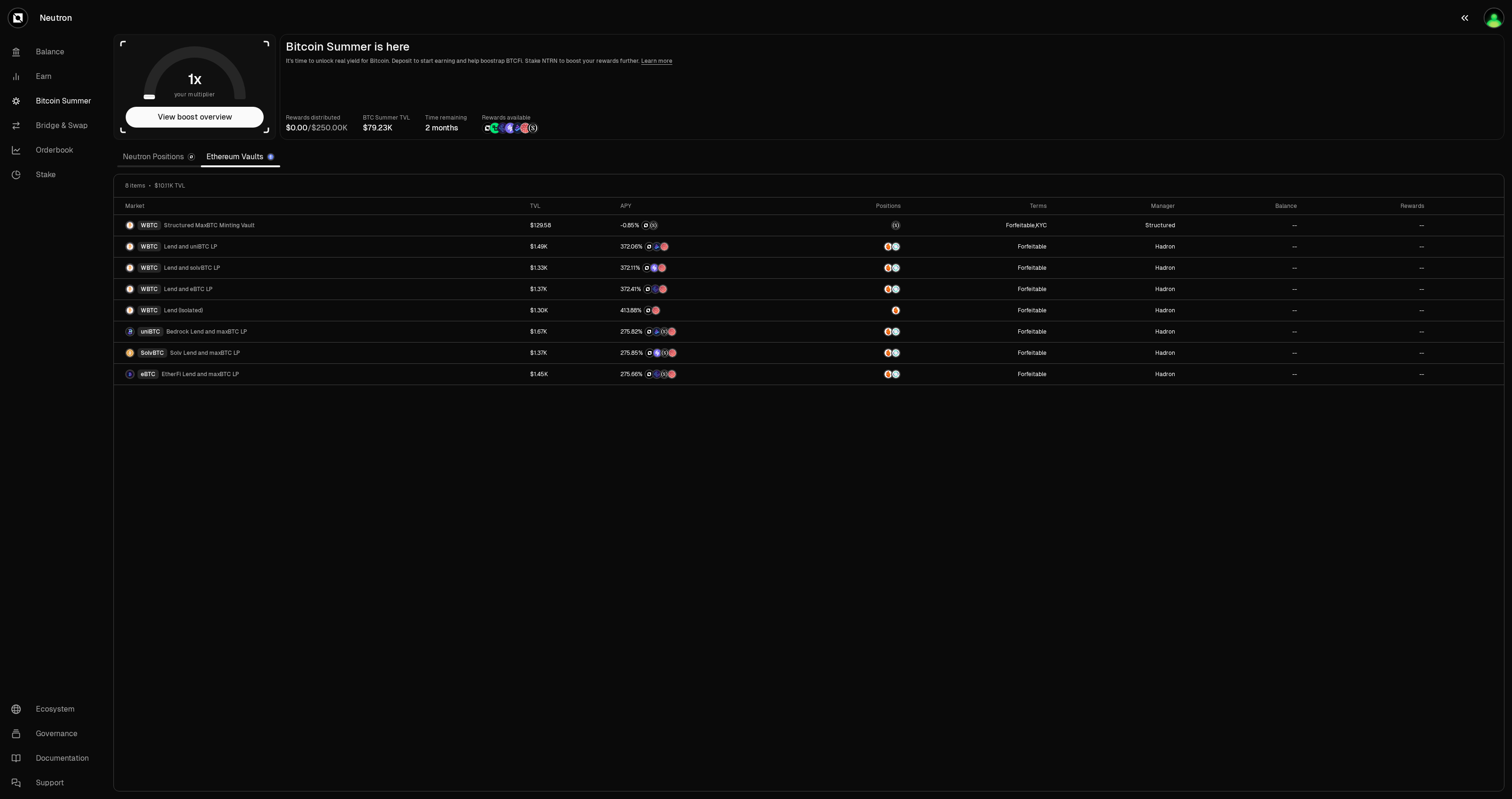
click at [1496, 25] on img "button" at bounding box center [1494, 18] width 19 height 19
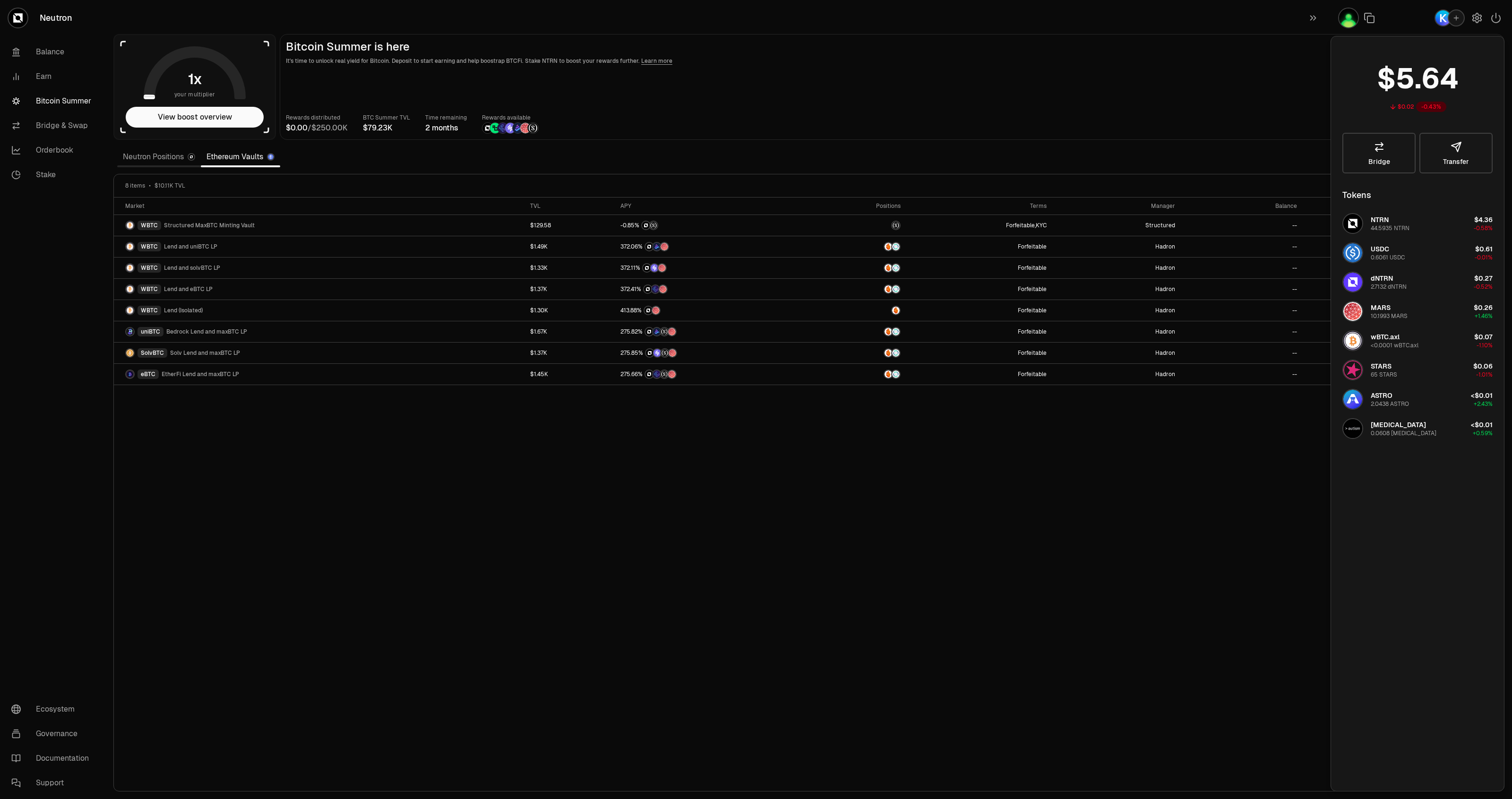
click at [1451, 22] on div "button" at bounding box center [1456, 18] width 17 height 17
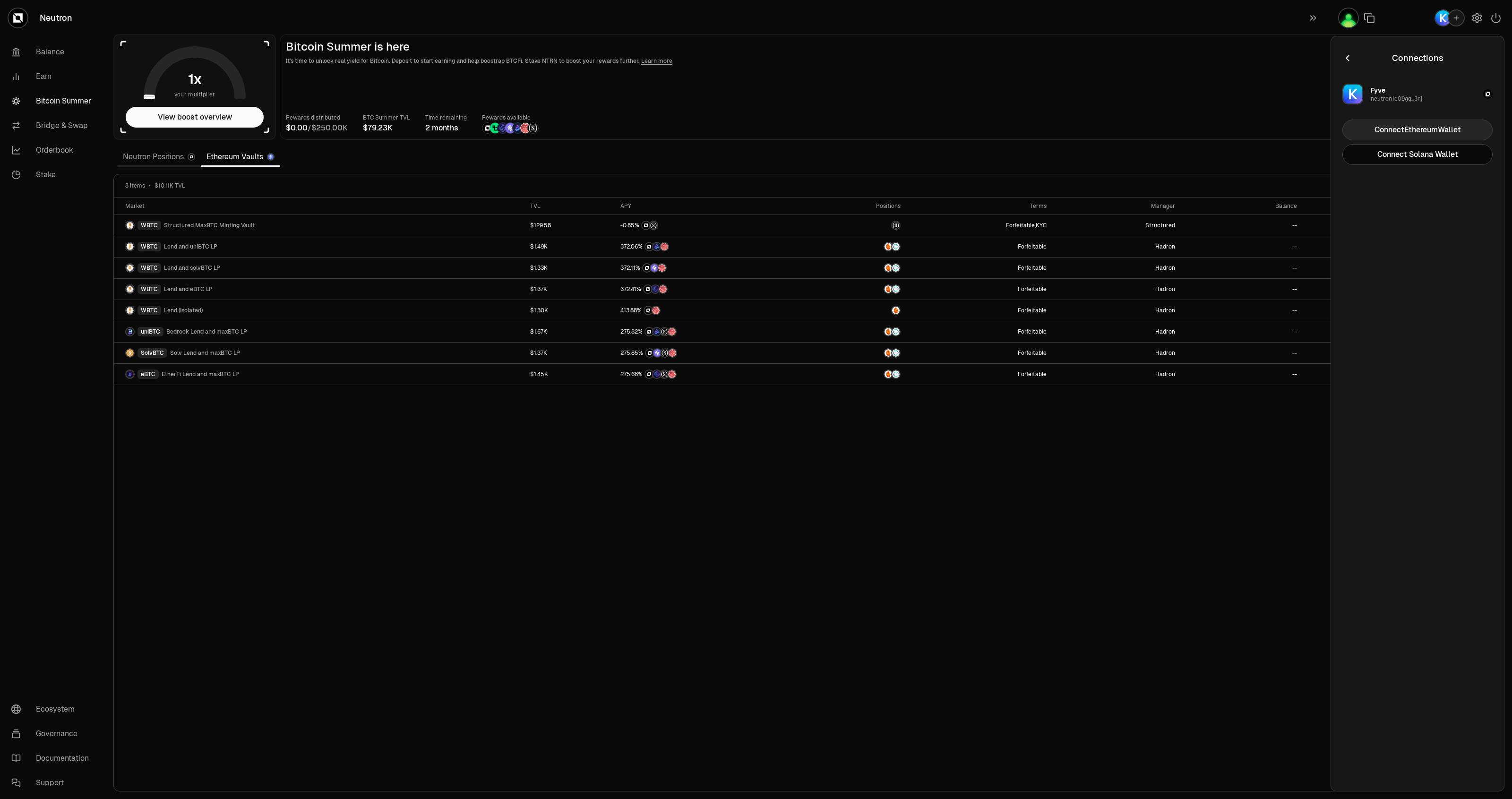
click at [1384, 125] on button "Connect Ethereum Wallet" at bounding box center [1417, 130] width 150 height 21
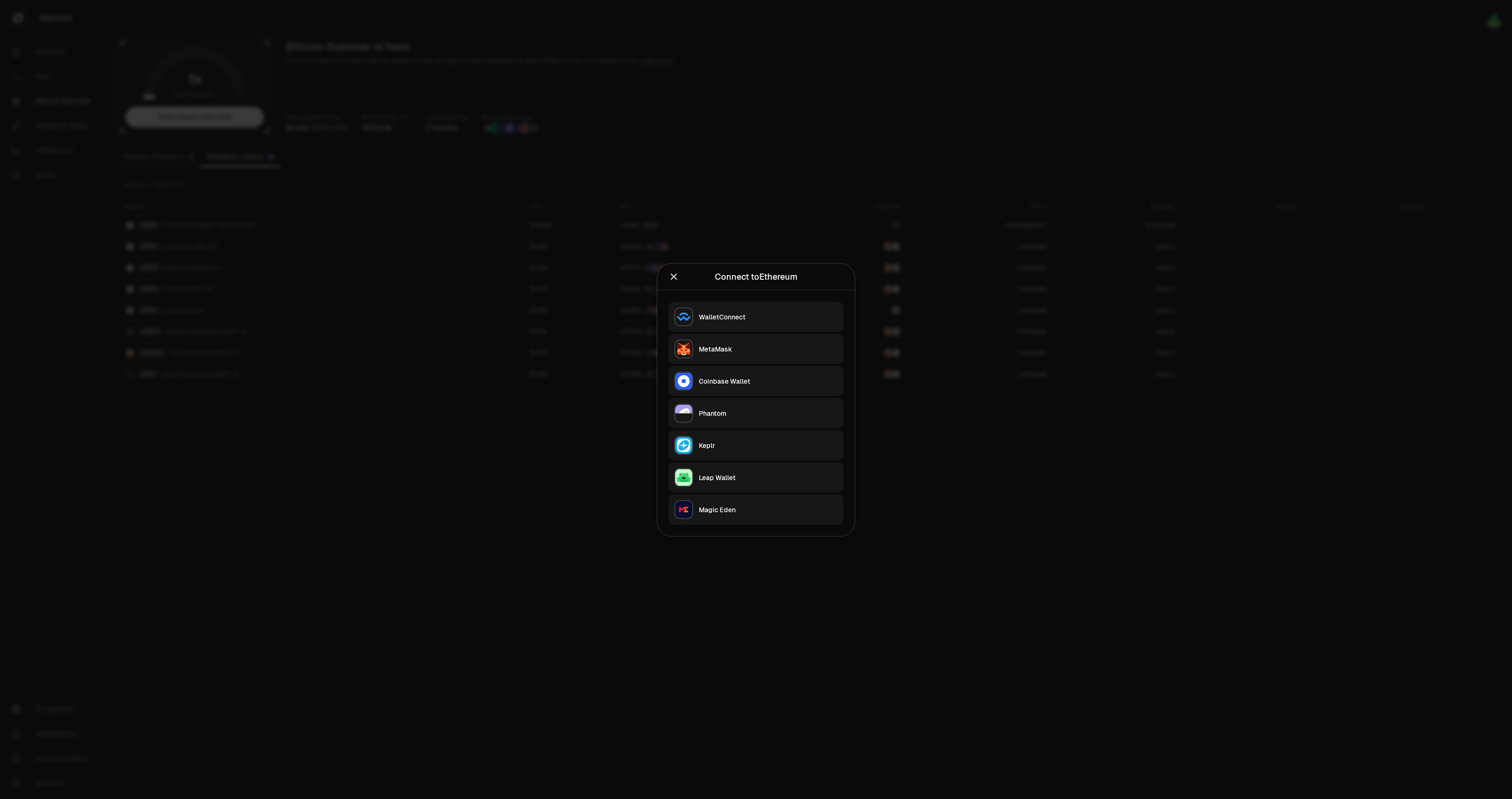
click at [713, 355] on button "MetaMask" at bounding box center [756, 349] width 175 height 30
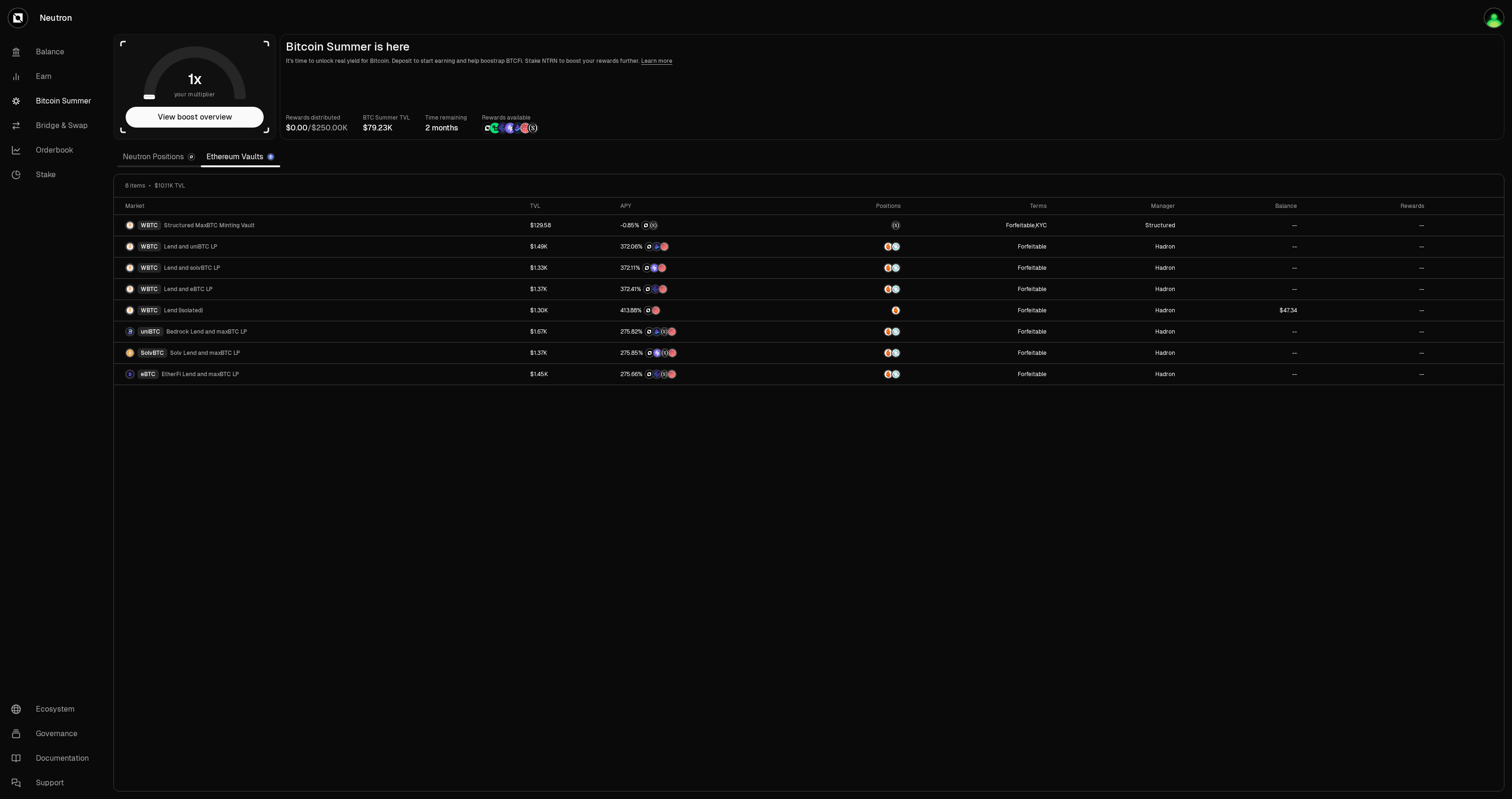
click at [1056, 537] on div "Market TVL APY Positions Terms Manager Balance Rewards WBTC Structured MaxBTC M…" at bounding box center [809, 494] width 1390 height 594
click at [333, 542] on div "Market TVL APY Positions Terms Manager Balance Rewards WBTC Structured MaxBTC M…" at bounding box center [809, 494] width 1390 height 594
click at [143, 157] on link "Neutron Positions" at bounding box center [159, 157] width 83 height 19
click at [158, 157] on link "Neutron Positions" at bounding box center [159, 157] width 83 height 19
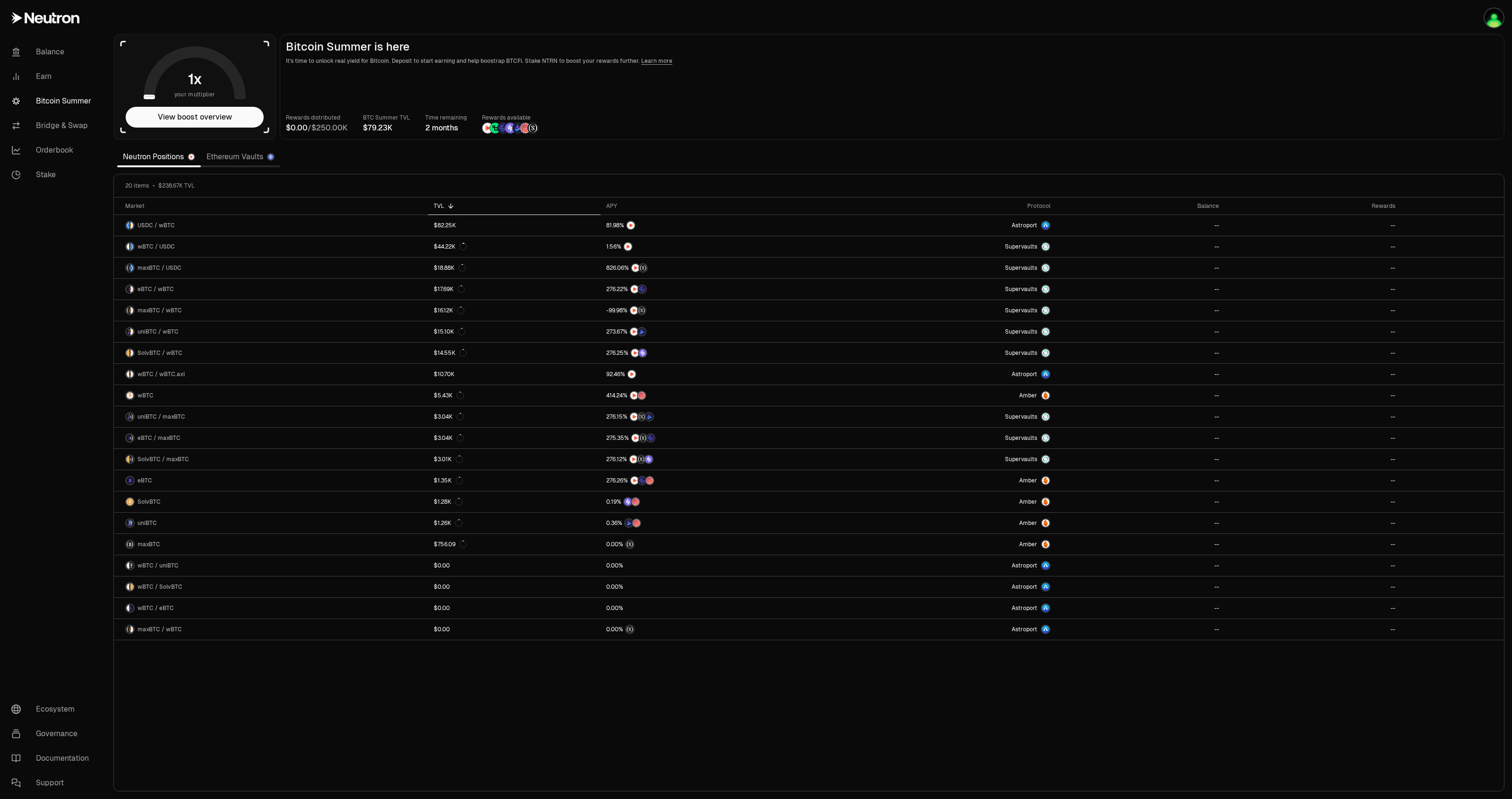
click at [261, 150] on link "Ethereum Vaults" at bounding box center [240, 157] width 79 height 19
